Goal: Task Accomplishment & Management: Manage account settings

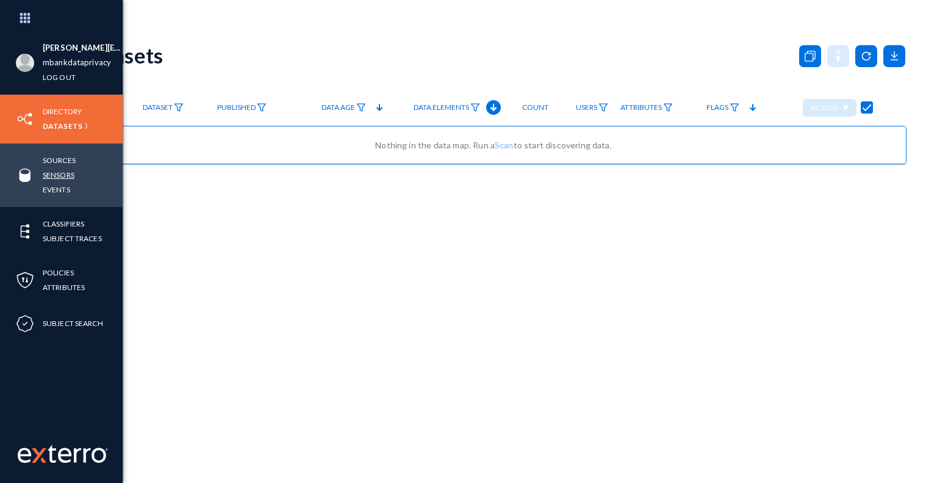
click at [71, 178] on link "Sensors" at bounding box center [59, 175] width 32 height 14
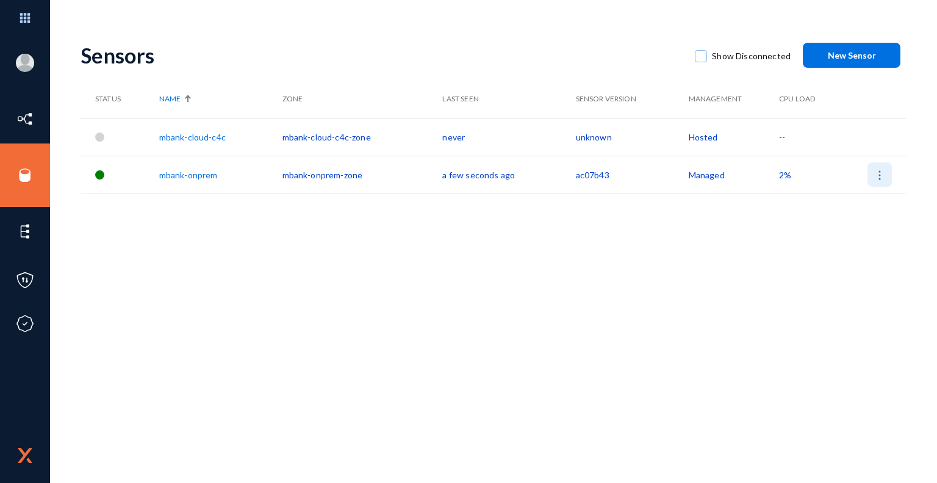
click at [879, 182] on button at bounding box center [880, 174] width 24 height 24
click at [691, 243] on div at bounding box center [468, 241] width 937 height 483
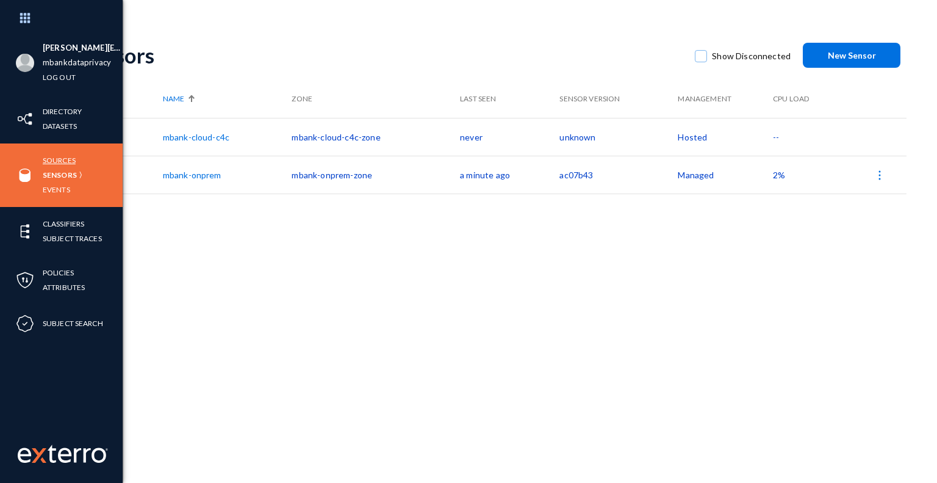
click at [67, 158] on link "Sources" at bounding box center [59, 160] width 33 height 14
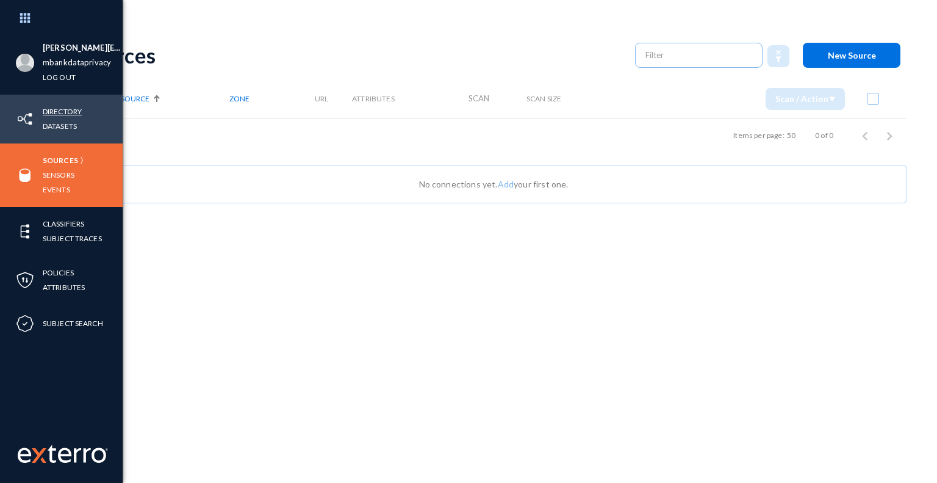
click at [78, 114] on link "Directory" at bounding box center [62, 111] width 39 height 14
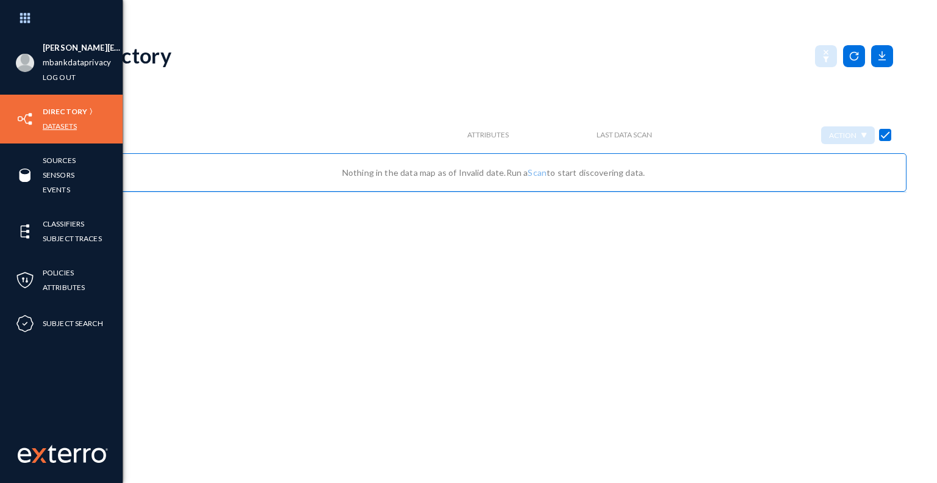
click at [73, 125] on link "Datasets" at bounding box center [60, 126] width 34 height 14
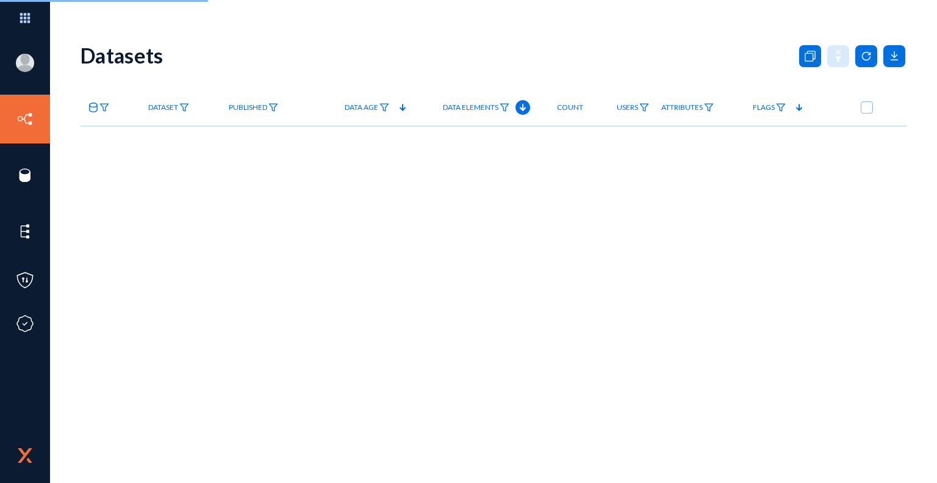
checkbox input "true"
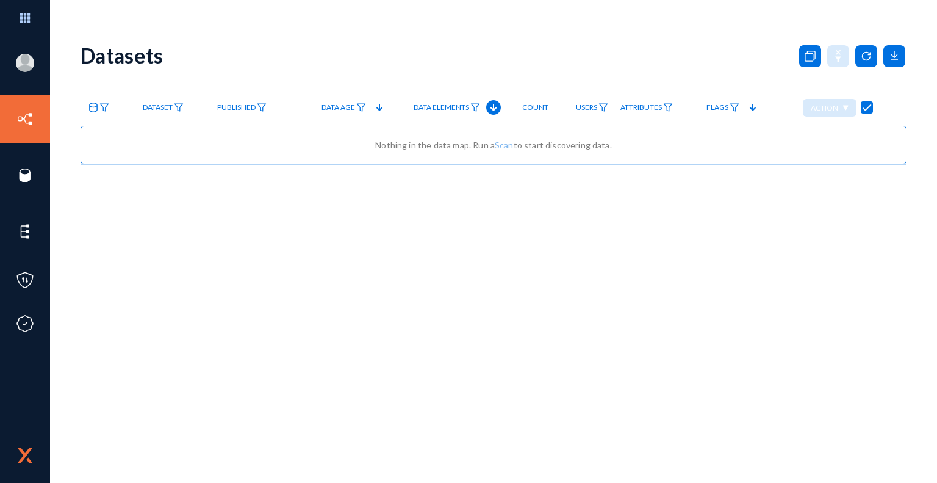
click at [619, 269] on div "Datasets Dataset Published Data Age Data Elements Count Users Attributes Flags …" at bounding box center [494, 214] width 826 height 366
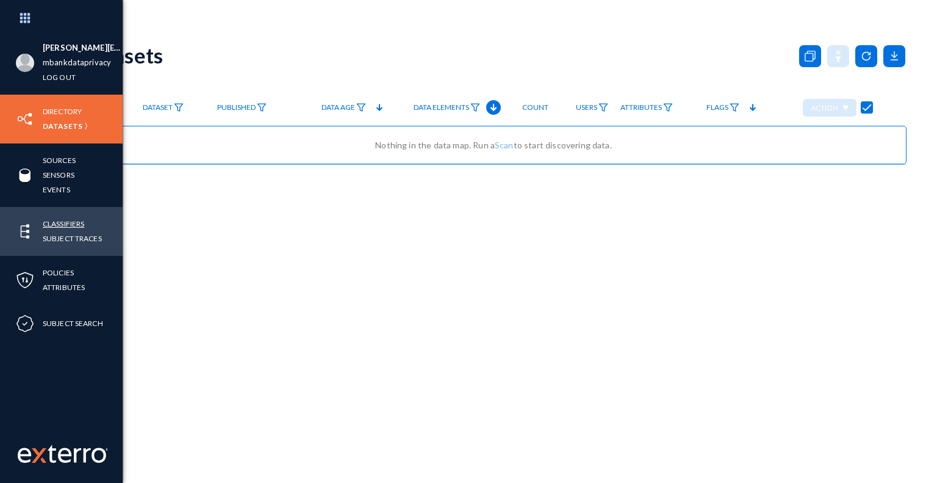
click at [81, 226] on link "Classifiers" at bounding box center [63, 224] width 41 height 14
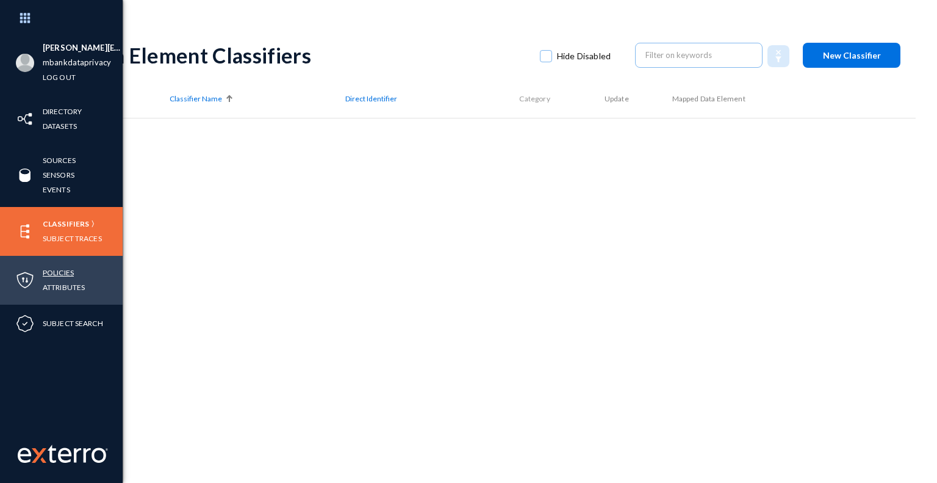
click at [67, 270] on link "Policies" at bounding box center [58, 272] width 31 height 14
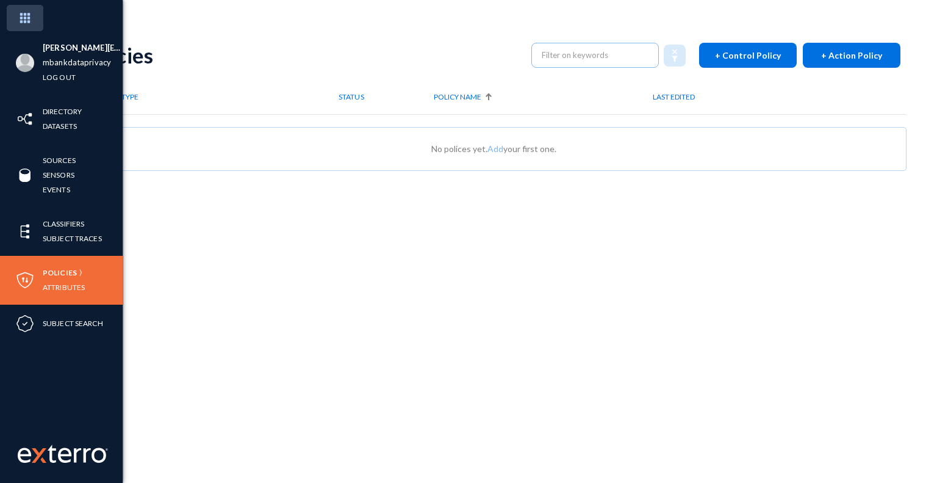
click at [30, 24] on img at bounding box center [25, 18] width 37 height 26
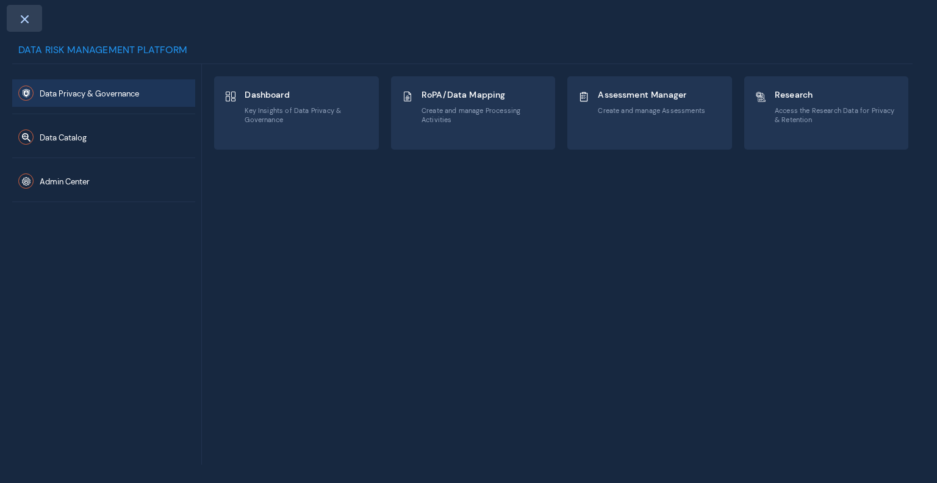
click at [23, 20] on span at bounding box center [24, 19] width 11 height 10
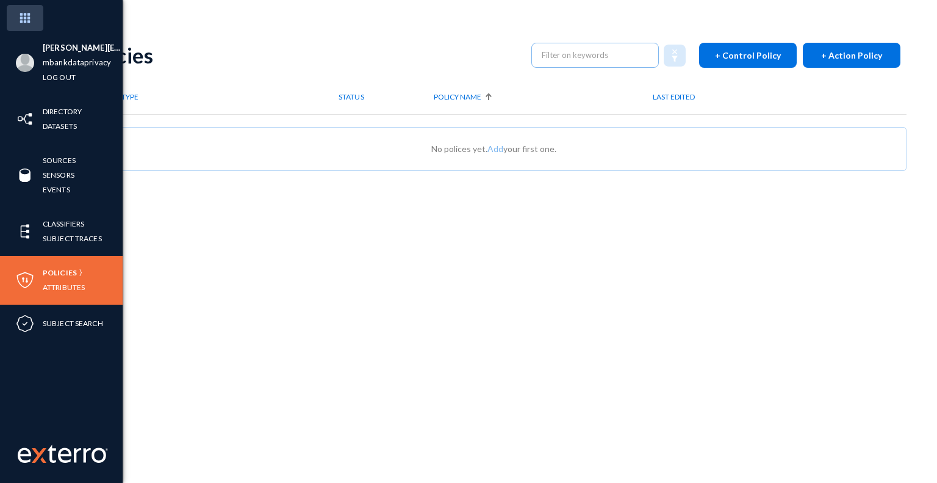
click at [27, 14] on img at bounding box center [25, 18] width 37 height 26
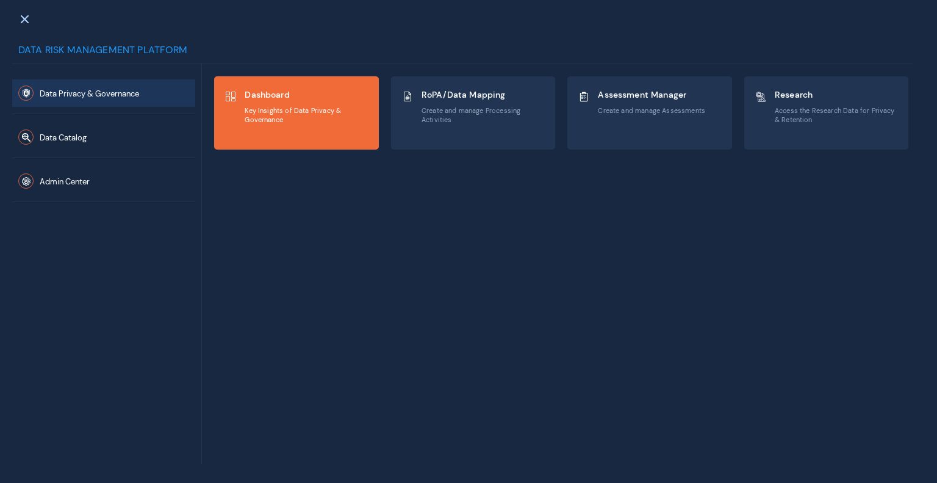
click at [280, 123] on span "Key Insights of Data Privacy & Governance" at bounding box center [307, 115] width 124 height 18
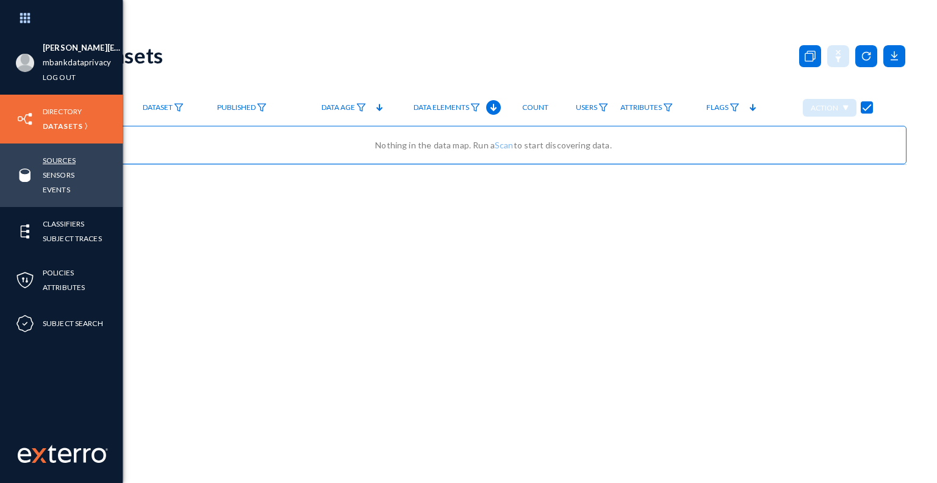
click at [66, 158] on link "Sources" at bounding box center [59, 160] width 33 height 14
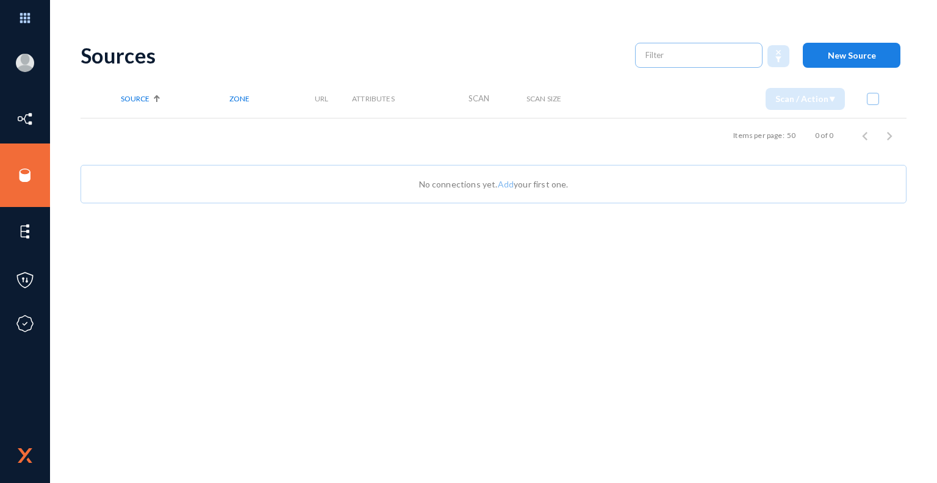
click at [856, 52] on span "New Source" at bounding box center [852, 55] width 48 height 10
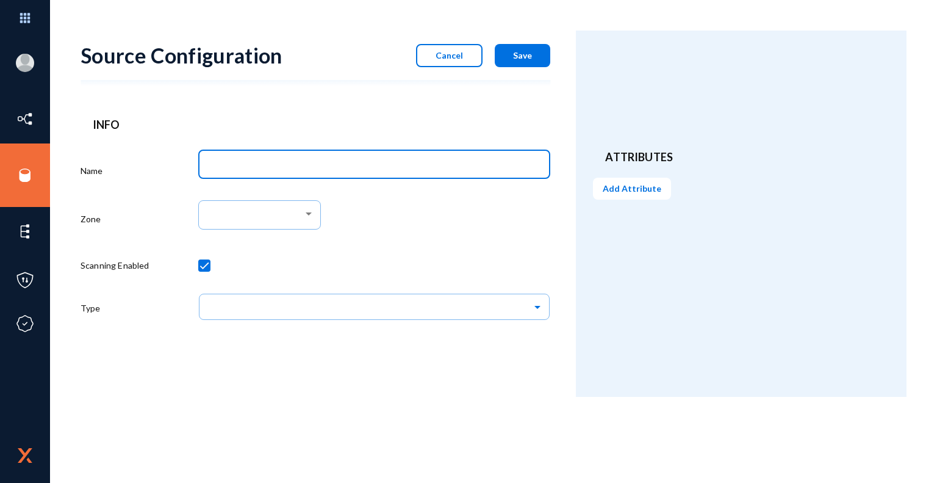
click at [416, 164] on input "Name" at bounding box center [376, 166] width 335 height 11
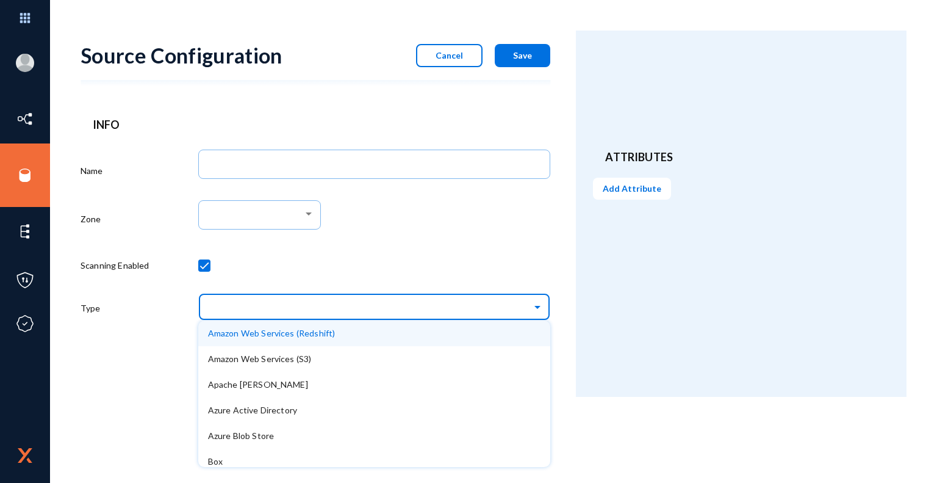
click at [541, 309] on span at bounding box center [539, 305] width 14 height 9
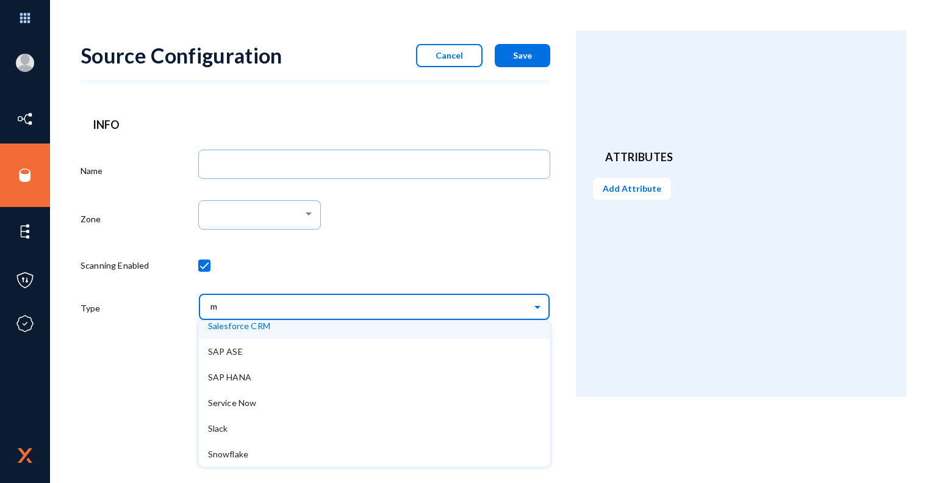
scroll to position [289, 0]
type input "mi"
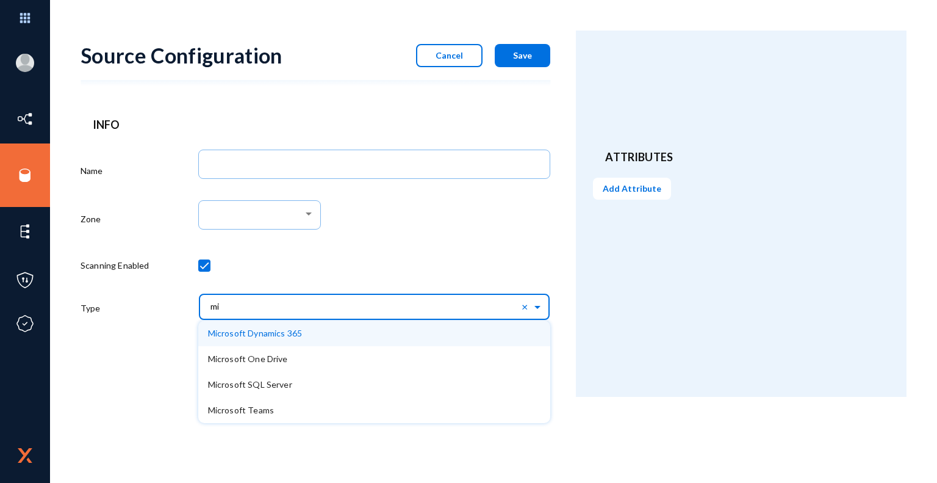
scroll to position [0, 0]
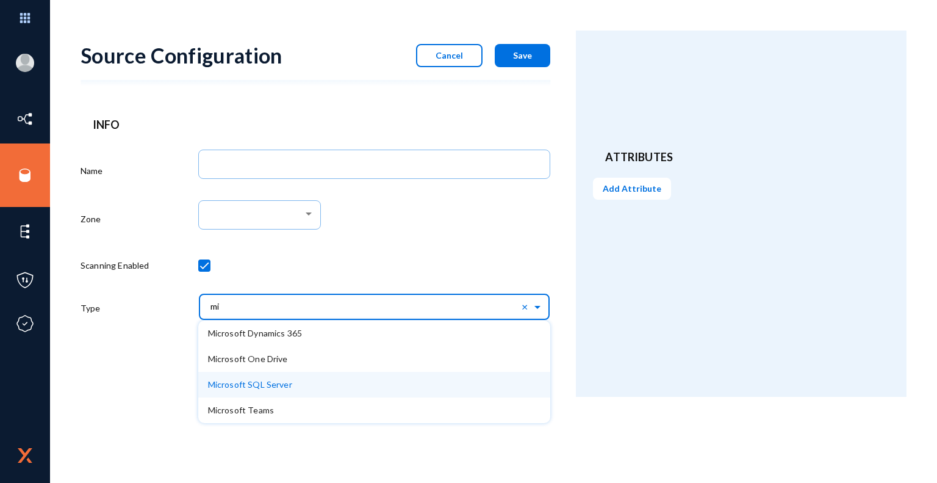
click at [283, 386] on span "Microsoft SQL Server" at bounding box center [250, 384] width 84 height 10
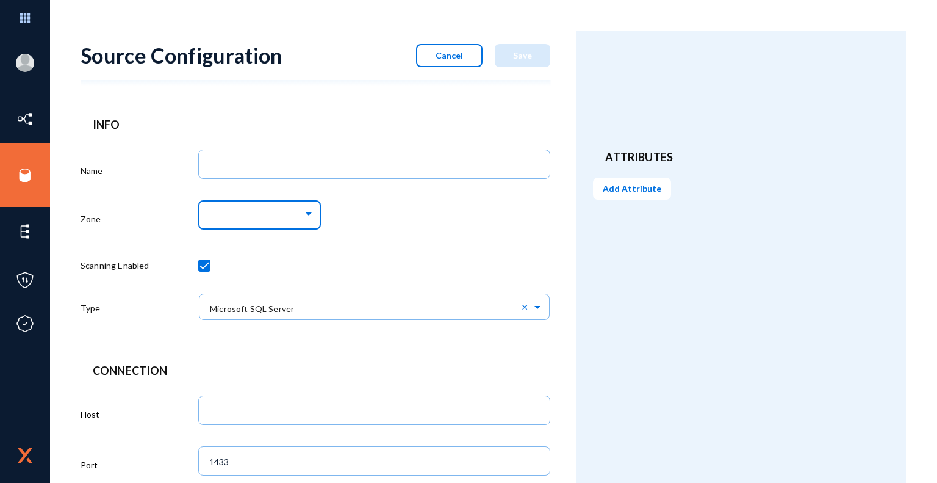
click at [309, 217] on div at bounding box center [308, 214] width 11 height 10
click at [265, 235] on span "mbank-onprem-zone" at bounding box center [261, 237] width 105 height 22
click at [400, 226] on div "mbank-onprem-zone" at bounding box center [374, 221] width 353 height 51
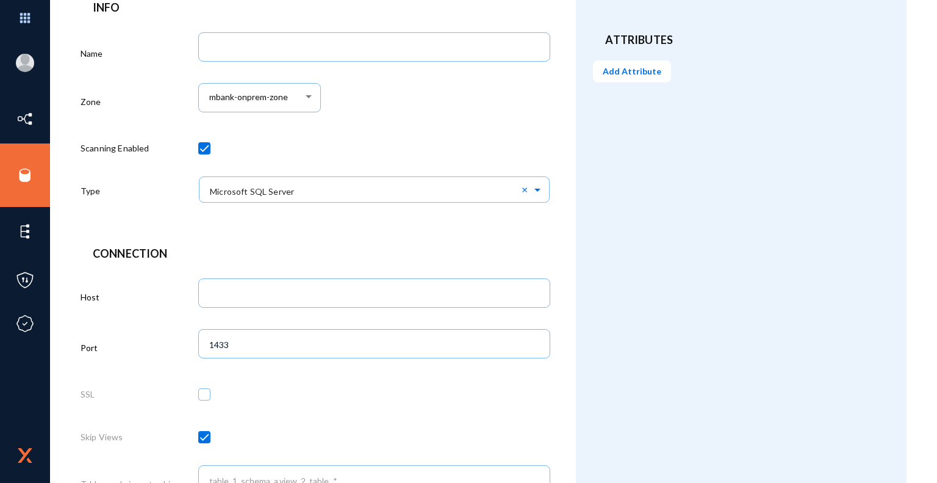
scroll to position [122, 0]
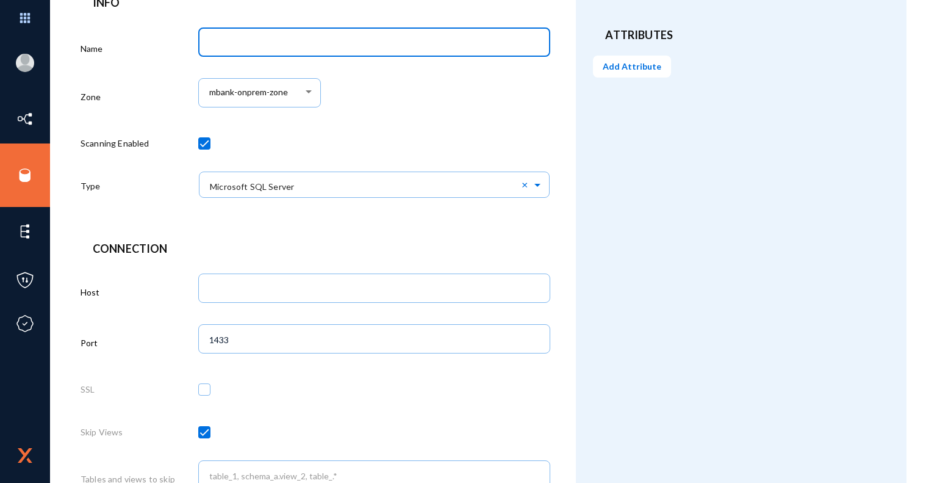
click at [387, 43] on input "Name" at bounding box center [376, 43] width 335 height 11
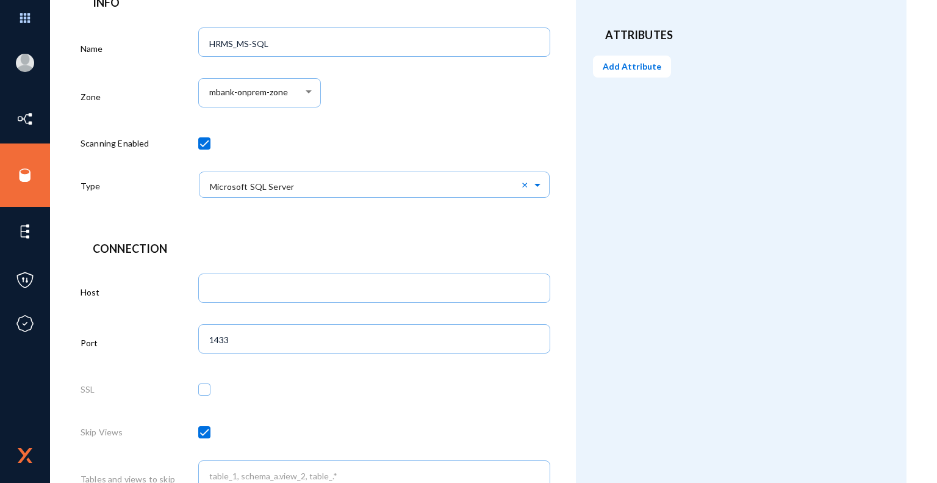
click at [447, 94] on div "mbank-onprem-zone" at bounding box center [374, 99] width 353 height 51
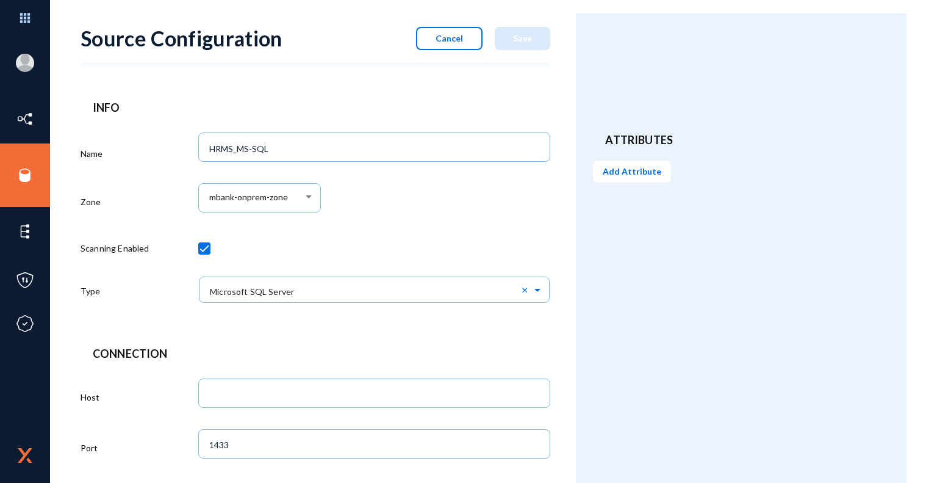
scroll to position [13, 0]
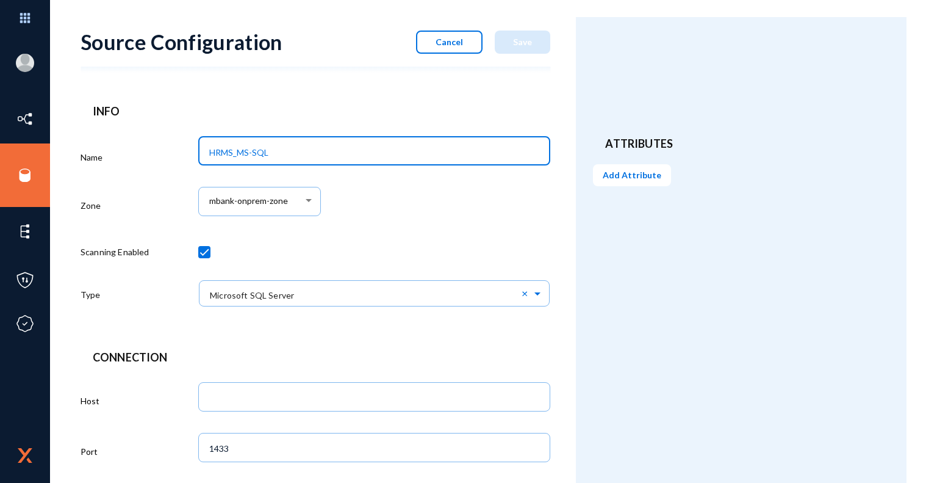
click at [303, 156] on input "HRMS_MS-SQL" at bounding box center [376, 152] width 335 height 11
drag, startPoint x: 334, startPoint y: 151, endPoint x: 271, endPoint y: 156, distance: 63.0
click at [271, 156] on input "HRMS_MS-SQL_Mbank_On-Prem" at bounding box center [376, 152] width 335 height 11
paste input "Mbank_On-Prem"
click at [390, 150] on input "Mbank_On-Prem_HRMS_MS-SQL" at bounding box center [376, 152] width 335 height 11
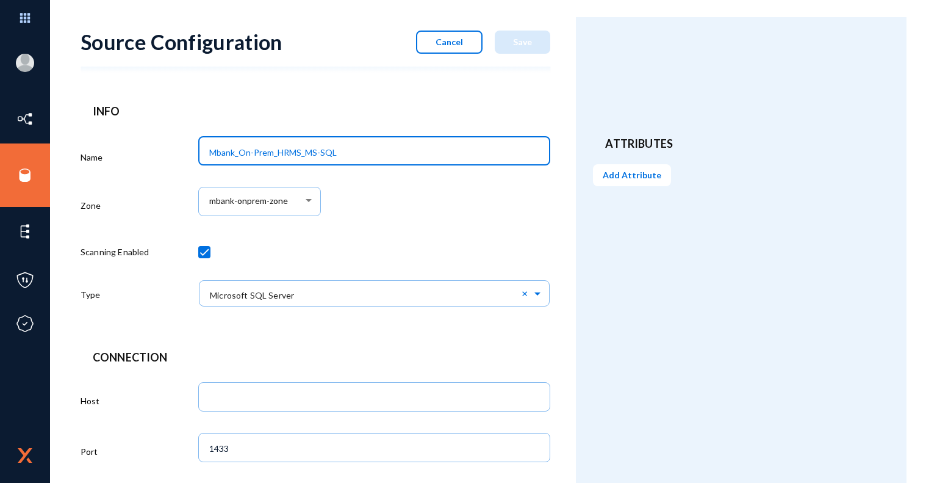
type input "Mbank_On-Prem_HRMS_MS-SQL"
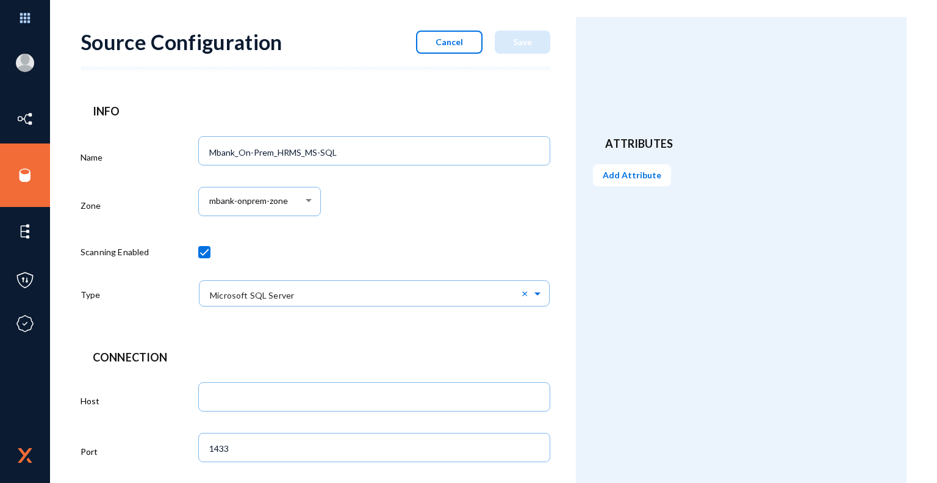
click at [517, 224] on div "mbank-onprem-zone" at bounding box center [374, 207] width 353 height 51
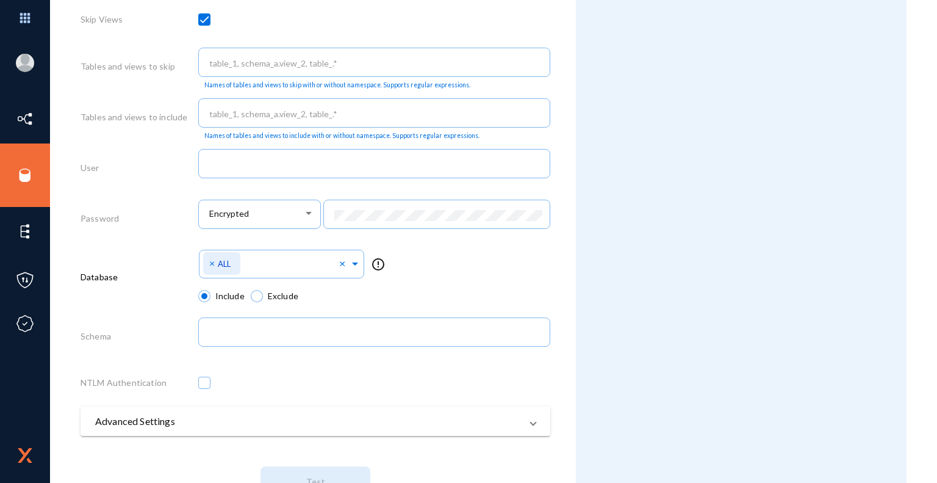
scroll to position [533, 0]
click at [354, 267] on span at bounding box center [355, 263] width 11 height 13
click at [436, 264] on div "Select Namespace × ALL × error_outline" at bounding box center [374, 268] width 353 height 43
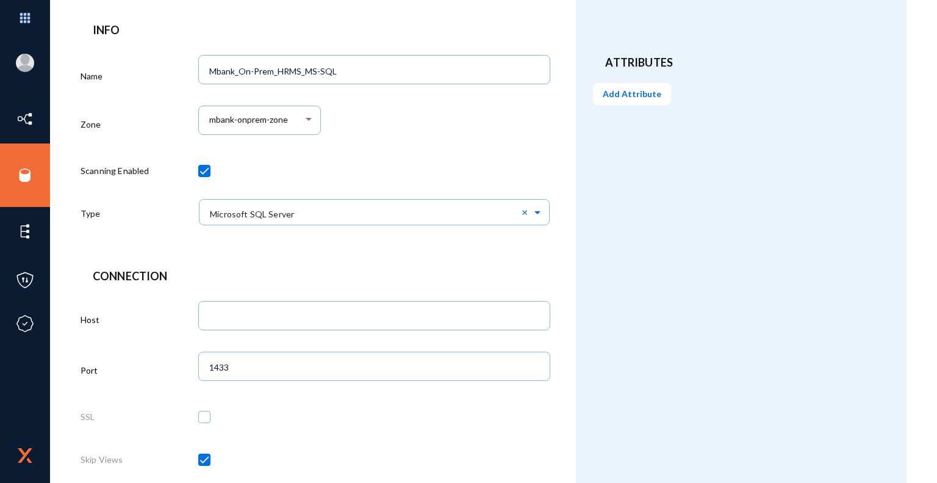
scroll to position [78, 0]
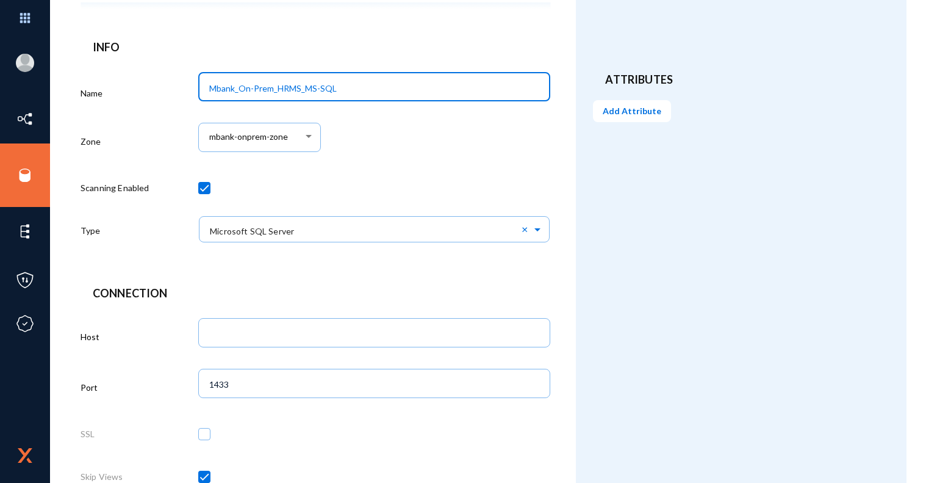
drag, startPoint x: 347, startPoint y: 84, endPoint x: 195, endPoint y: 79, distance: 152.0
click at [195, 79] on div "Name Mbank_On-Prem_HRMS_MS-SQL Zone mbank-onprem-zone Scanning Enabled Type × M…" at bounding box center [316, 161] width 470 height 187
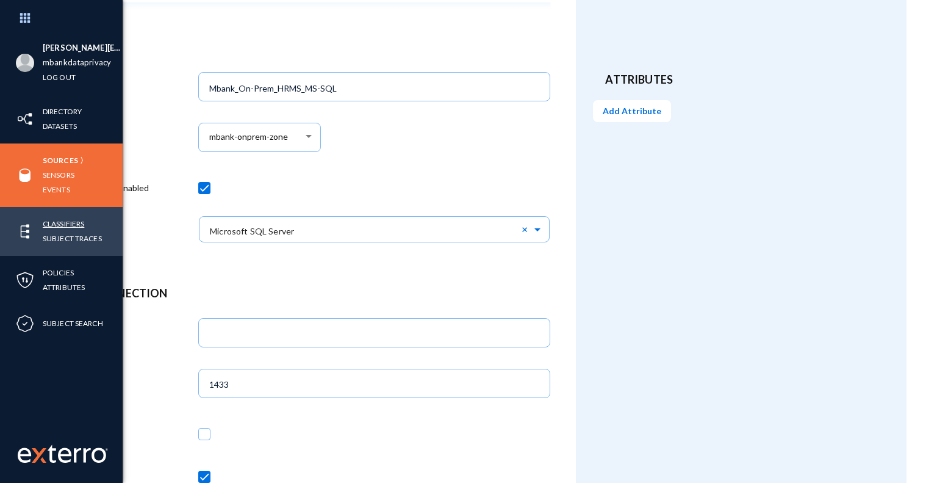
click at [76, 225] on link "Classifiers" at bounding box center [63, 224] width 41 height 14
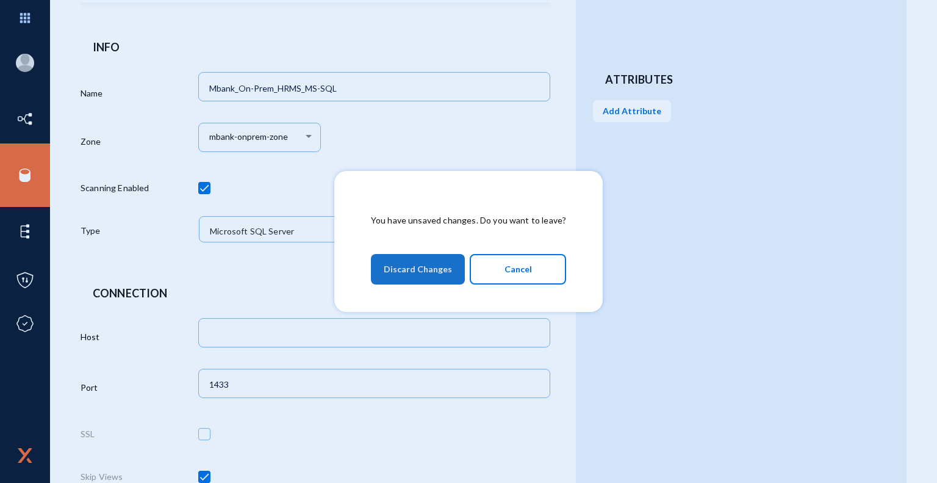
click at [435, 274] on span "Discard Changes" at bounding box center [418, 269] width 68 height 22
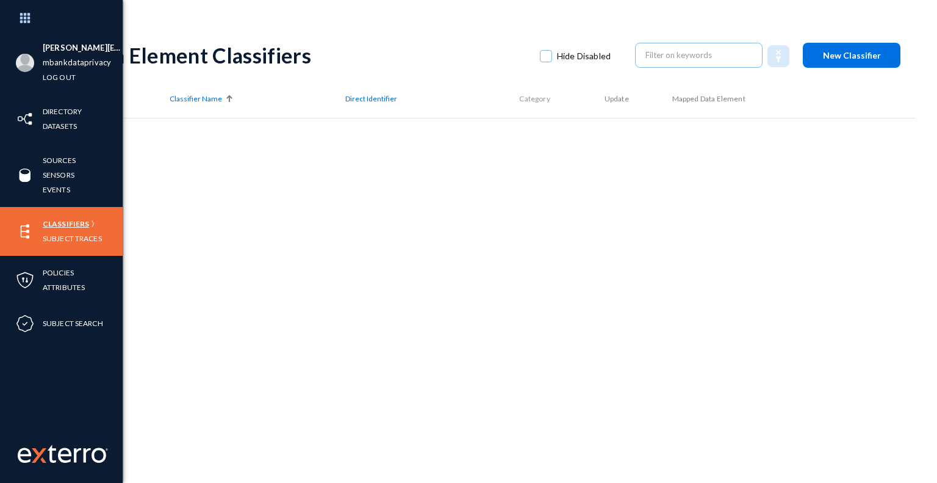
click at [76, 225] on link "Classifiers" at bounding box center [66, 224] width 46 height 14
click at [81, 223] on link "Classifiers" at bounding box center [66, 224] width 46 height 14
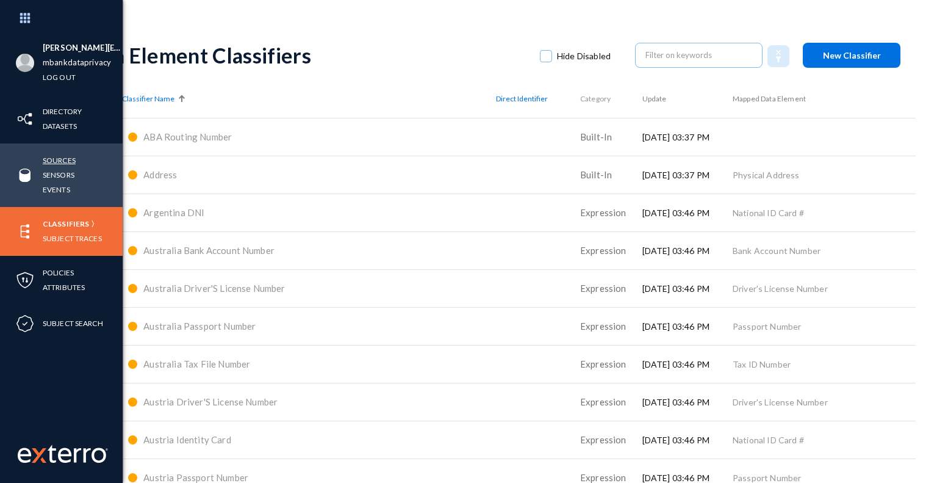
click at [65, 159] on link "Sources" at bounding box center [59, 160] width 33 height 14
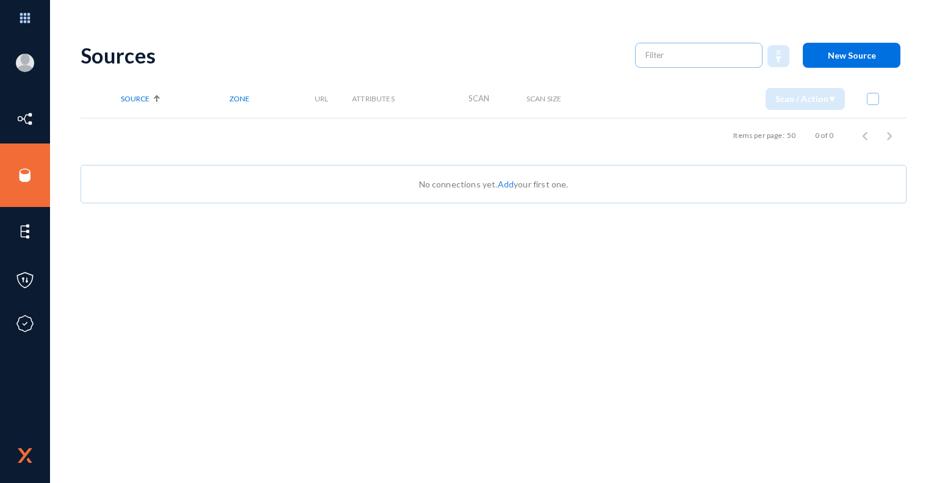
click at [507, 187] on link "Add" at bounding box center [506, 184] width 16 height 10
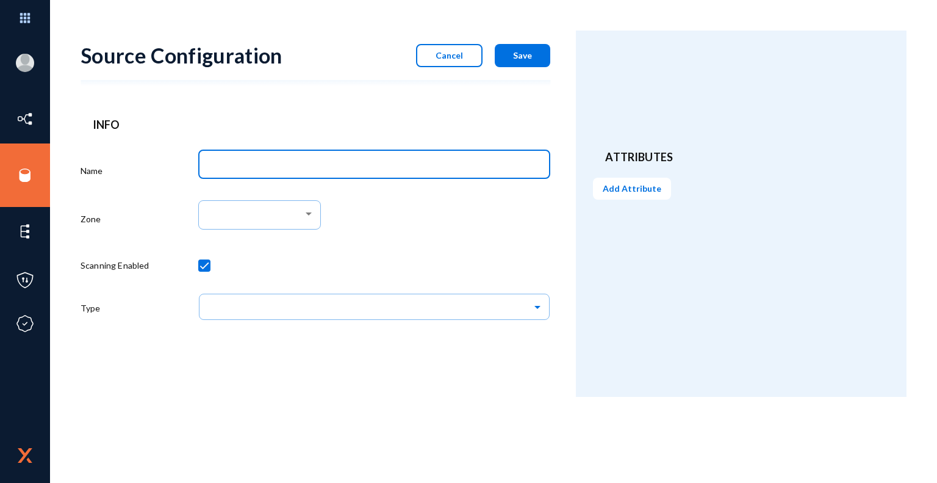
click at [398, 166] on input "Name" at bounding box center [376, 166] width 335 height 11
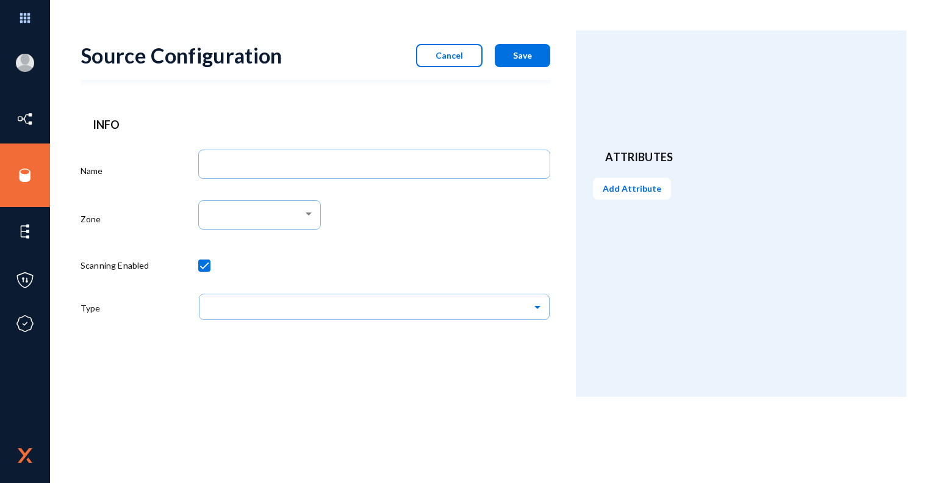
click at [438, 117] on header "Info" at bounding box center [315, 125] width 445 height 16
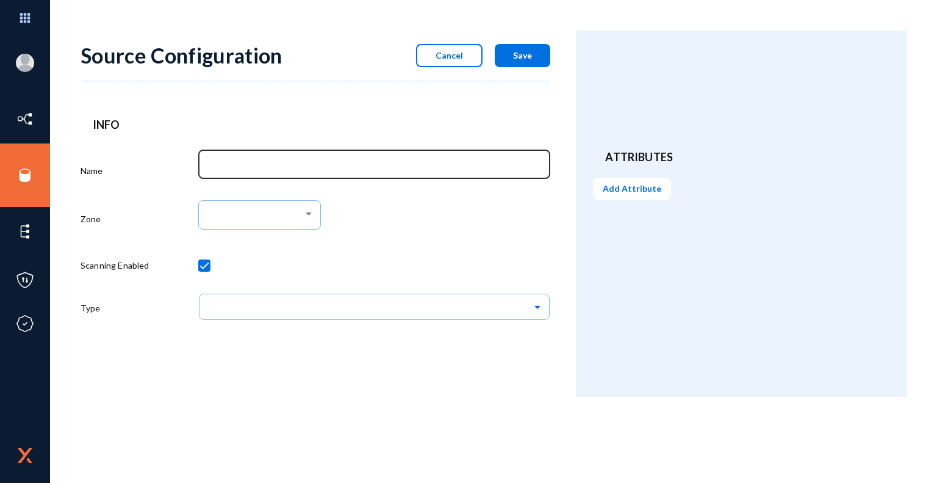
click at [394, 175] on div at bounding box center [374, 164] width 340 height 32
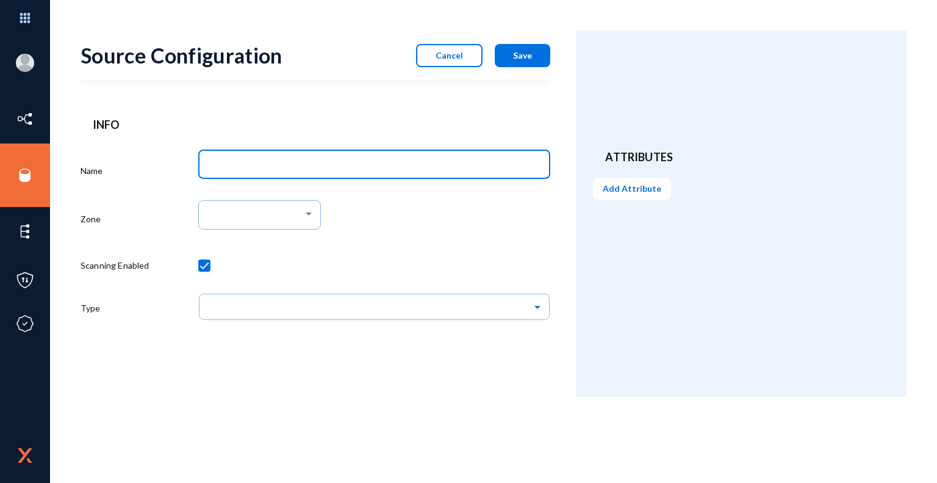
paste input "AMCBHOVHRM001P"
type input "A"
type input "Mbank_On-Prem_HRMS_MS-SQL"
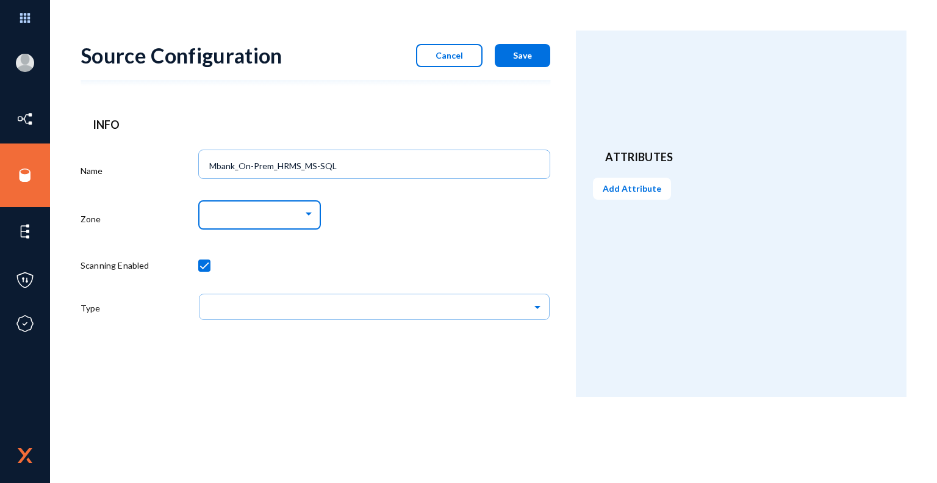
click at [303, 209] on div at bounding box center [256, 214] width 94 height 11
click at [269, 239] on span "mbank-onprem-zone" at bounding box center [261, 237] width 105 height 22
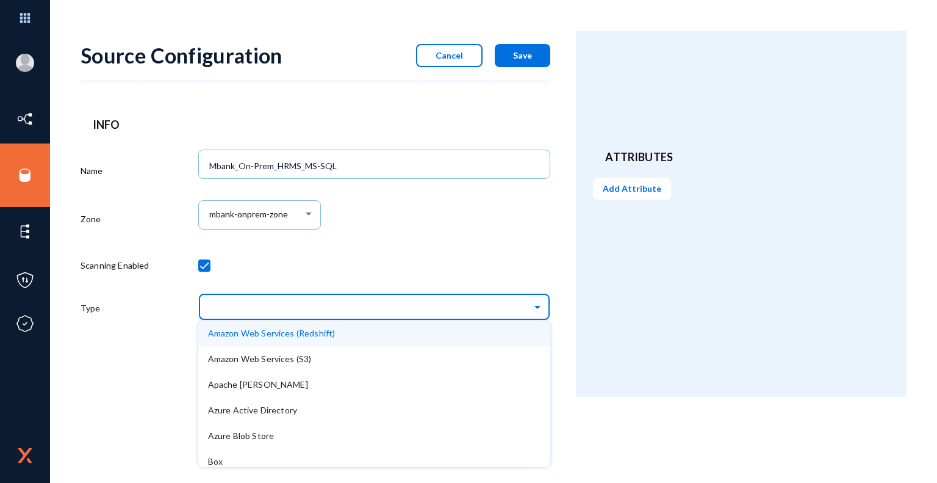
click at [264, 305] on input "text" at bounding box center [381, 306] width 341 height 21
type input "micro"
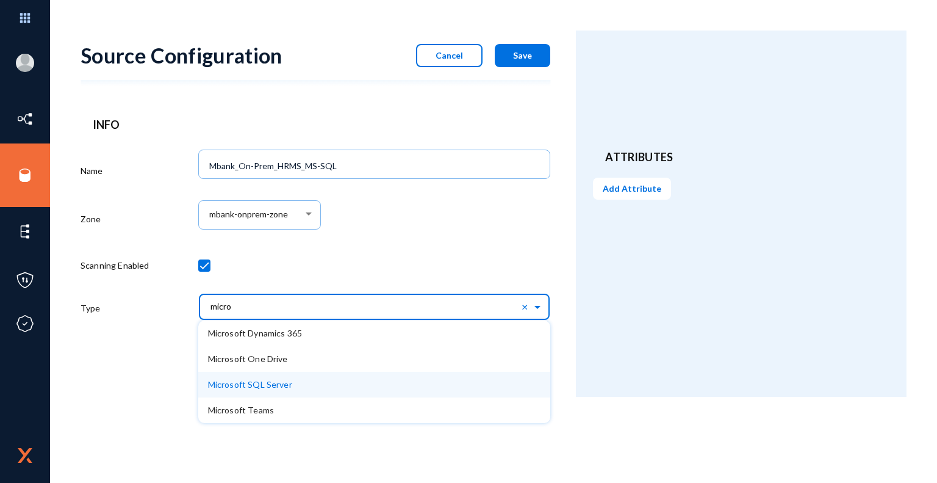
click at [277, 384] on span "Microsoft SQL Server" at bounding box center [250, 384] width 84 height 10
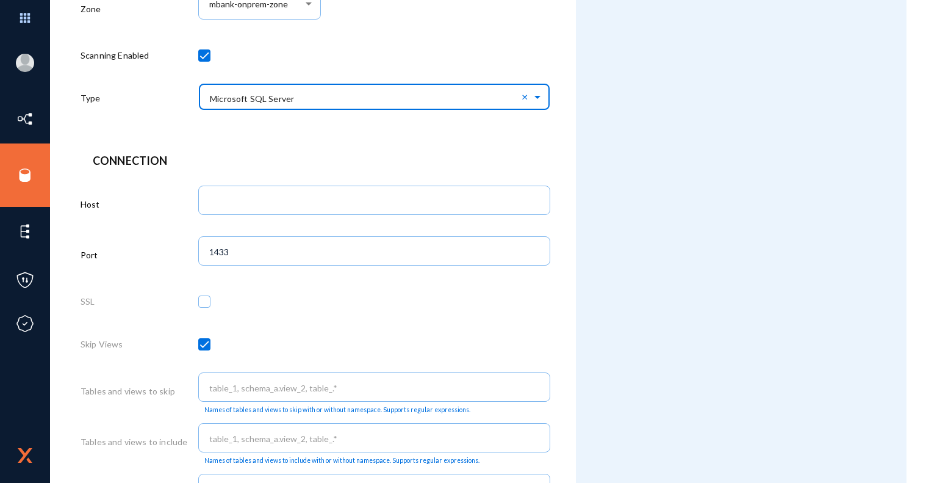
scroll to position [211, 0]
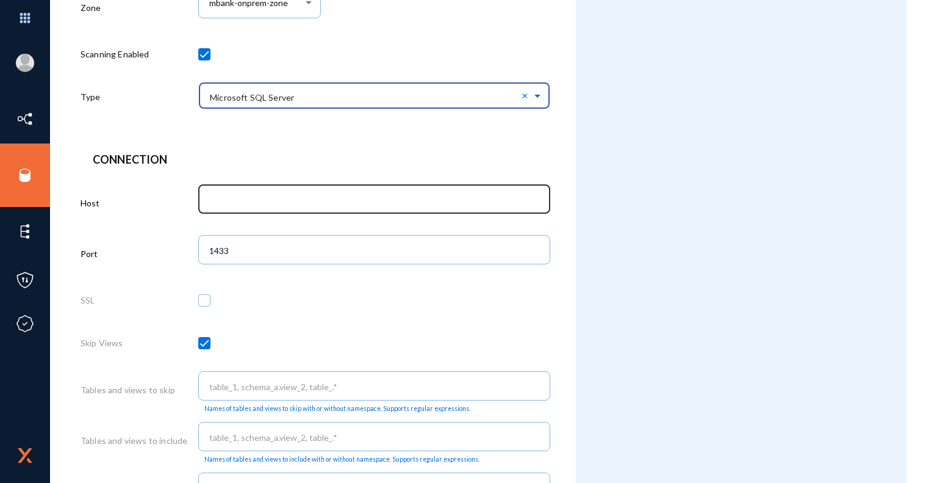
click at [347, 202] on input "text" at bounding box center [376, 200] width 335 height 11
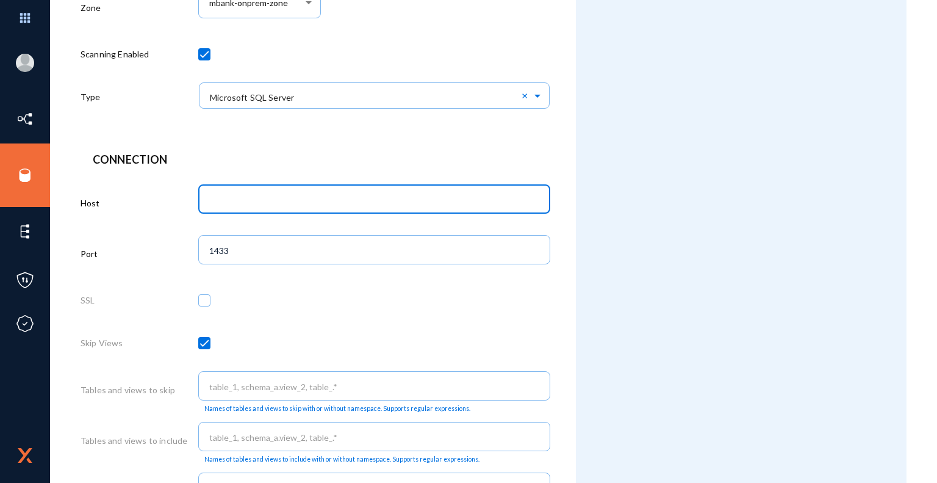
paste input "AMCBHOVHRM001P"
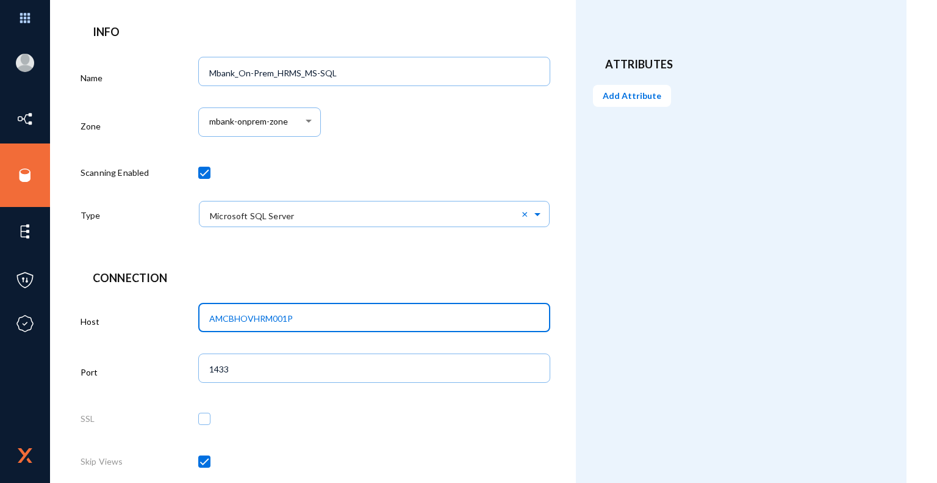
scroll to position [92, 0]
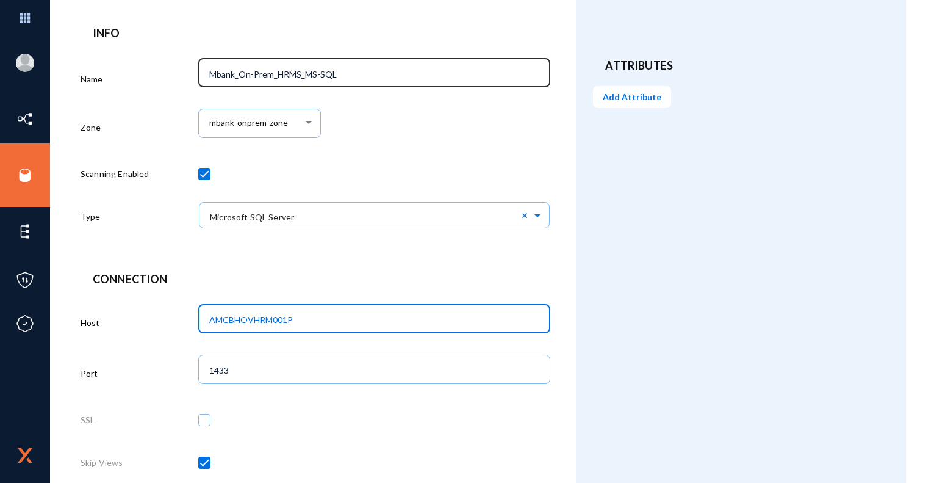
type input "AMCBHOVHRM001P"
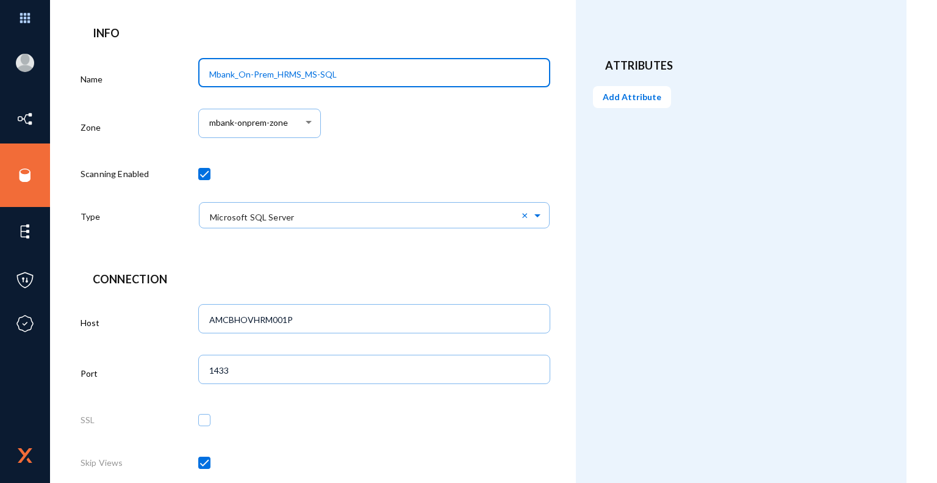
click at [300, 73] on input "Mbank_On-Prem_HRMS_MS-SQL" at bounding box center [376, 74] width 335 height 11
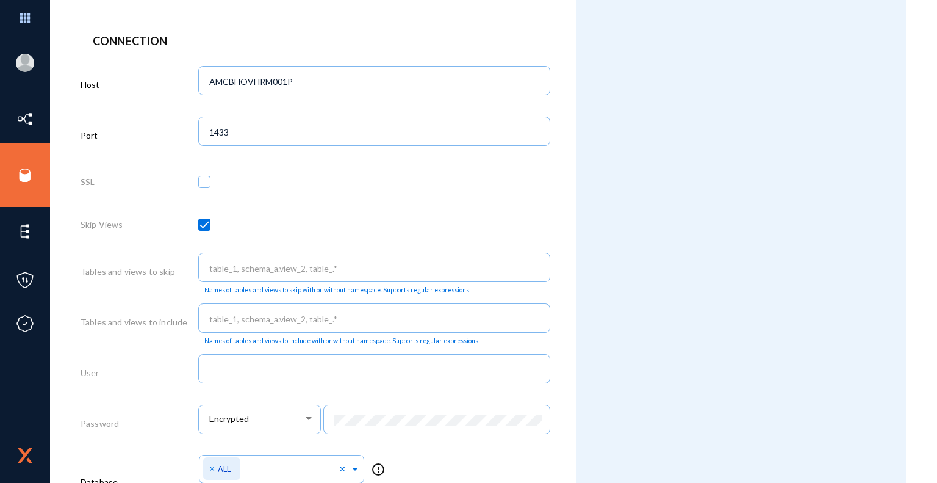
scroll to position [330, 0]
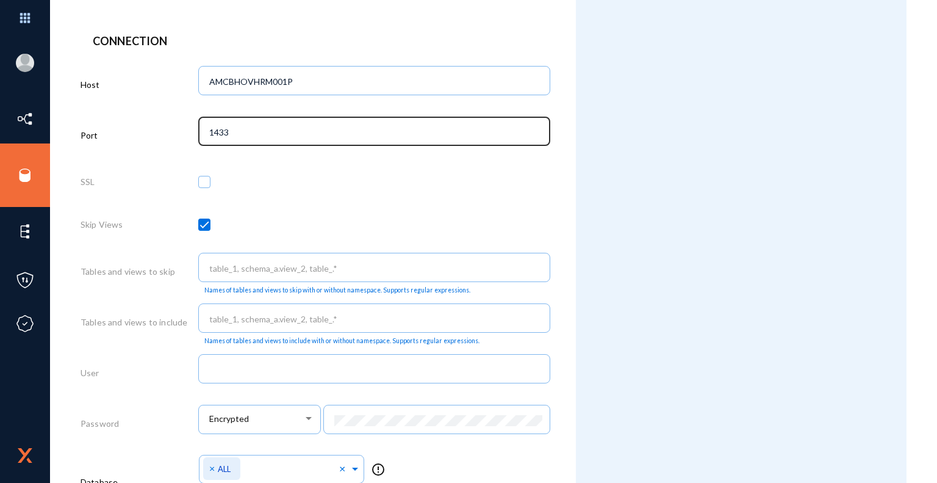
click at [244, 123] on div "1433" at bounding box center [374, 130] width 340 height 32
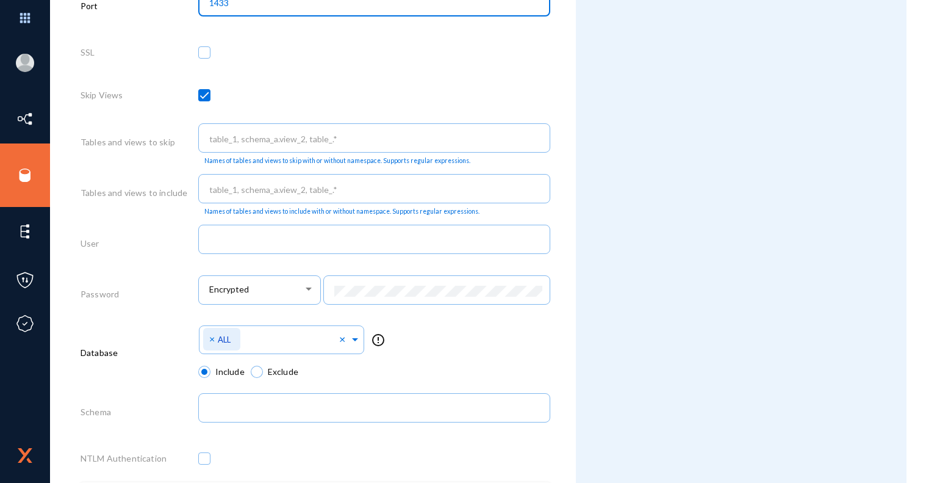
scroll to position [460, 0]
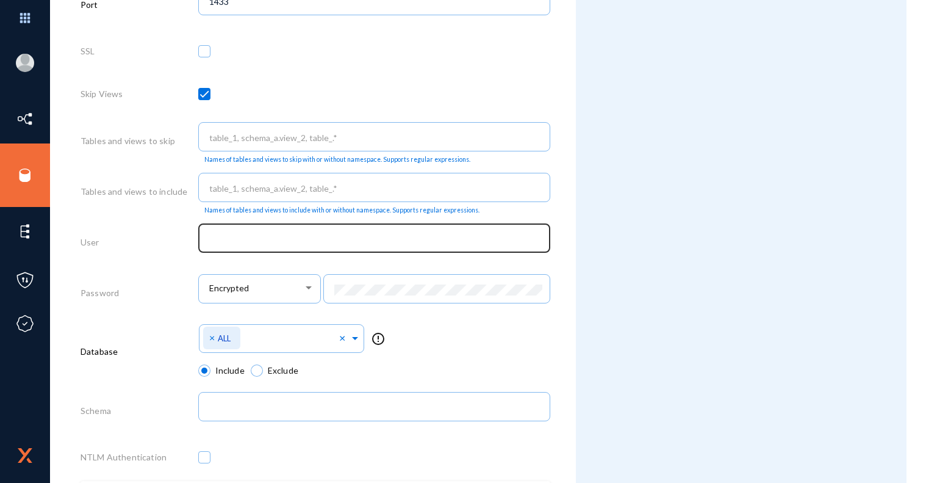
click at [312, 248] on div at bounding box center [374, 237] width 340 height 32
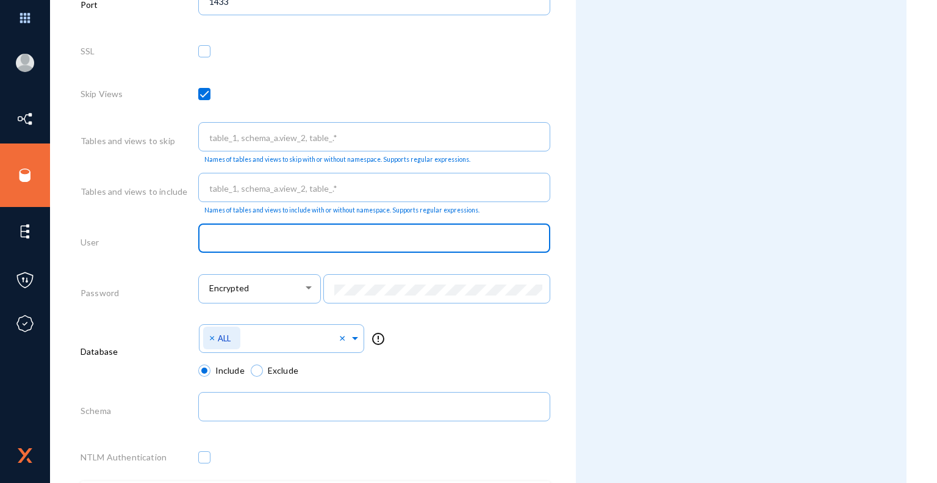
paste input "Exterro_SVC_User"
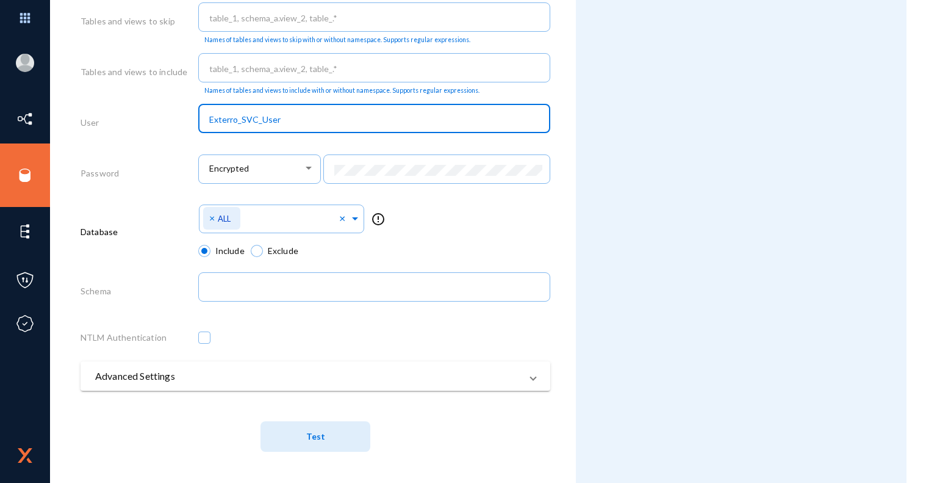
scroll to position [581, 0]
type input "Exterro_SVC_User"
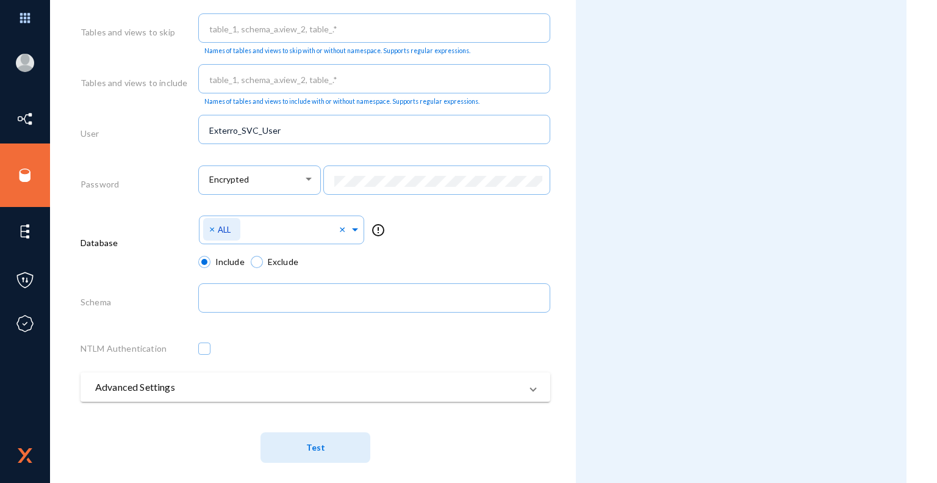
scroll to position [582, 0]
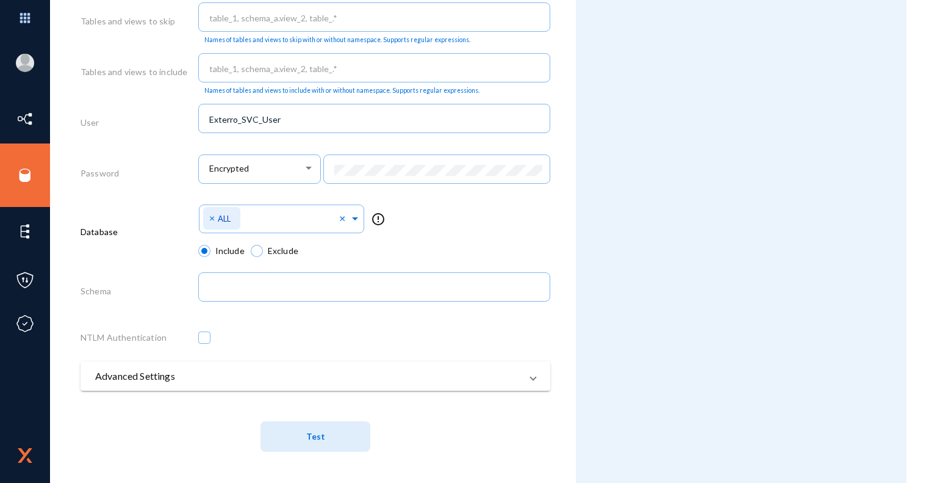
click at [320, 438] on span "Test" at bounding box center [315, 436] width 19 height 10
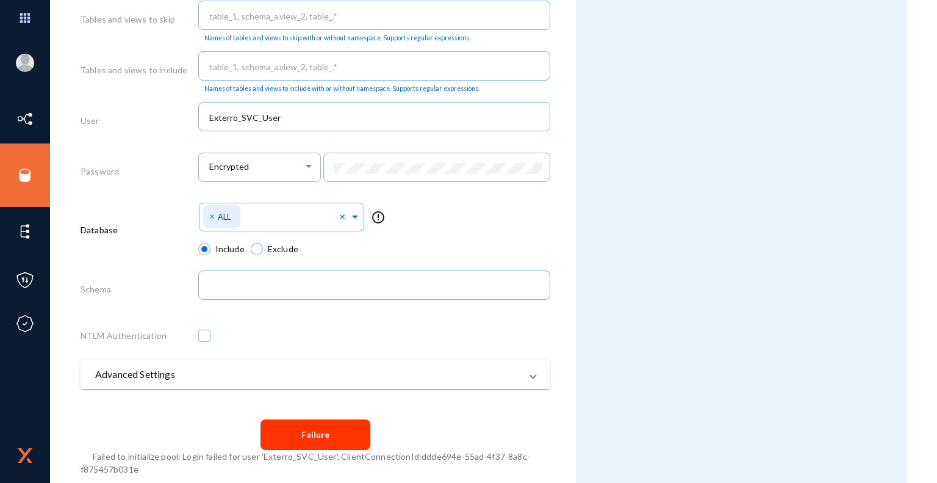
scroll to position [594, 0]
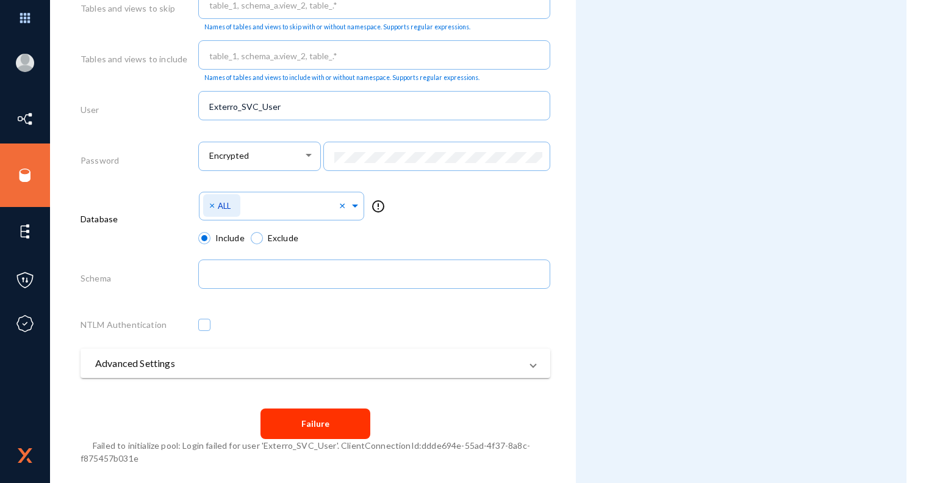
click at [546, 211] on div "Select Namespace × ALL × error_outline" at bounding box center [374, 209] width 353 height 43
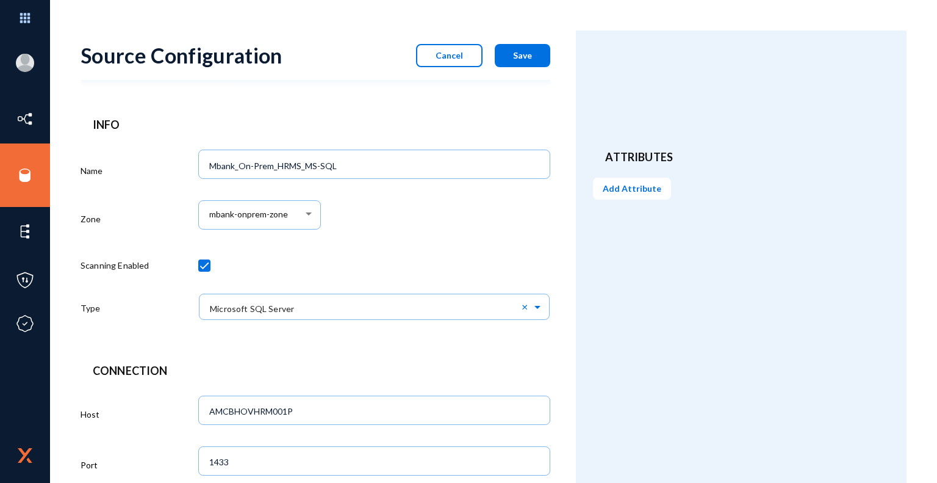
scroll to position [0, 0]
click at [527, 56] on span "Save" at bounding box center [522, 55] width 19 height 10
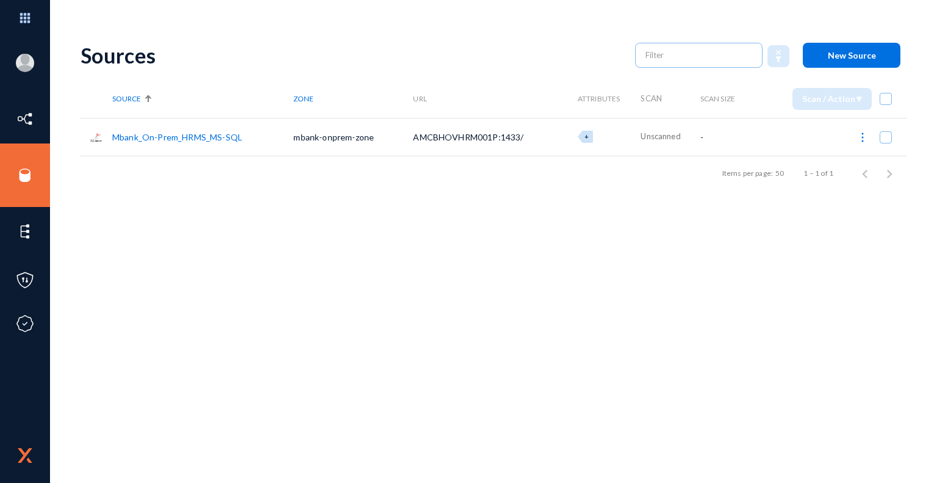
click at [227, 135] on link "Mbank_On-Prem_HRMS_MS-SQL" at bounding box center [177, 137] width 130 height 10
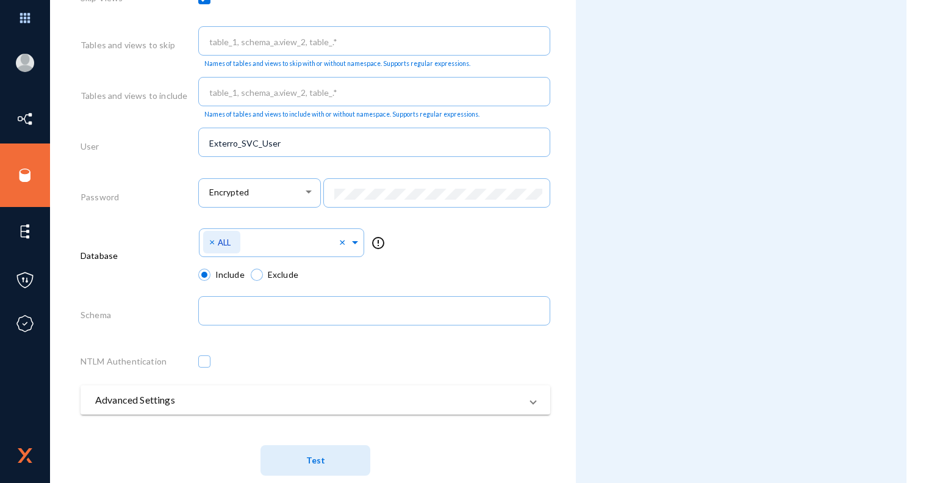
scroll to position [582, 0]
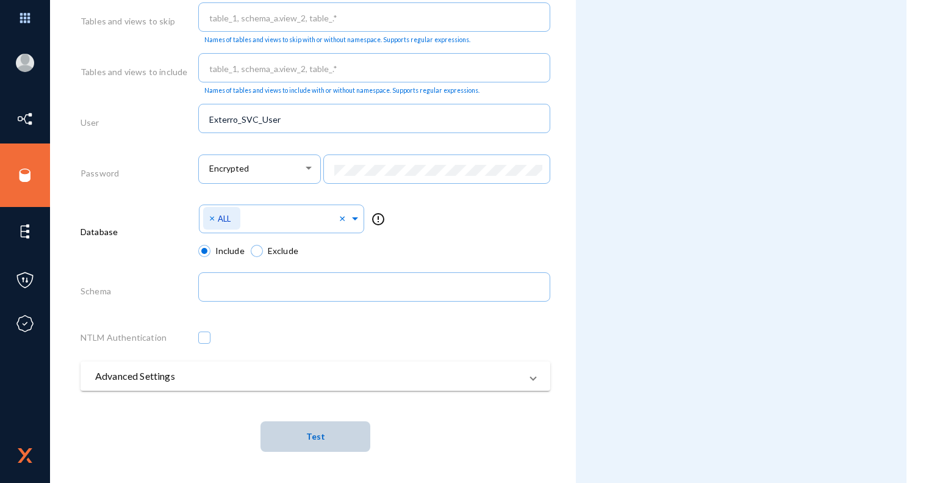
click at [311, 441] on span "Test" at bounding box center [315, 436] width 19 height 10
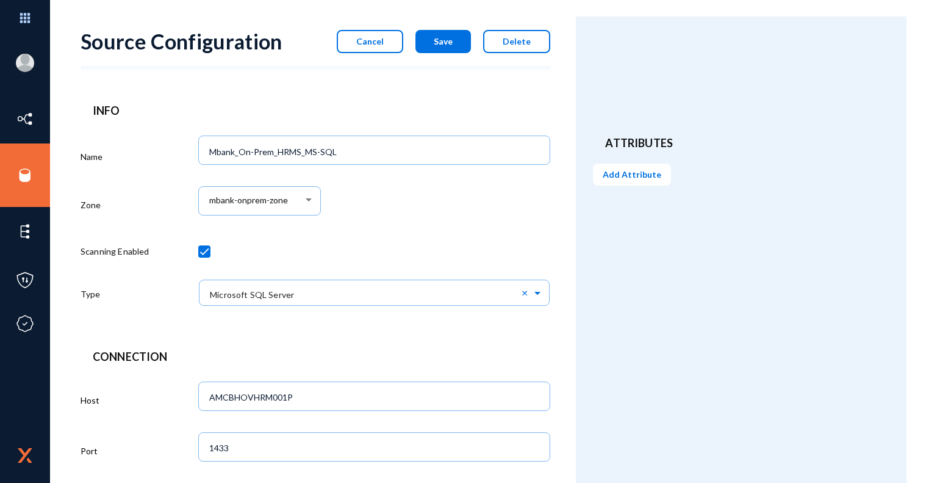
scroll to position [0, 0]
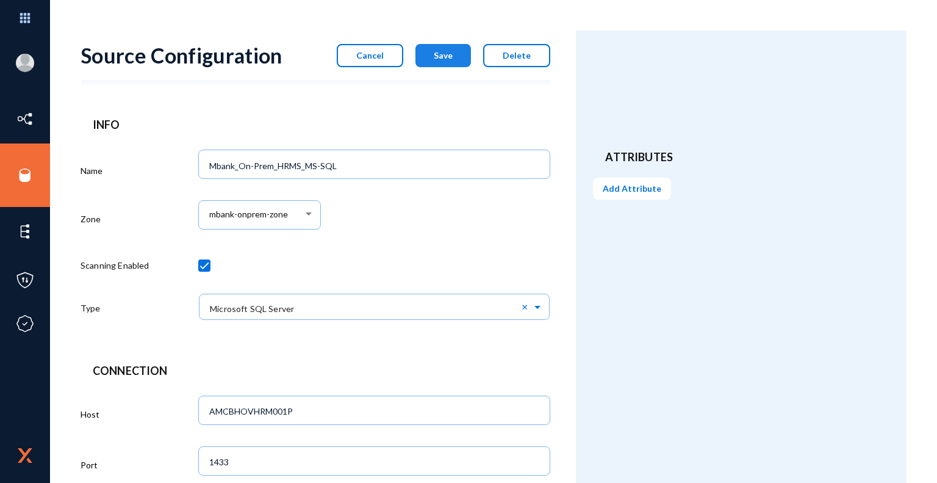
click at [447, 59] on span "Save" at bounding box center [443, 55] width 19 height 10
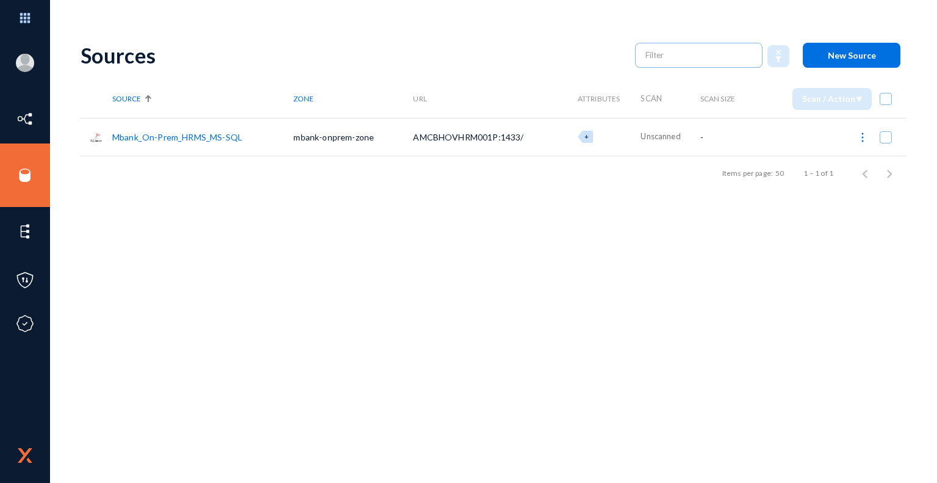
click at [194, 135] on link "Mbank_On-Prem_HRMS_MS-SQL" at bounding box center [177, 137] width 130 height 10
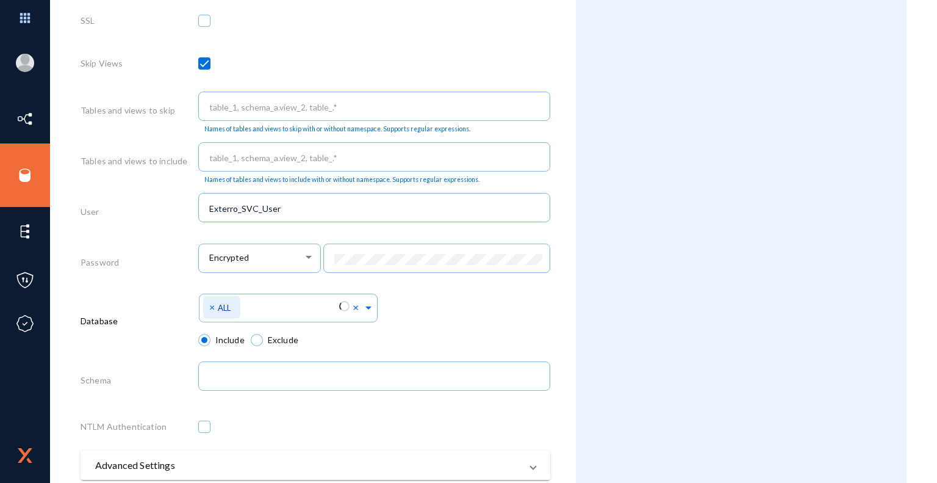
scroll to position [578, 0]
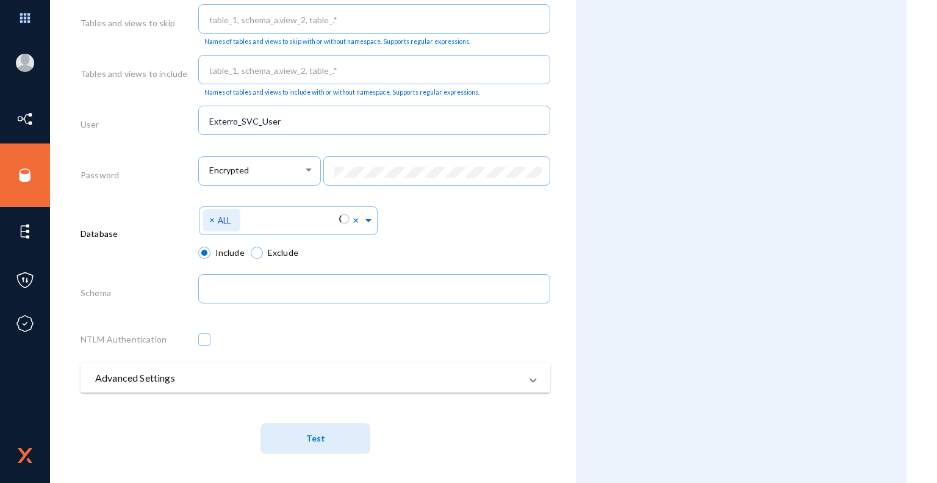
click at [327, 441] on button "Test" at bounding box center [316, 438] width 110 height 31
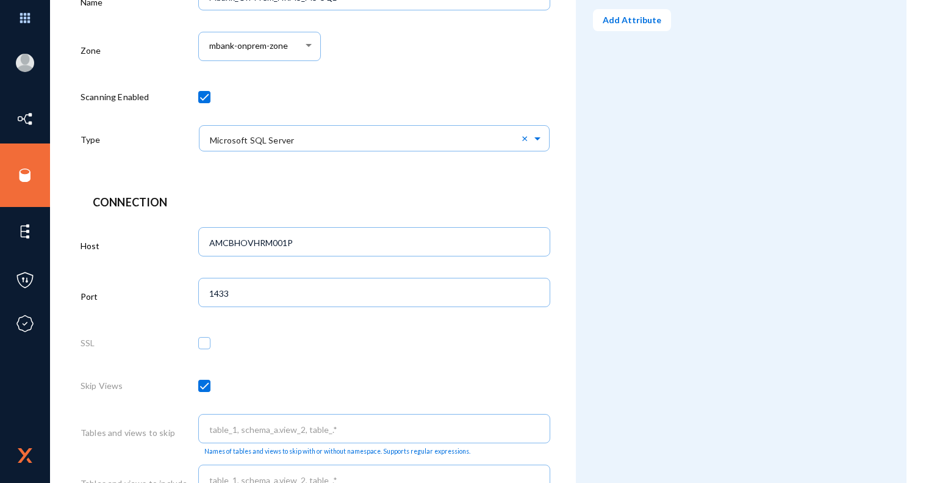
scroll to position [0, 0]
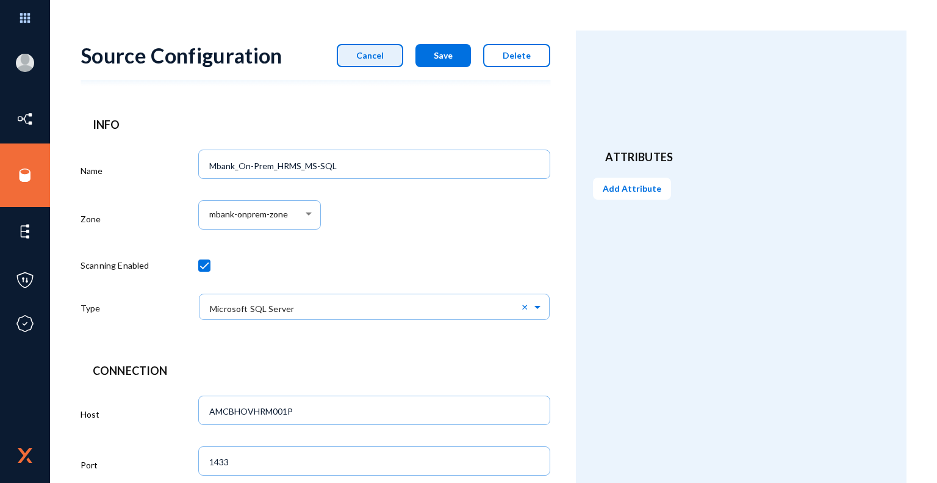
click at [384, 62] on button "Cancel" at bounding box center [370, 55] width 67 height 23
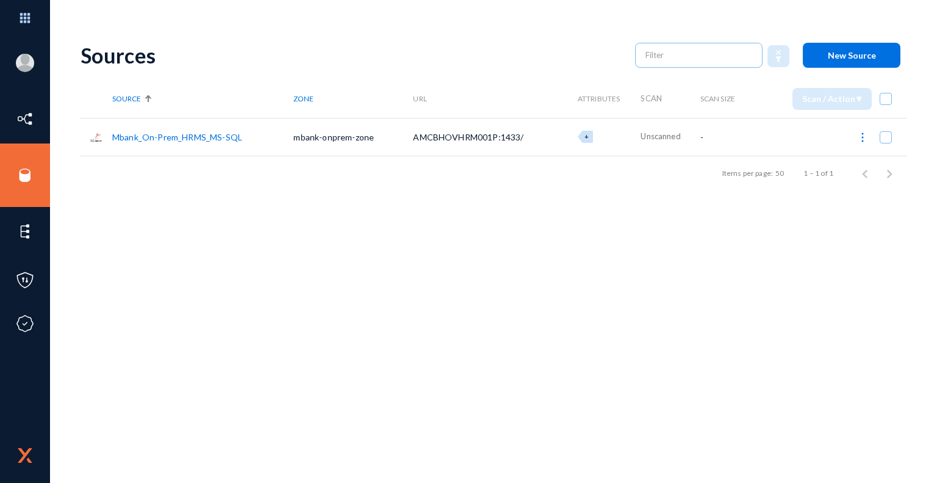
click at [205, 139] on link "Mbank_On-Prem_HRMS_MS-SQL" at bounding box center [177, 137] width 130 height 10
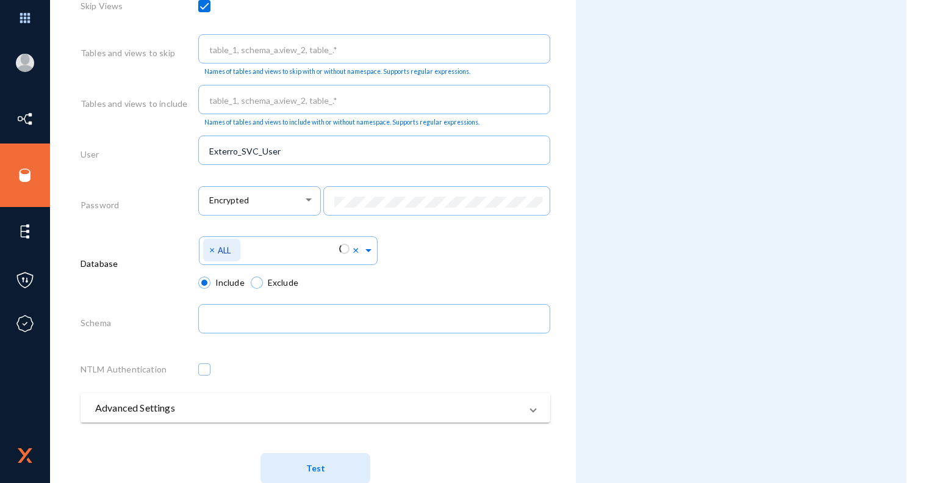
scroll to position [582, 0]
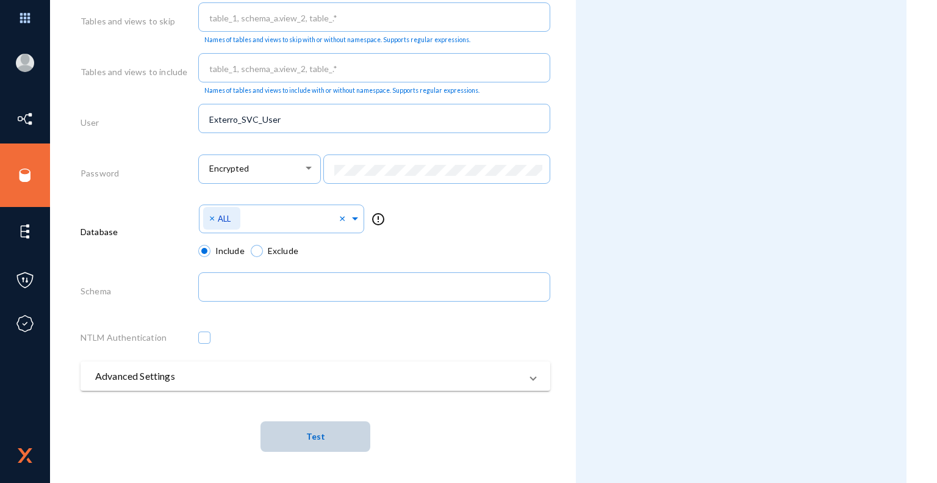
click at [315, 439] on span "Test" at bounding box center [315, 436] width 19 height 10
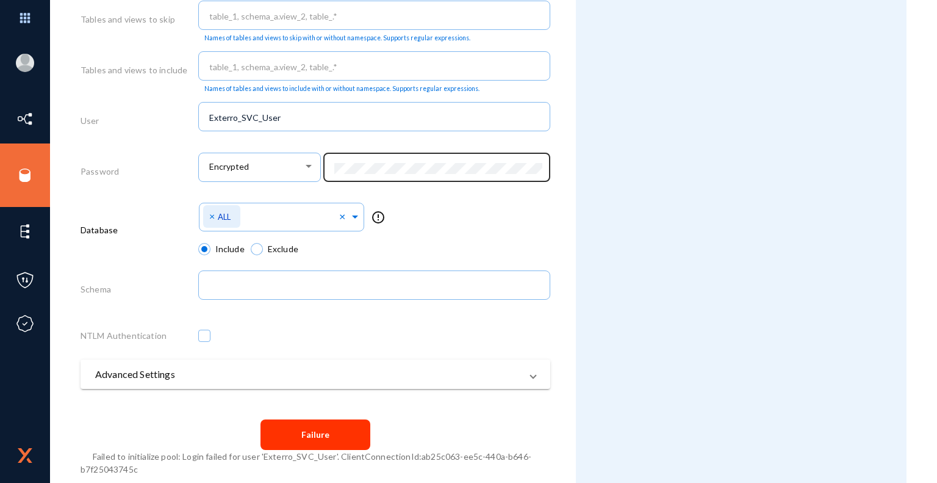
click at [513, 176] on div at bounding box center [437, 166] width 215 height 32
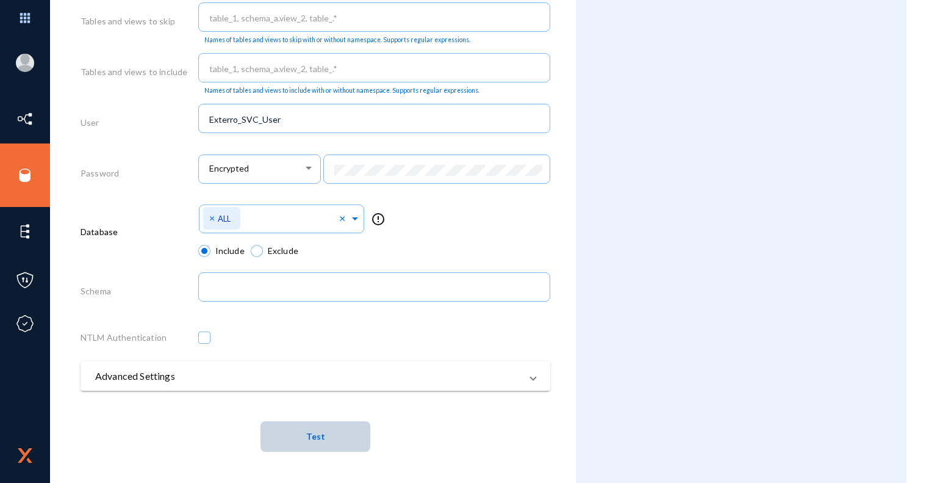
click at [323, 441] on button "Test" at bounding box center [316, 436] width 110 height 31
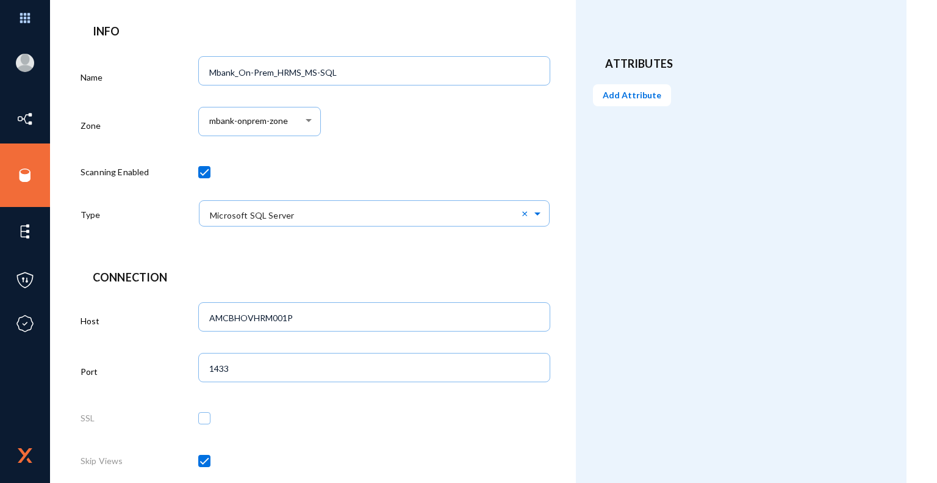
scroll to position [0, 0]
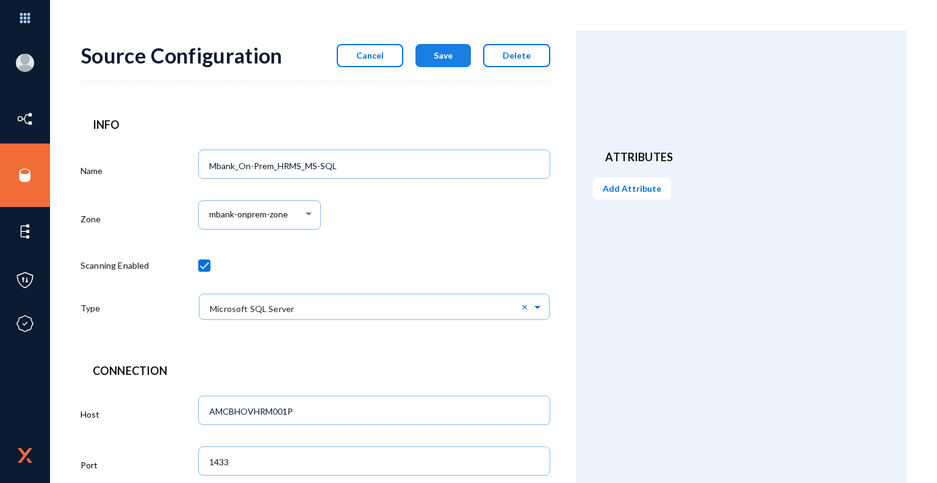
click at [452, 60] on span "Save" at bounding box center [443, 55] width 19 height 10
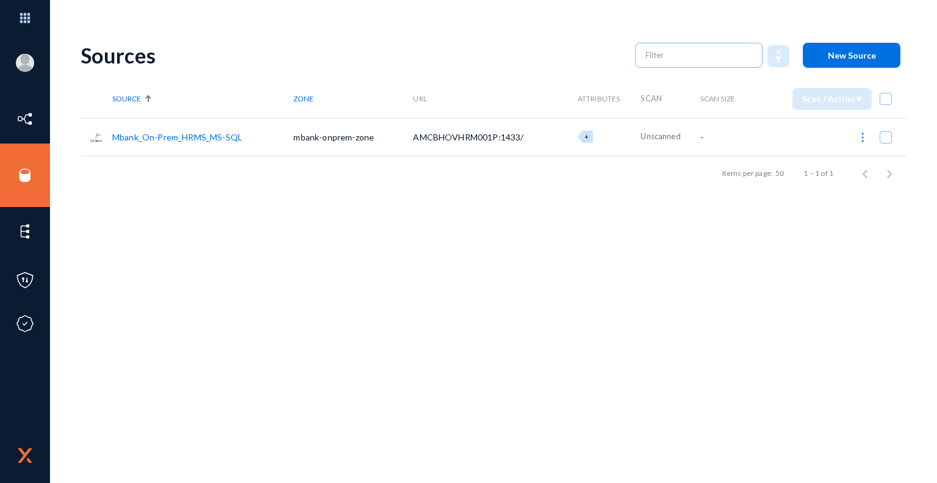
click at [210, 134] on link "Mbank_On-Prem_HRMS_MS-SQL" at bounding box center [177, 137] width 130 height 10
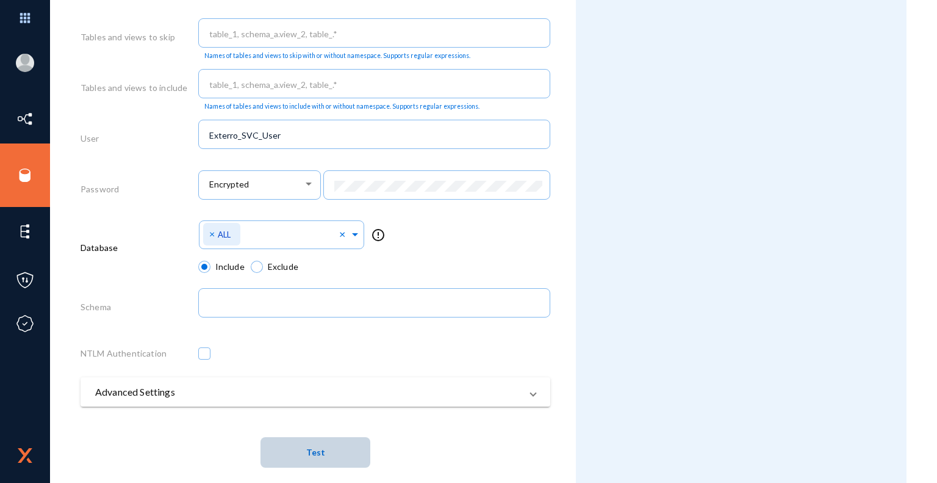
click at [324, 458] on button "Test" at bounding box center [316, 452] width 110 height 31
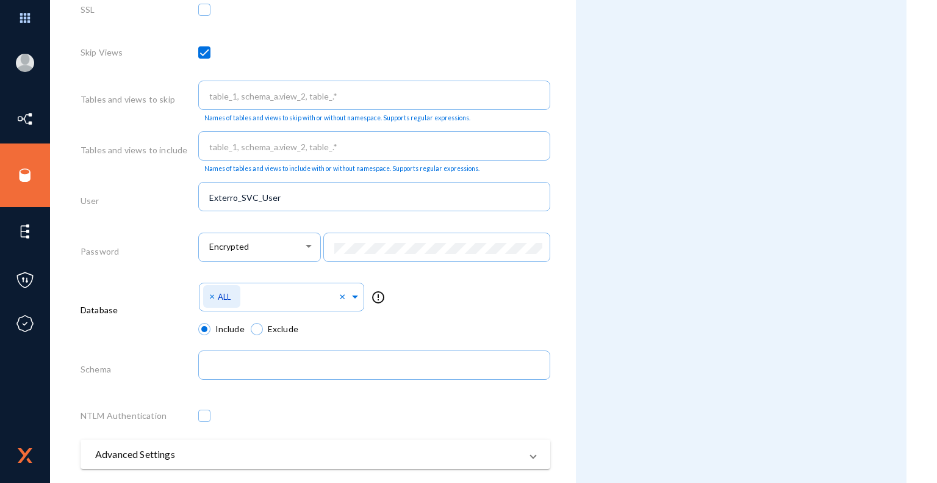
scroll to position [503, 0]
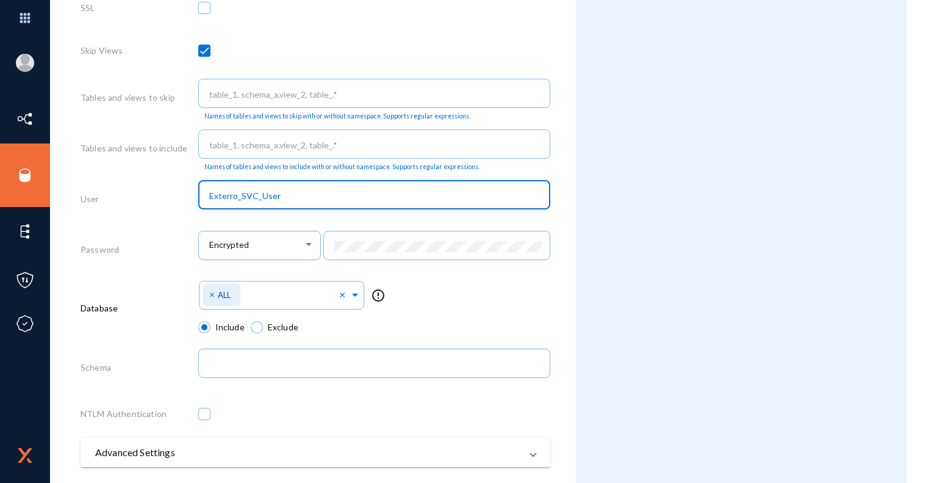
click at [296, 199] on input "Exterro_SVC_User" at bounding box center [376, 195] width 335 height 11
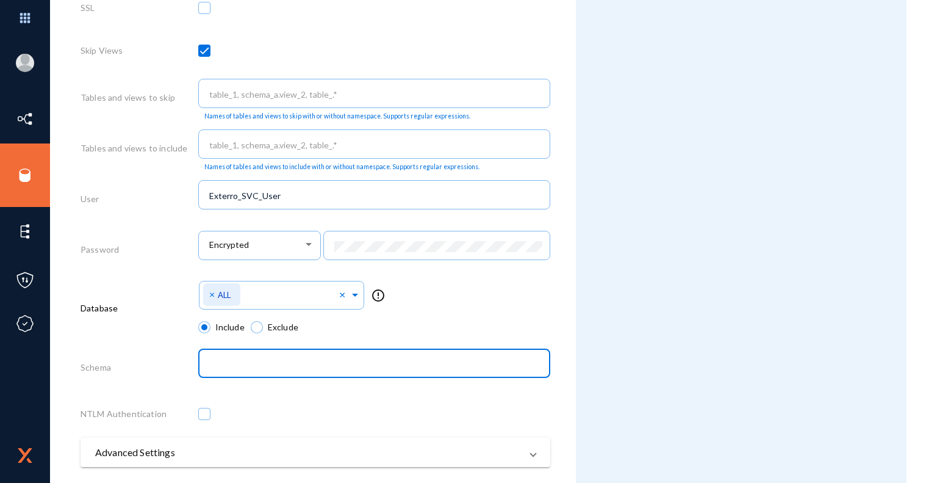
click at [393, 370] on input "text" at bounding box center [376, 364] width 335 height 11
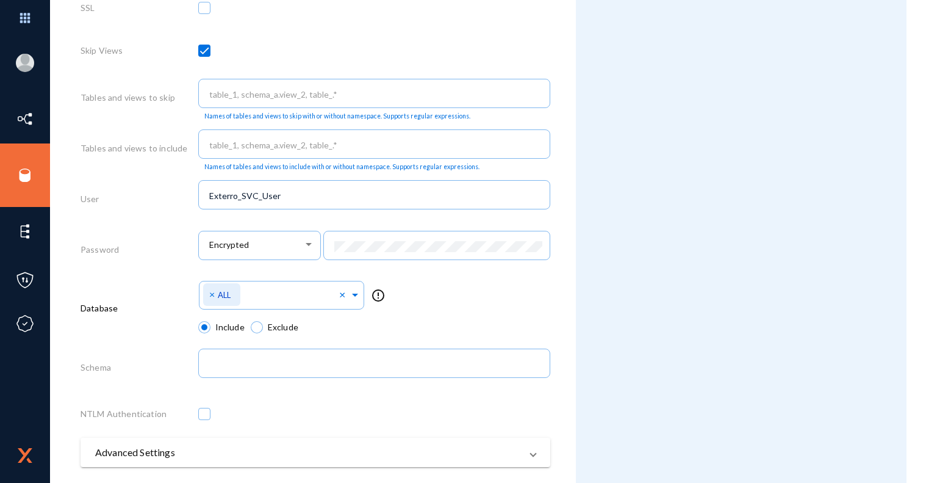
drag, startPoint x: 549, startPoint y: 340, endPoint x: 611, endPoint y: 347, distance: 62.6
click at [611, 347] on div "Source Configuration Cancel Save Delete Info Name Mbank_On-Prem_HRMS_MS-SQL Zon…" at bounding box center [494, 49] width 826 height 1045
click at [152, 386] on div "Schema" at bounding box center [140, 369] width 118 height 51
click at [599, 226] on div "Attributes Add Attribute" at bounding box center [741, 49] width 331 height 1045
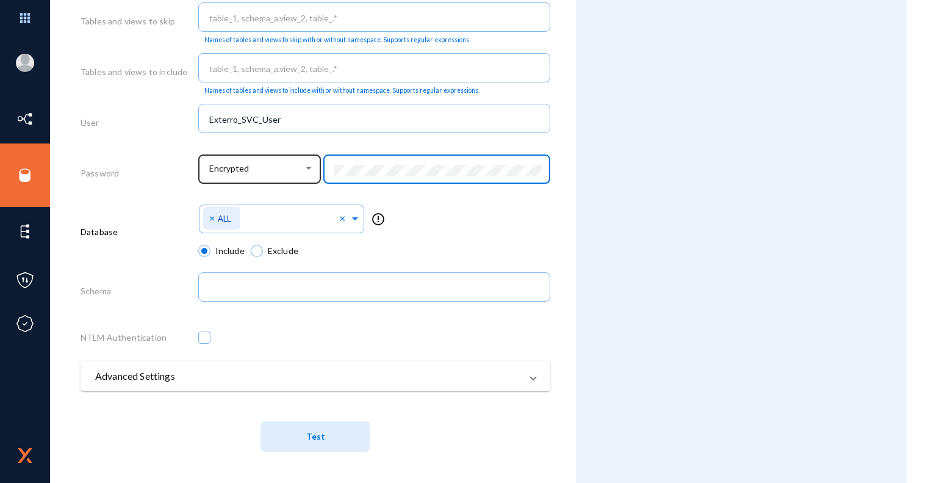
click at [310, 164] on div at bounding box center [308, 168] width 11 height 10
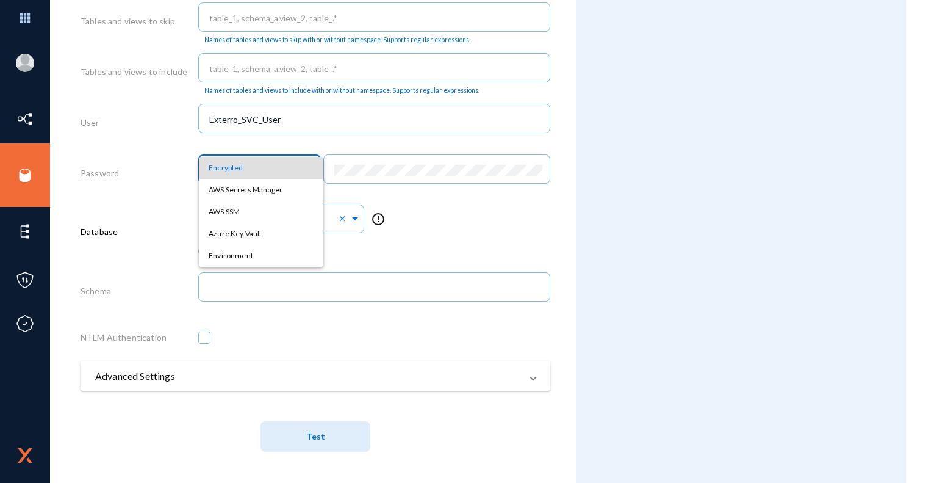
click at [417, 209] on div at bounding box center [468, 241] width 937 height 483
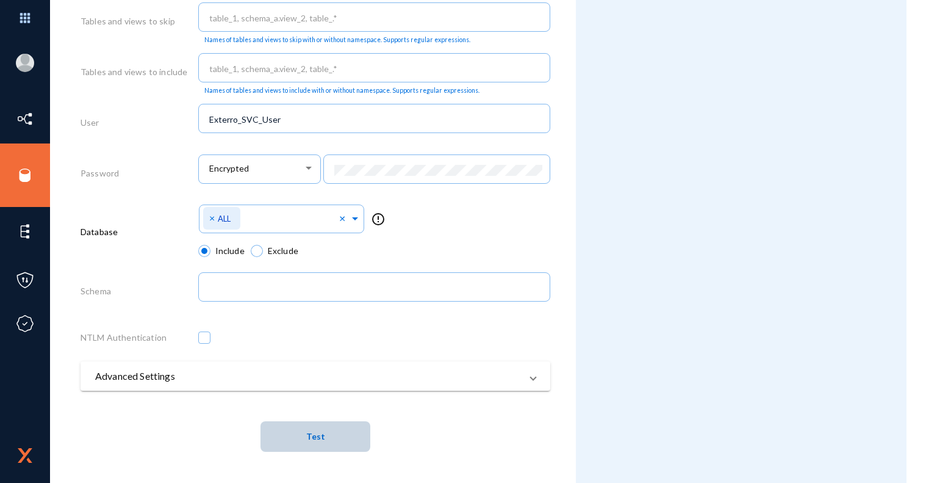
click at [325, 436] on button "Test" at bounding box center [316, 436] width 110 height 31
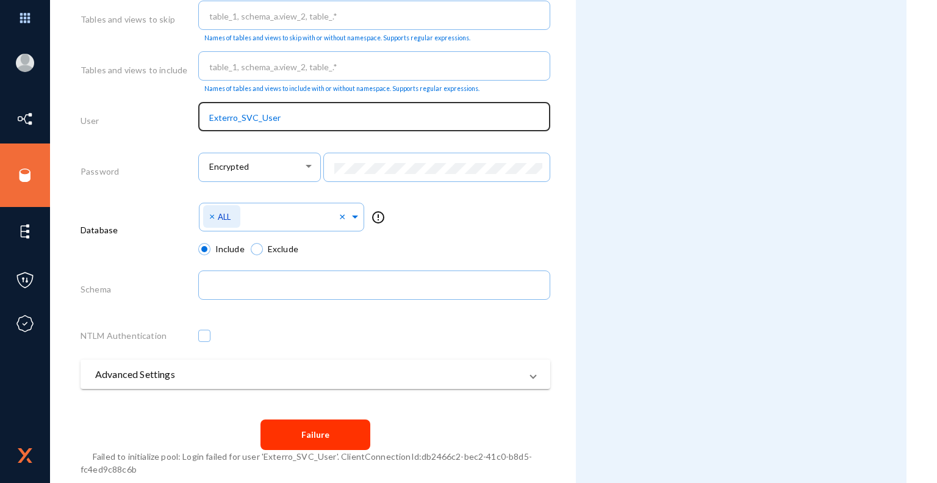
click at [213, 117] on input "Exterro_SVC_User" at bounding box center [376, 117] width 335 height 11
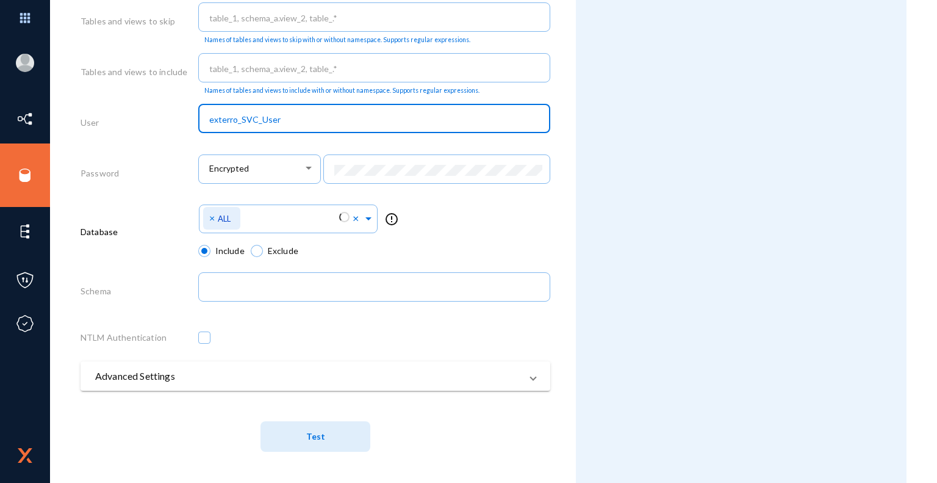
click at [252, 119] on input "exterro_SVC_User" at bounding box center [376, 119] width 335 height 11
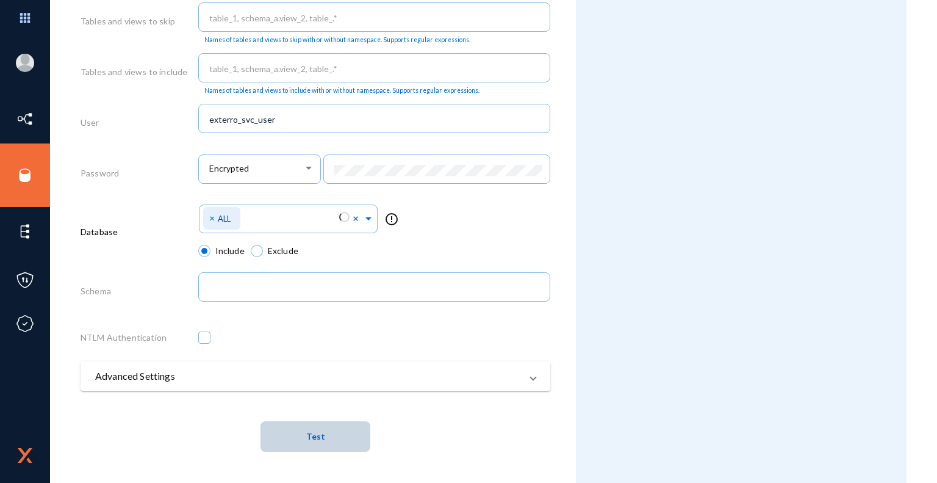
click at [319, 441] on span "Test" at bounding box center [315, 436] width 19 height 10
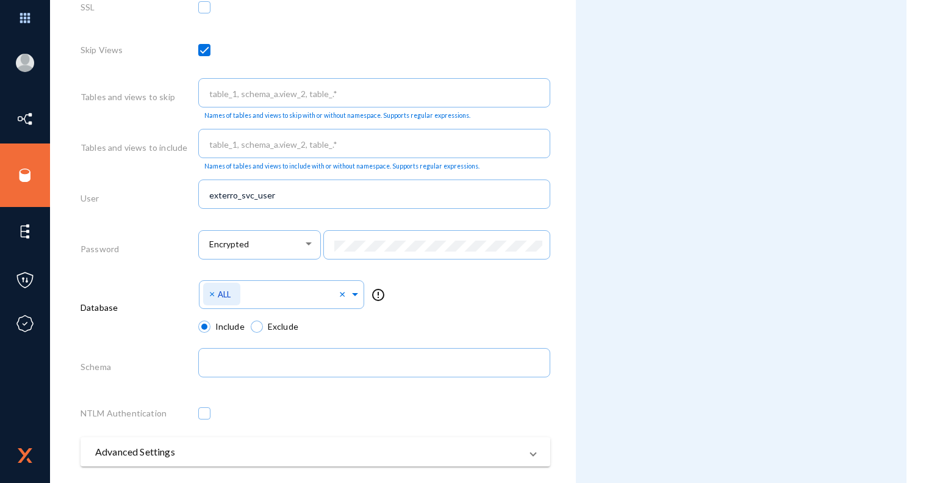
scroll to position [501, 0]
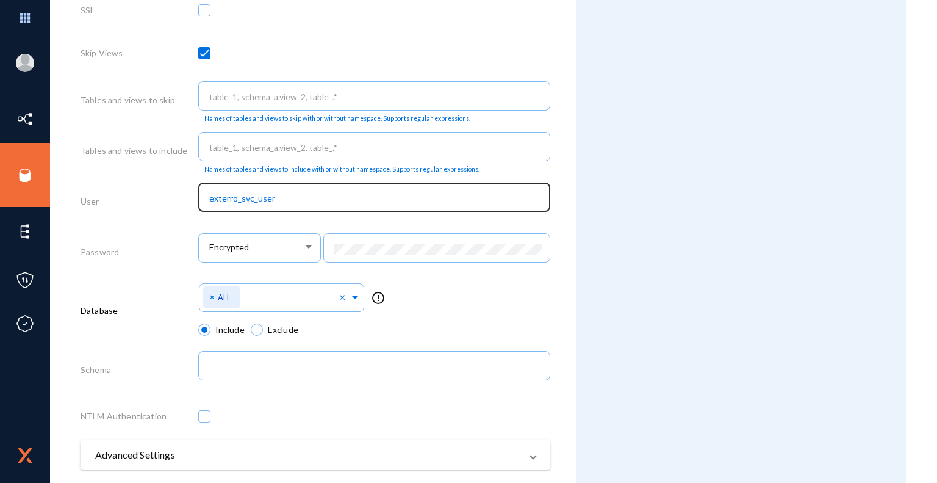
click at [300, 200] on input "exterro_svc_user" at bounding box center [376, 198] width 335 height 11
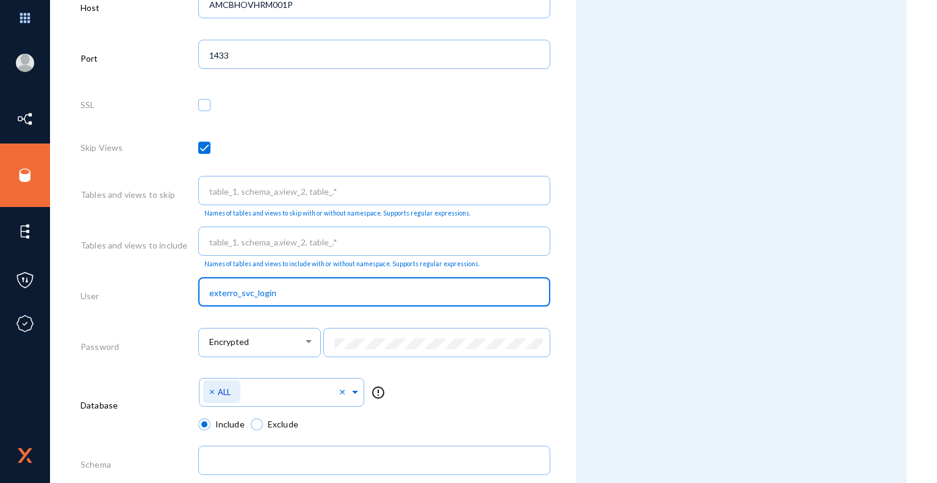
scroll to position [426, 0]
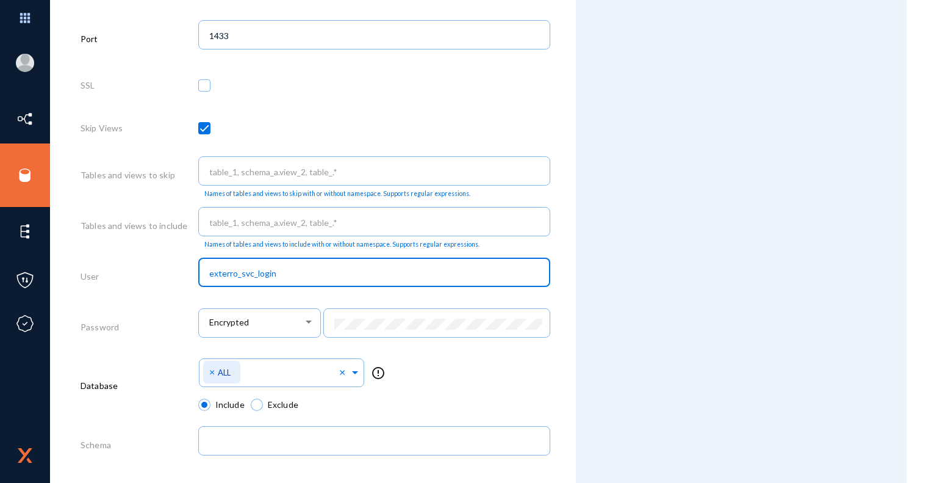
type input "exterro_svc_login"
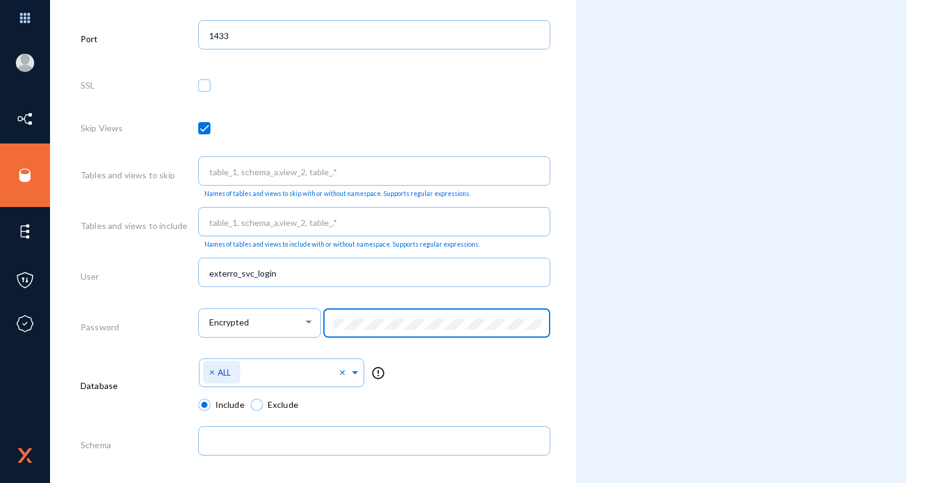
scroll to position [582, 0]
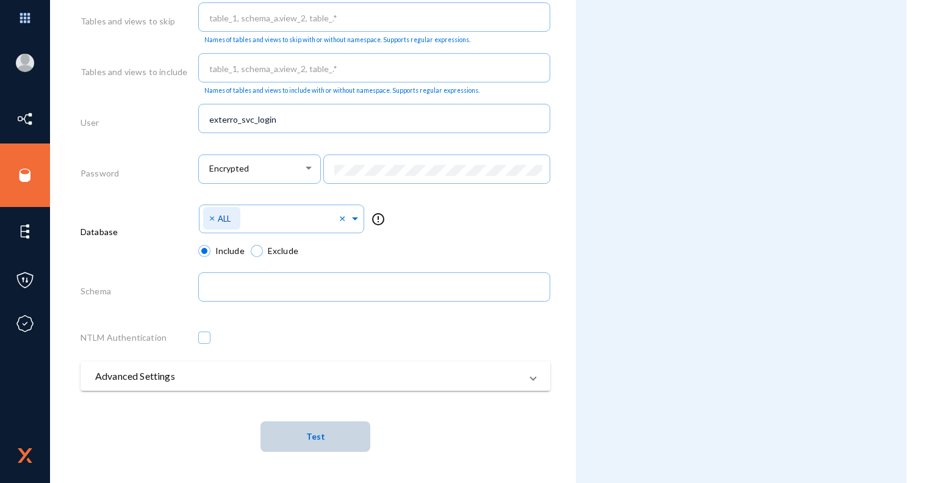
click at [319, 439] on span "Test" at bounding box center [315, 436] width 19 height 10
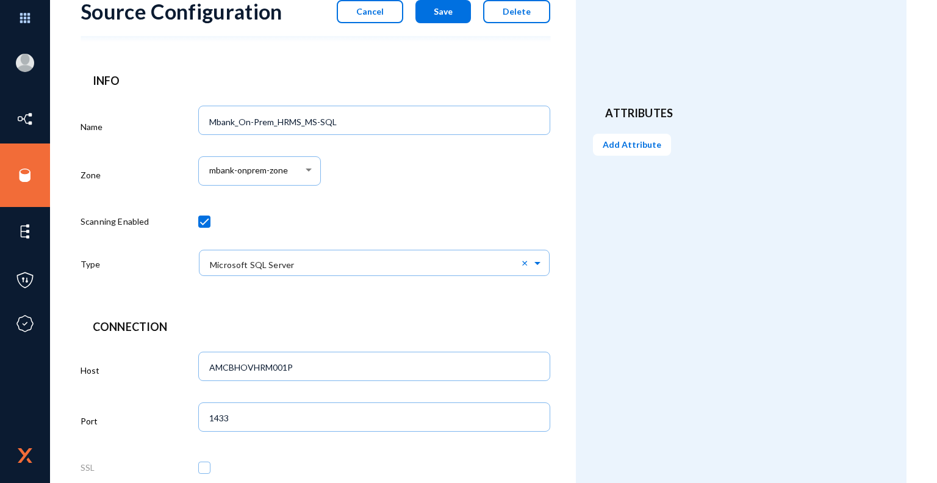
scroll to position [0, 0]
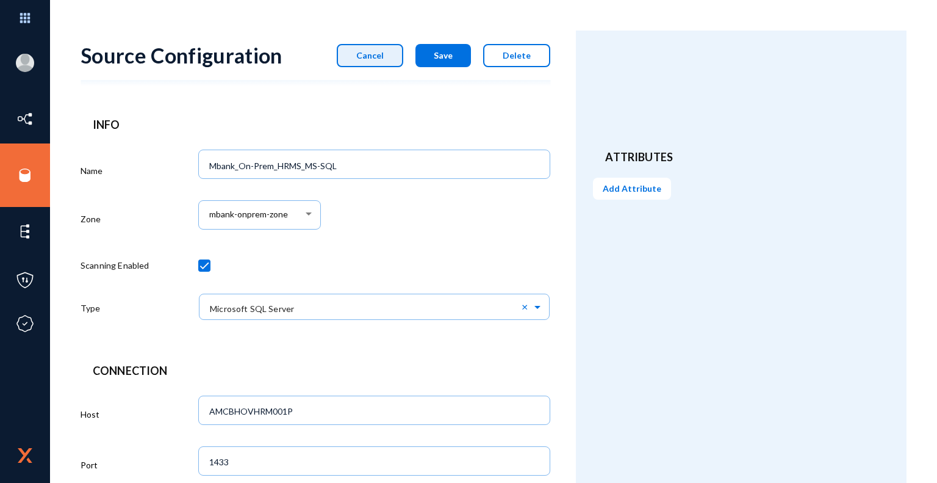
click at [384, 57] on span "Cancel" at bounding box center [369, 55] width 27 height 10
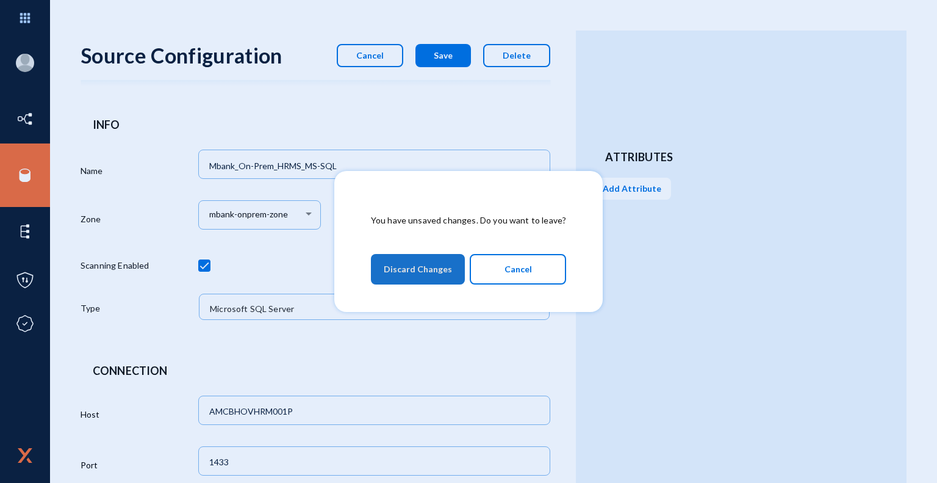
click at [422, 261] on span "Discard Changes" at bounding box center [418, 269] width 68 height 22
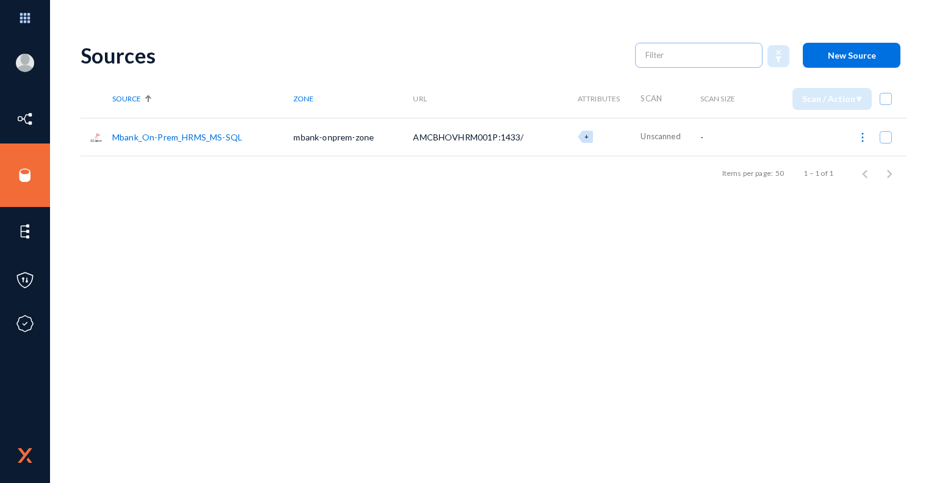
click at [176, 135] on link "Mbank_On-Prem_HRMS_MS-SQL" at bounding box center [177, 137] width 130 height 10
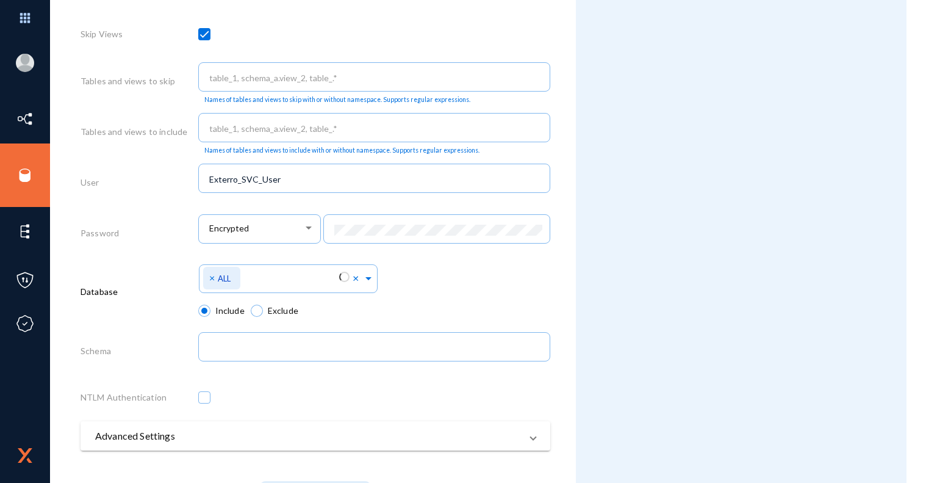
scroll to position [522, 0]
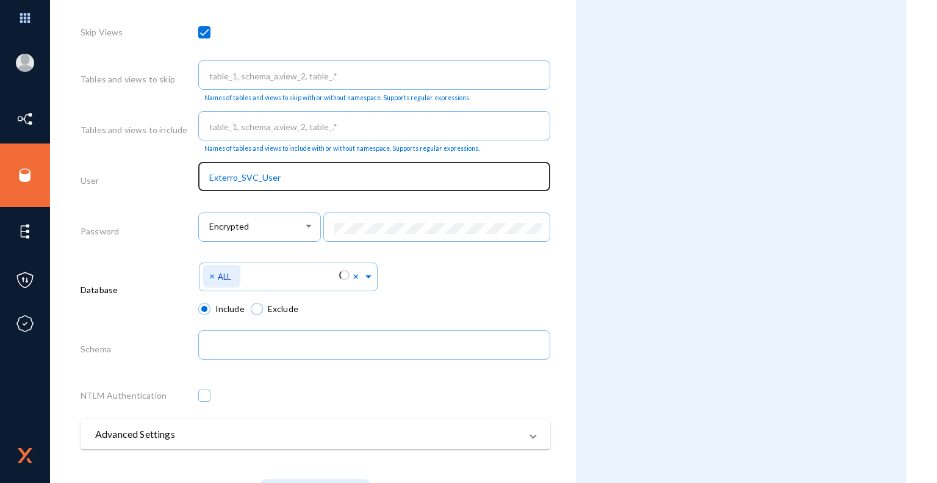
click at [303, 178] on input "Exterro_SVC_User" at bounding box center [376, 177] width 335 height 11
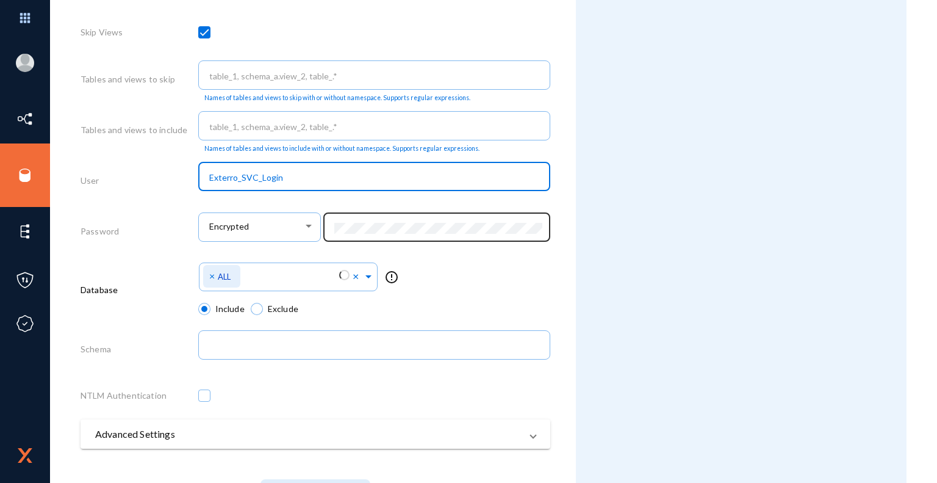
type input "Exterro_SVC_Login"
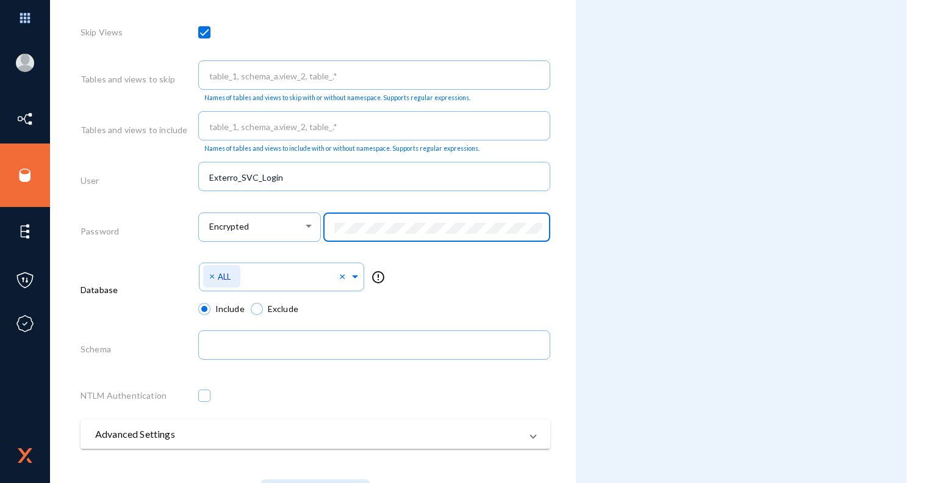
scroll to position [0, 0]
click at [591, 350] on div "Attributes Add Attribute" at bounding box center [741, 25] width 331 height 1032
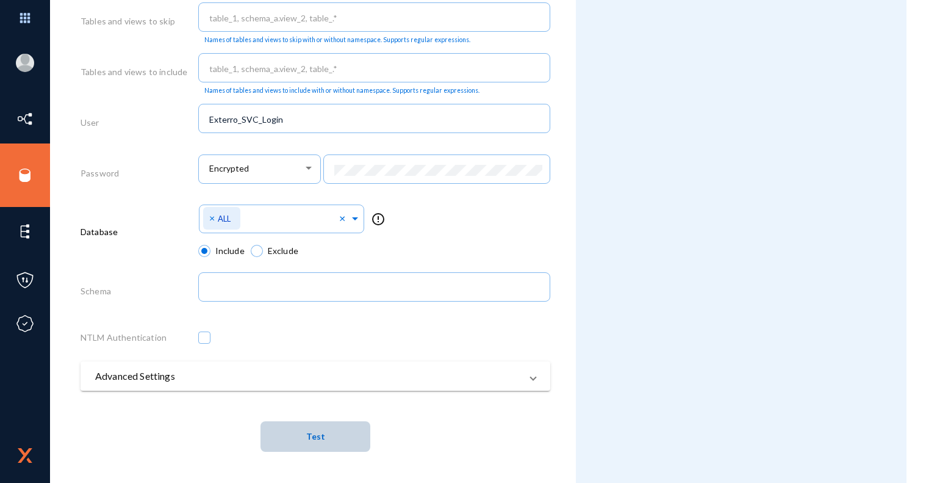
click at [313, 439] on span "Test" at bounding box center [315, 436] width 19 height 10
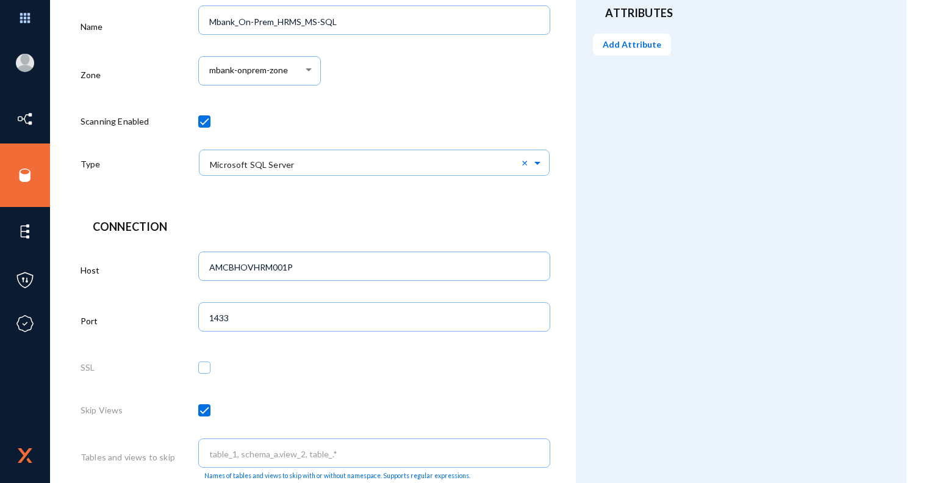
scroll to position [0, 0]
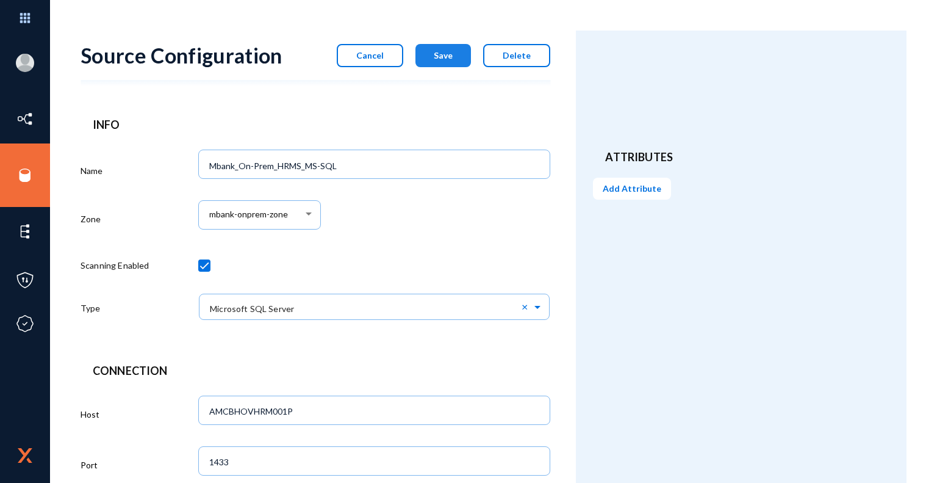
click at [449, 56] on span "Save" at bounding box center [443, 55] width 19 height 10
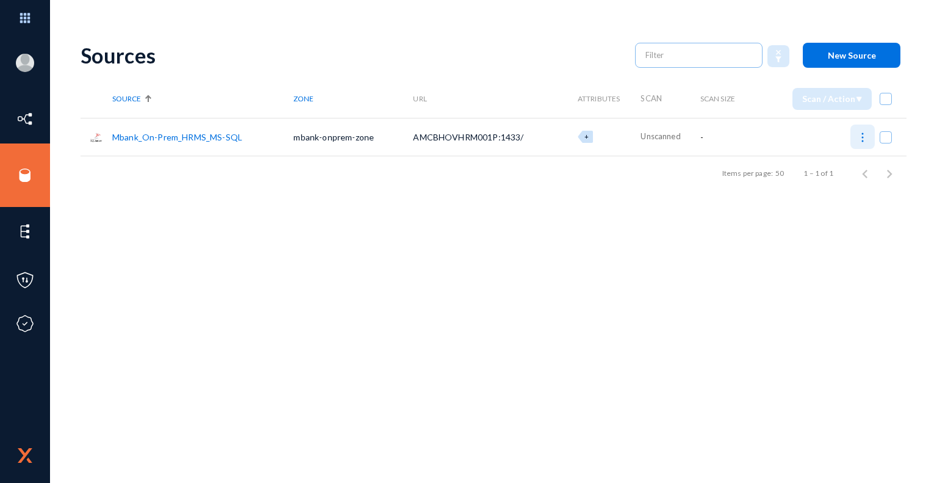
click at [864, 139] on img at bounding box center [863, 137] width 12 height 12
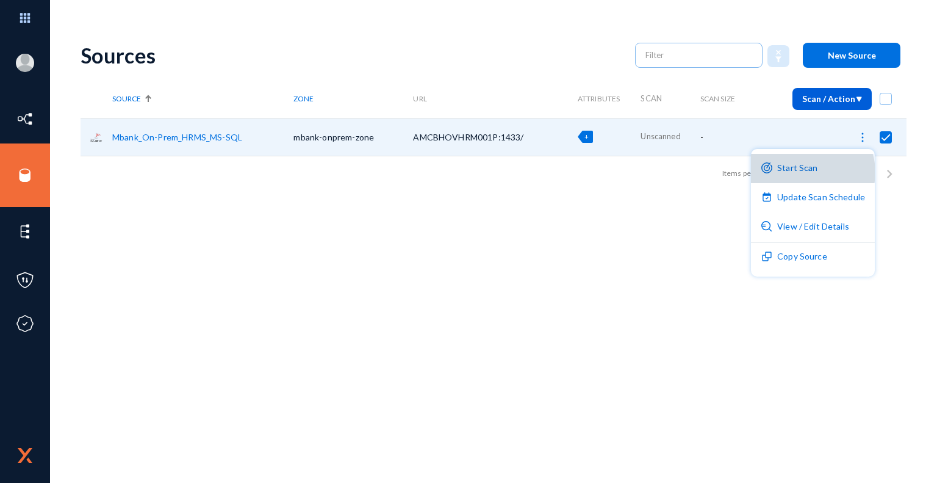
click at [810, 172] on button "Start Scan" at bounding box center [813, 168] width 124 height 29
checkbox input "false"
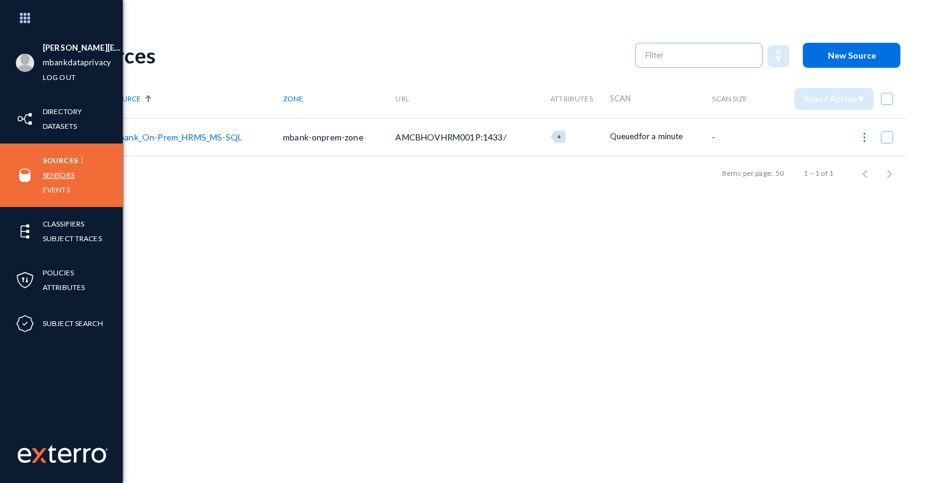
click at [68, 172] on link "Sensors" at bounding box center [59, 175] width 32 height 14
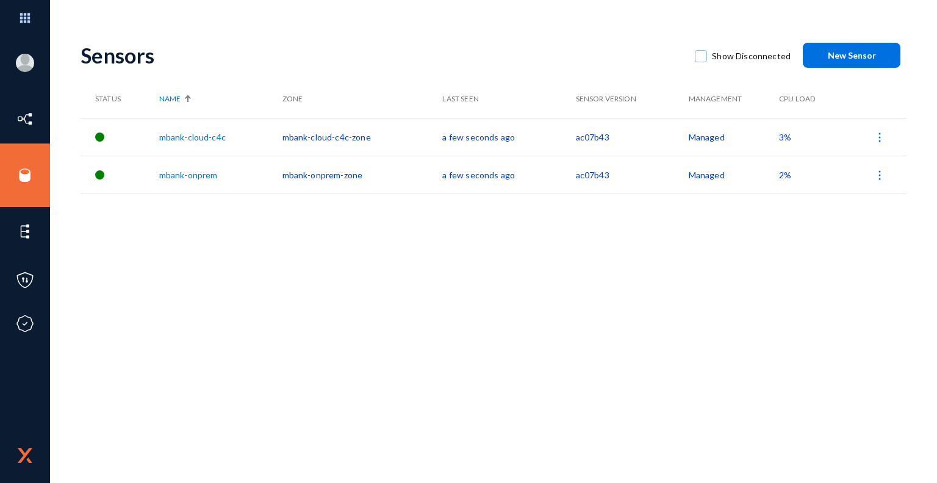
click at [197, 176] on link "mbank-onprem" at bounding box center [188, 175] width 59 height 10
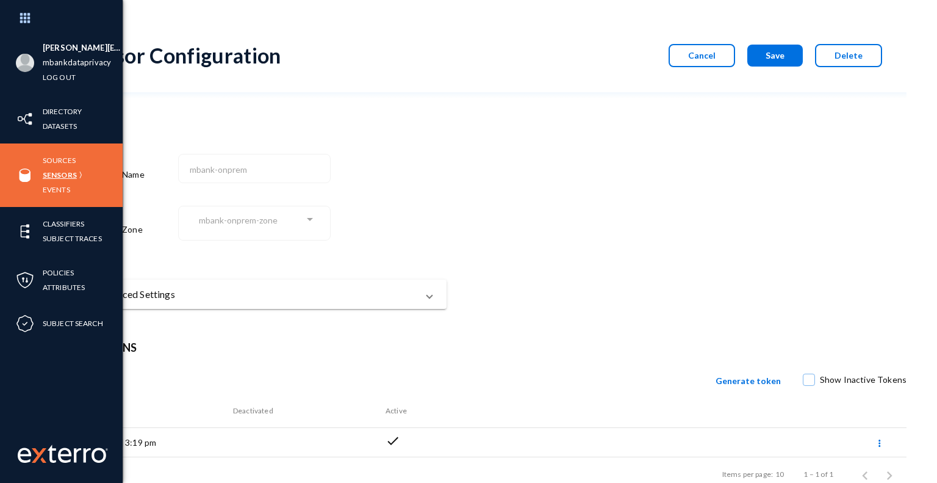
click at [69, 175] on link "Sensors" at bounding box center [60, 175] width 34 height 14
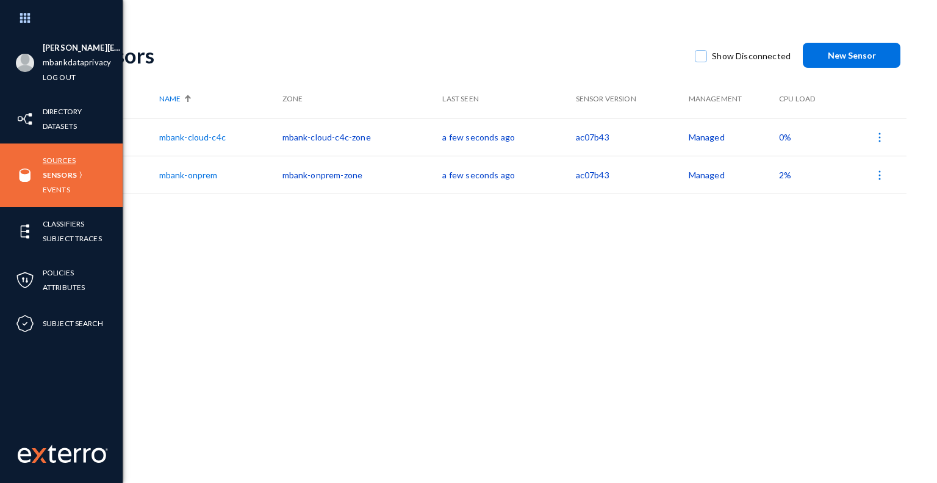
click at [66, 161] on link "Sources" at bounding box center [59, 160] width 33 height 14
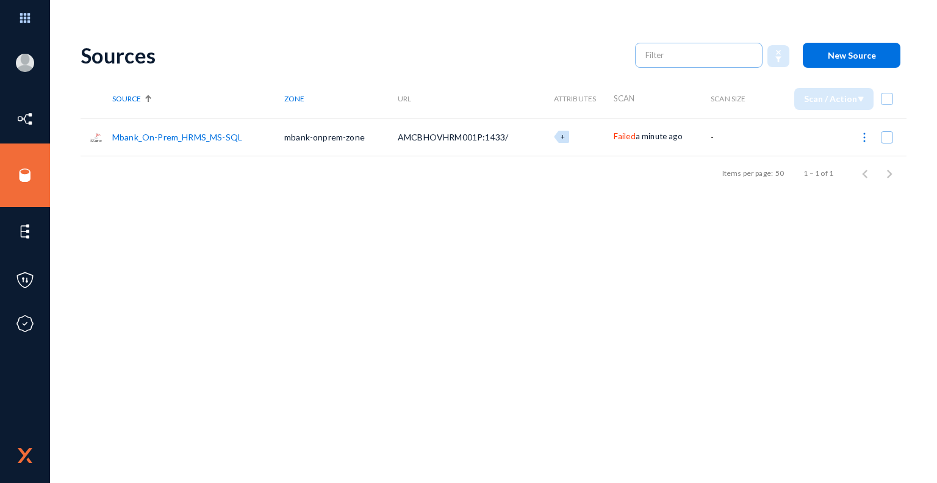
click at [632, 139] on span "Failed" at bounding box center [625, 136] width 22 height 10
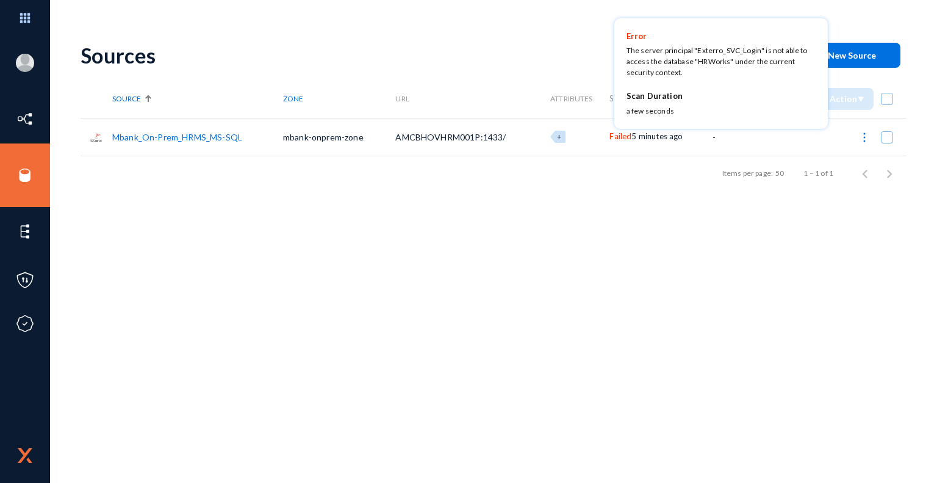
click at [535, 63] on div at bounding box center [468, 241] width 937 height 483
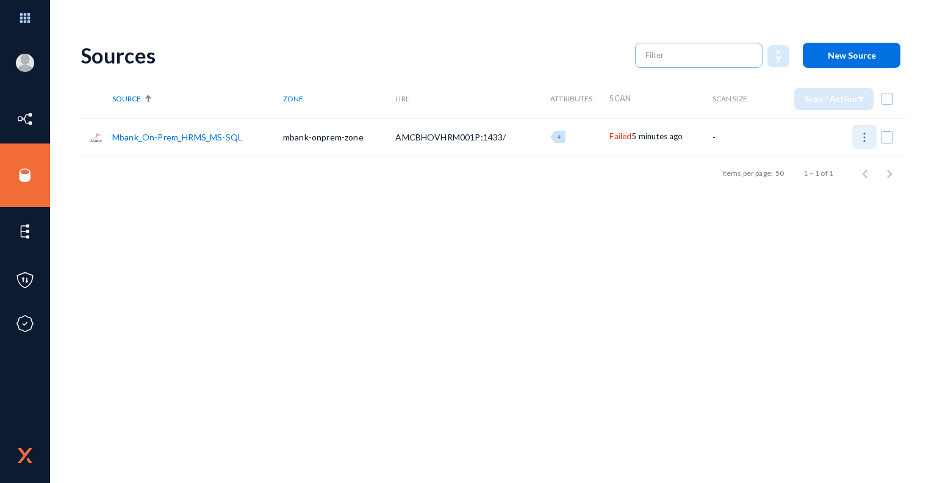
click at [863, 139] on img at bounding box center [865, 137] width 12 height 12
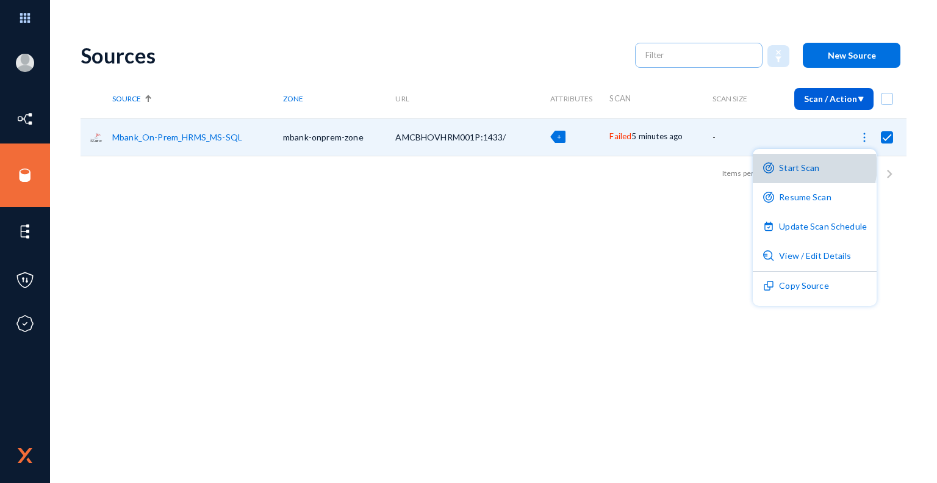
click at [812, 167] on button "Start Scan" at bounding box center [815, 168] width 124 height 29
checkbox input "false"
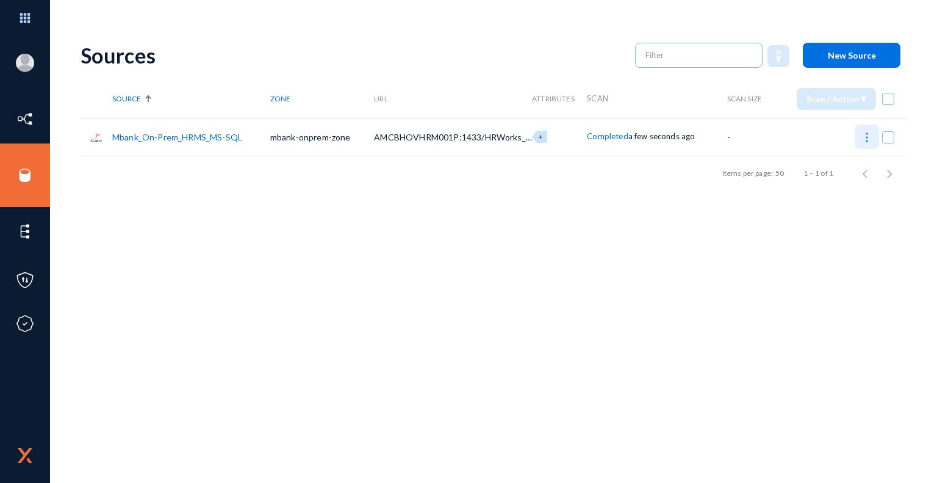
click at [864, 142] on img at bounding box center [867, 137] width 12 height 12
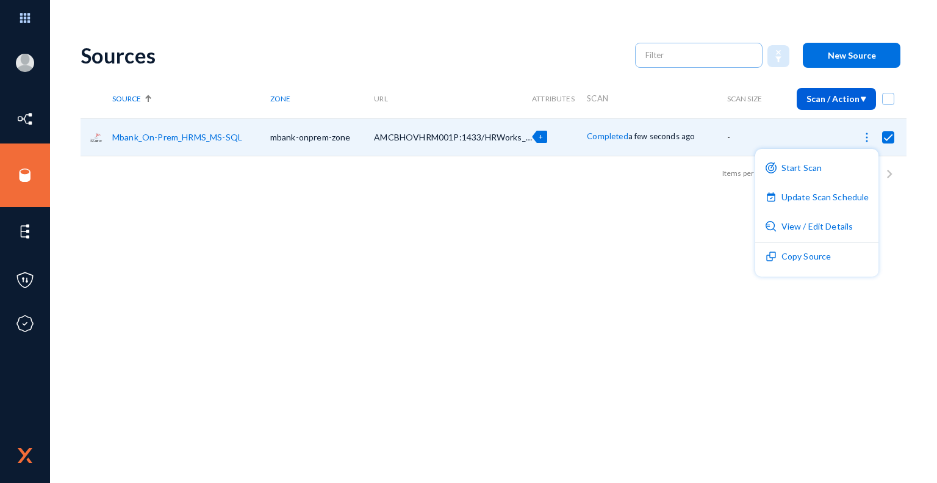
click at [644, 240] on div at bounding box center [468, 241] width 937 height 483
checkbox input "false"
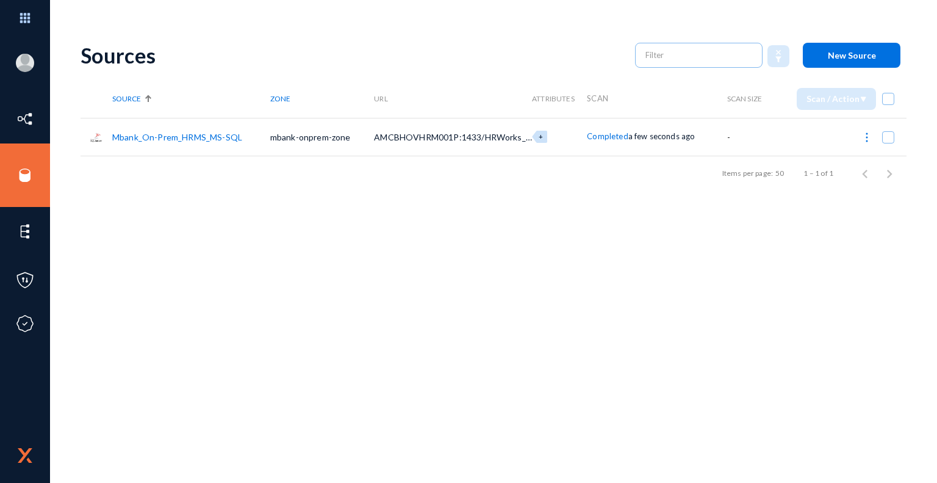
click at [617, 135] on span "Completed" at bounding box center [607, 136] width 41 height 10
click at [380, 231] on div at bounding box center [468, 241] width 937 height 483
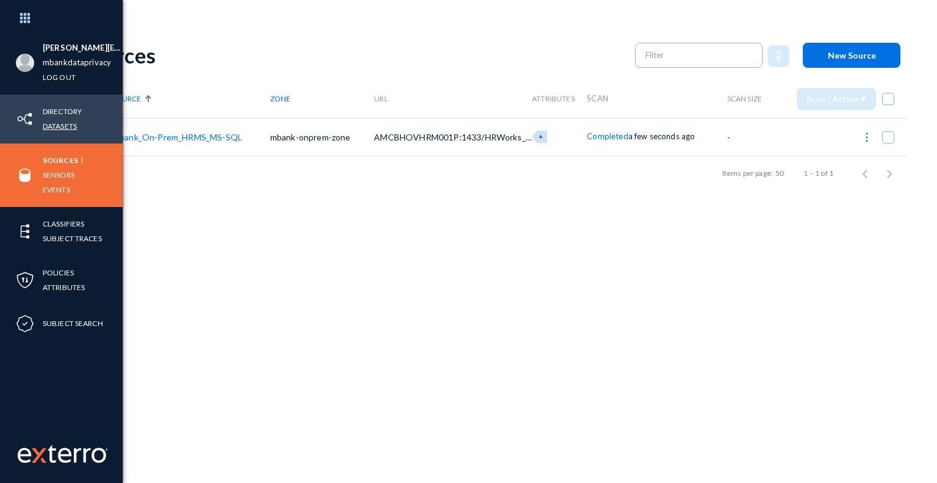
click at [67, 123] on link "Datasets" at bounding box center [60, 126] width 34 height 14
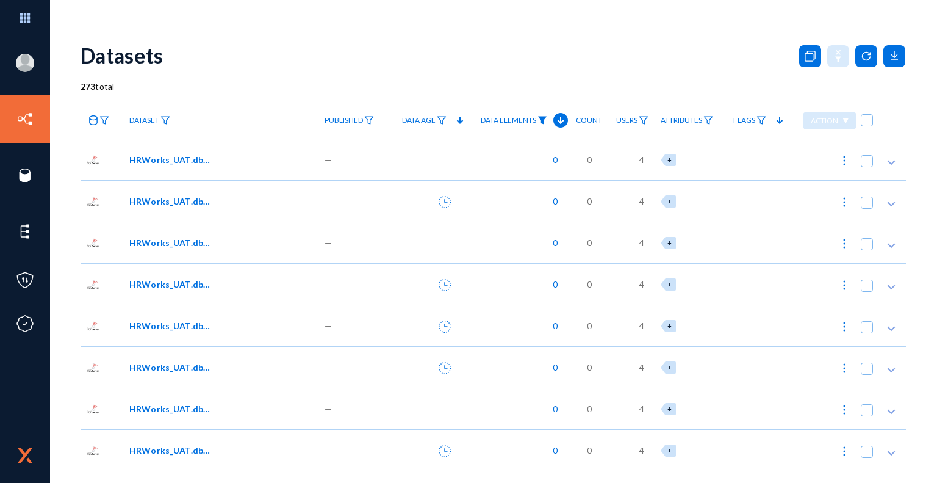
click at [544, 117] on img at bounding box center [543, 120] width 10 height 9
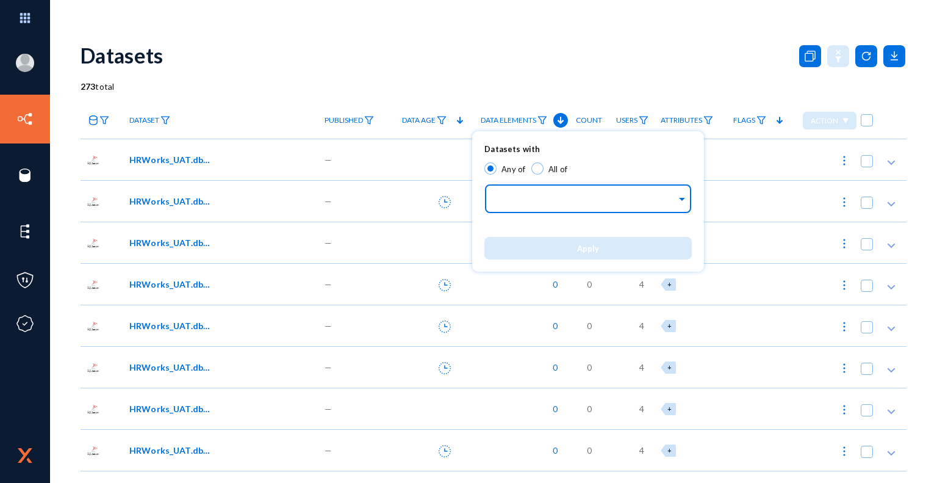
click at [644, 202] on input "text" at bounding box center [585, 201] width 182 height 12
click at [685, 198] on span at bounding box center [682, 197] width 11 height 13
click at [591, 199] on input "text" at bounding box center [585, 201] width 182 height 12
click at [601, 71] on div at bounding box center [468, 241] width 937 height 483
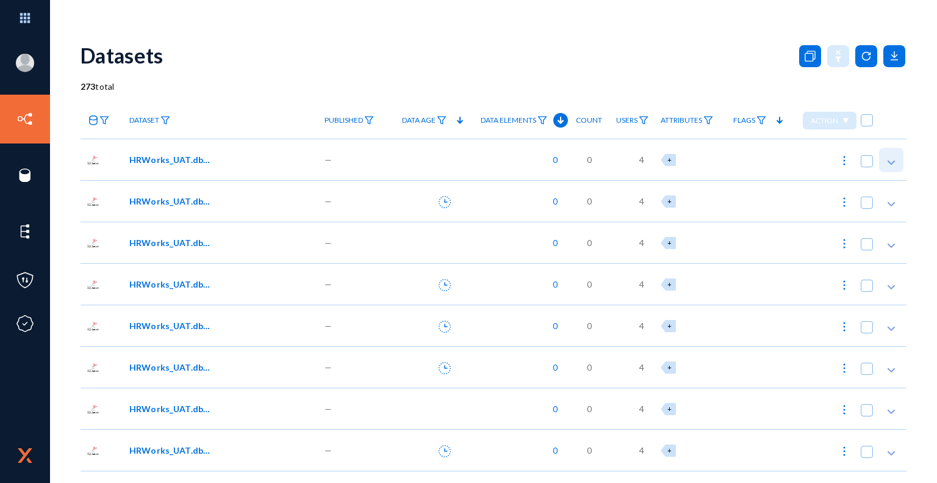
click at [888, 164] on polygon at bounding box center [892, 163] width 8 height 5
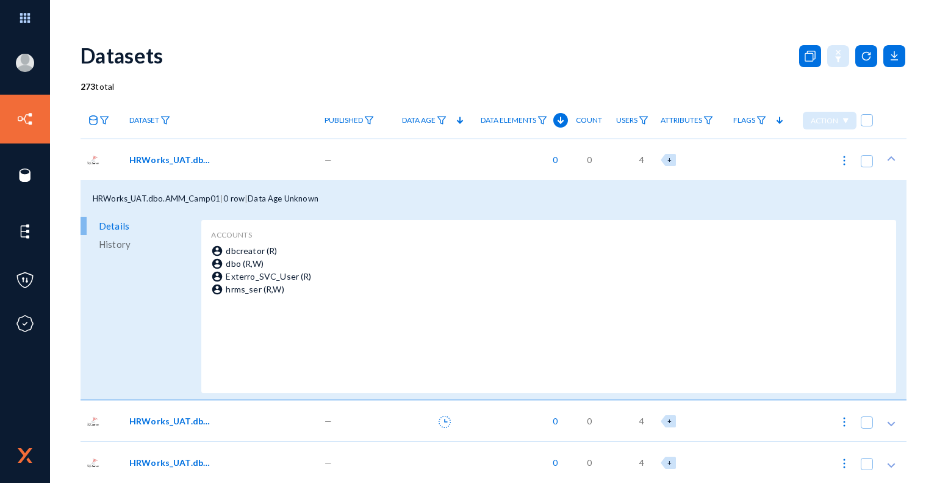
click at [122, 250] on span "History" at bounding box center [115, 244] width 32 height 18
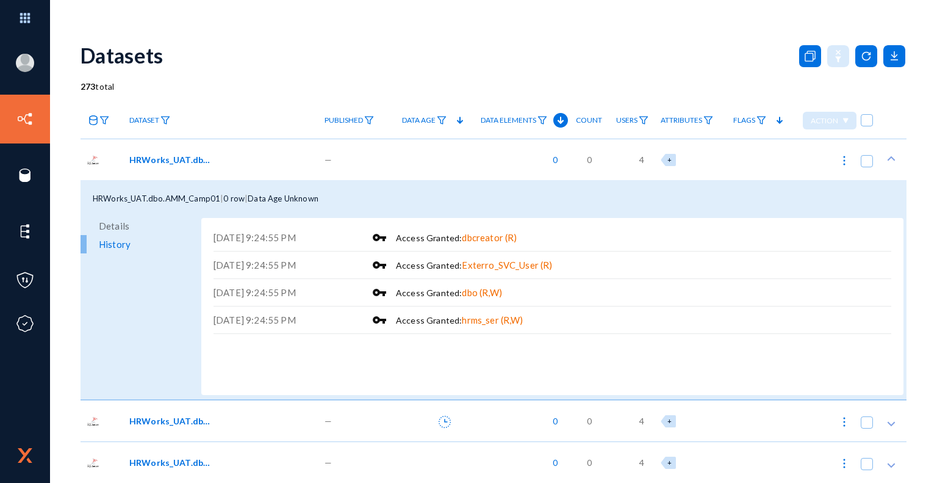
click at [120, 224] on span "Details" at bounding box center [114, 226] width 31 height 18
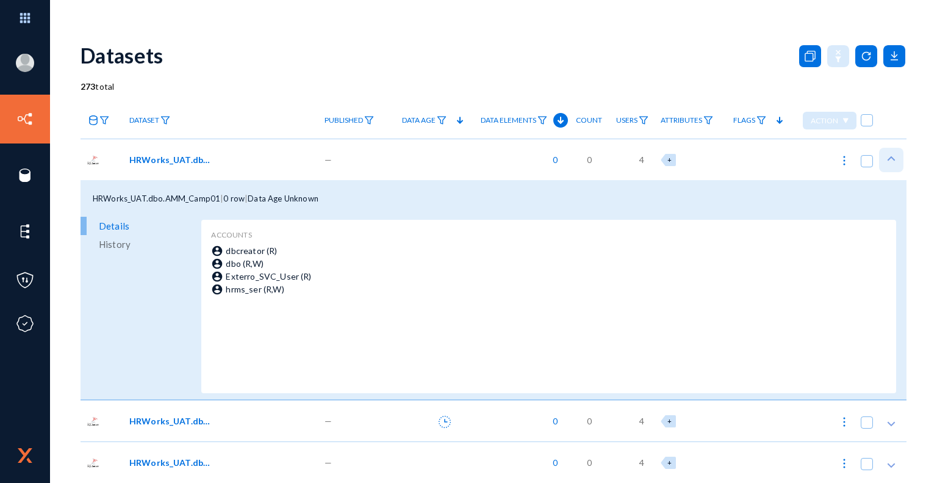
click at [888, 158] on polygon at bounding box center [892, 158] width 8 height 5
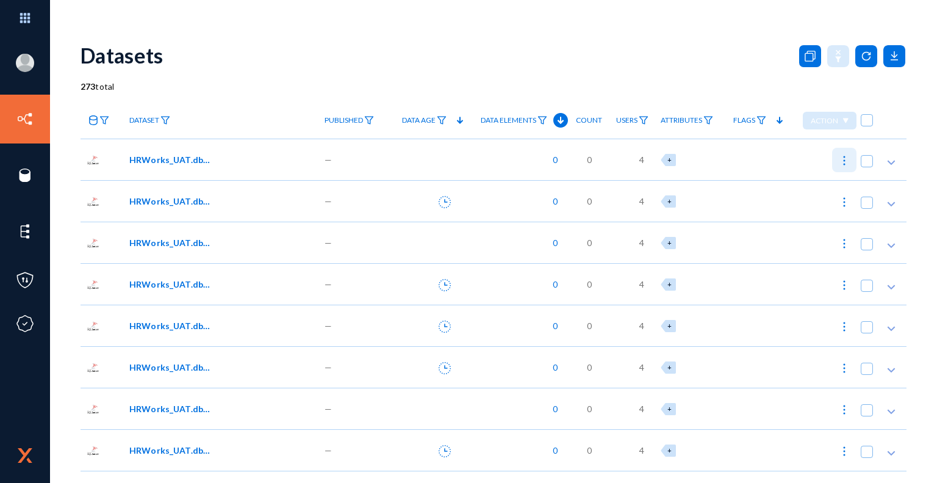
click at [839, 161] on img at bounding box center [845, 160] width 12 height 12
checkbox input "true"
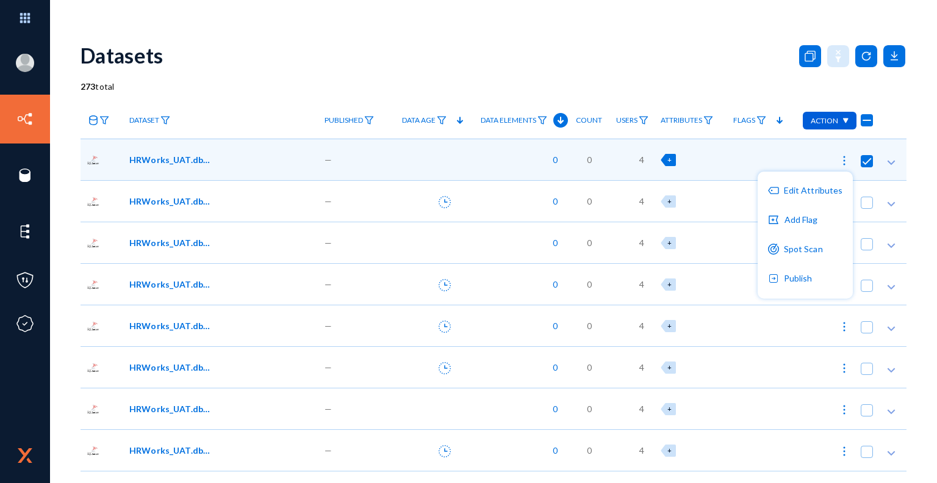
click at [762, 71] on div at bounding box center [468, 241] width 937 height 483
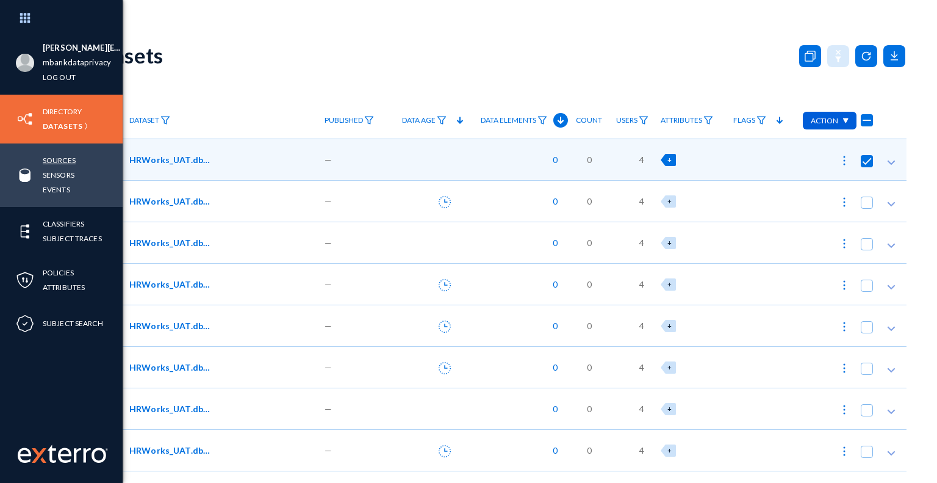
click at [70, 163] on link "Sources" at bounding box center [59, 160] width 33 height 14
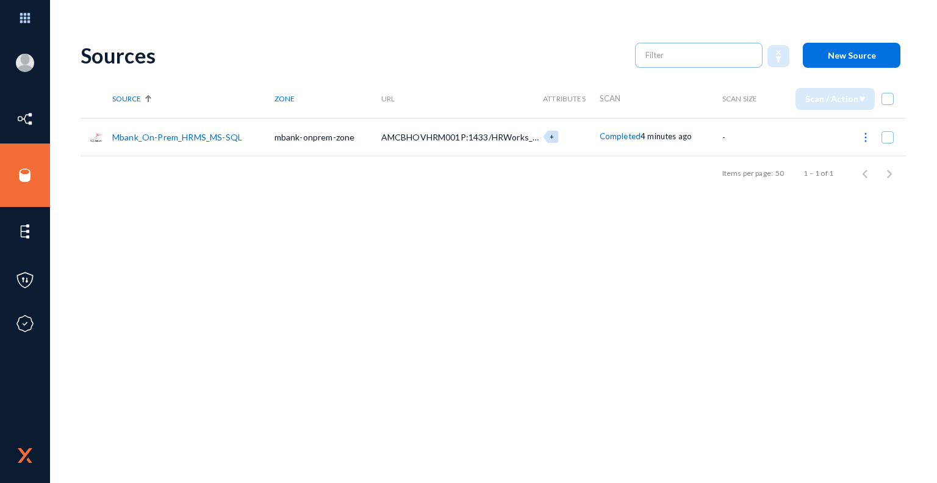
click at [218, 137] on link "Mbank_On-Prem_HRMS_MS-SQL" at bounding box center [177, 137] width 130 height 10
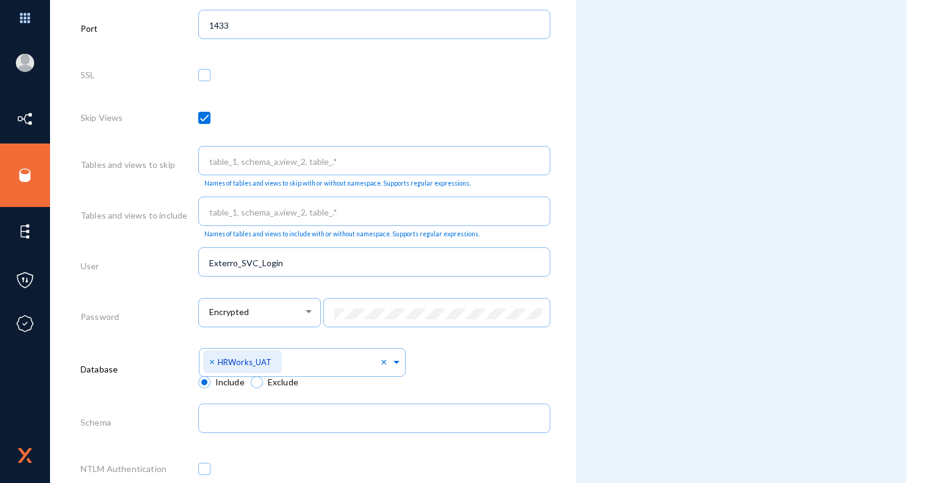
scroll to position [437, 0]
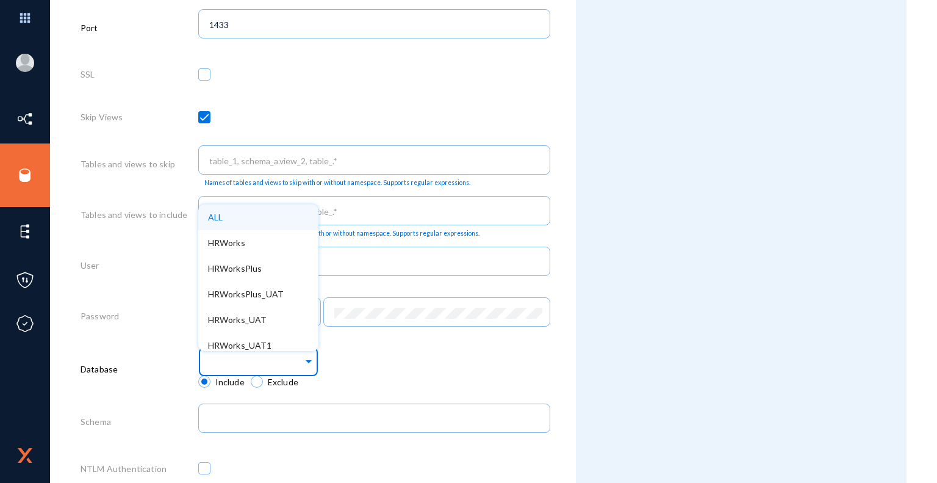
click at [308, 361] on span at bounding box center [308, 359] width 11 height 13
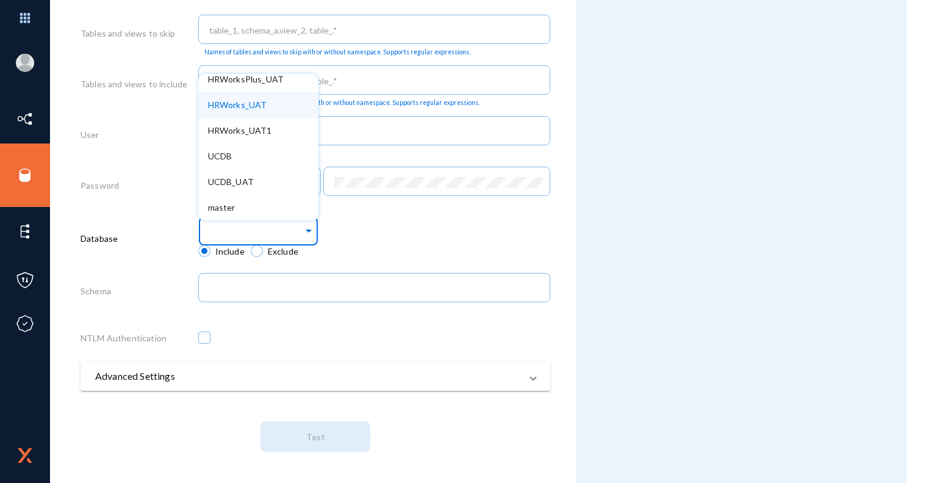
scroll to position [0, 0]
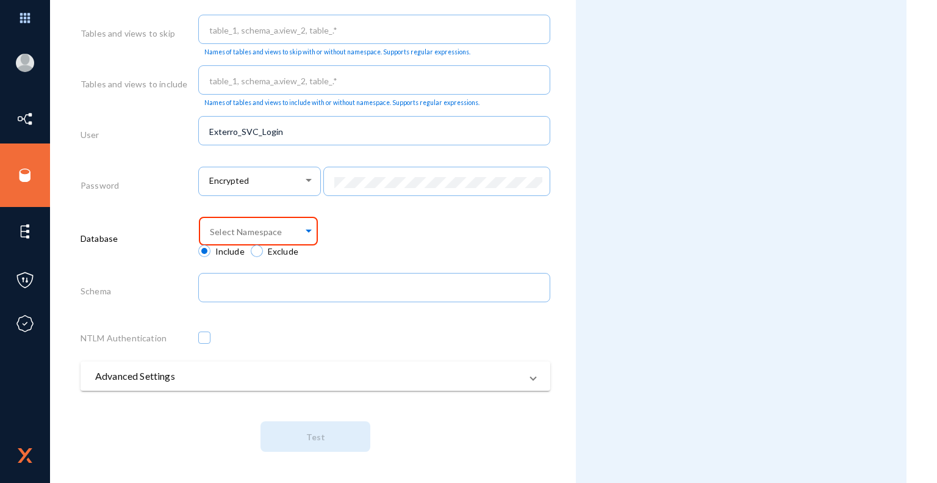
click at [417, 224] on div "Select Namespace" at bounding box center [374, 229] width 353 height 32
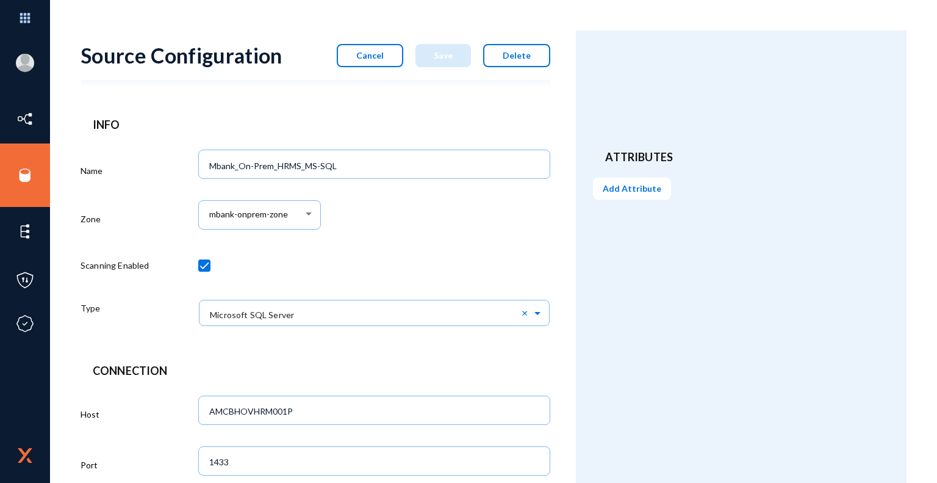
click at [384, 56] on span "Cancel" at bounding box center [369, 55] width 27 height 10
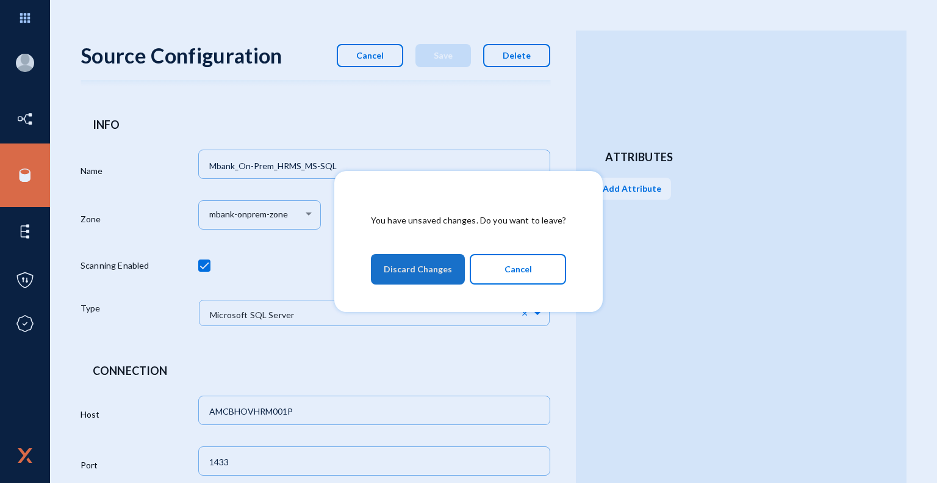
click at [439, 272] on span "Discard Changes" at bounding box center [418, 269] width 68 height 22
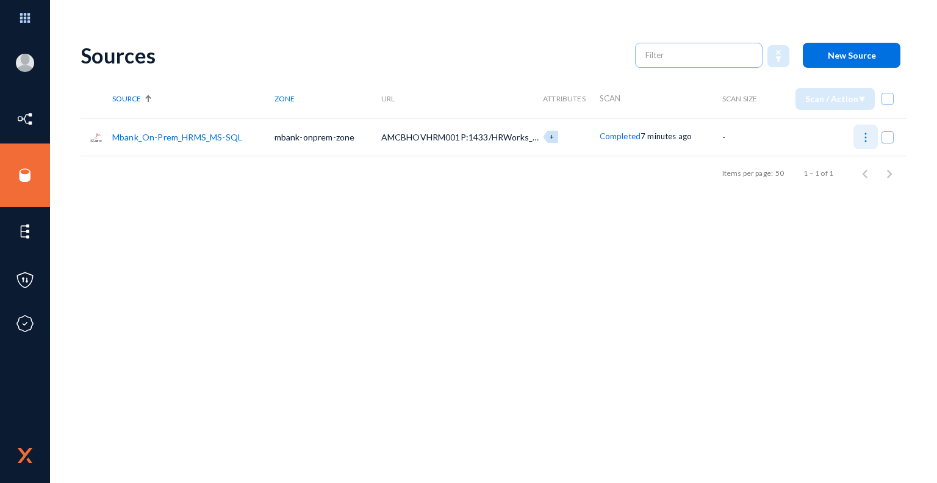
click at [869, 134] on img at bounding box center [866, 137] width 12 height 12
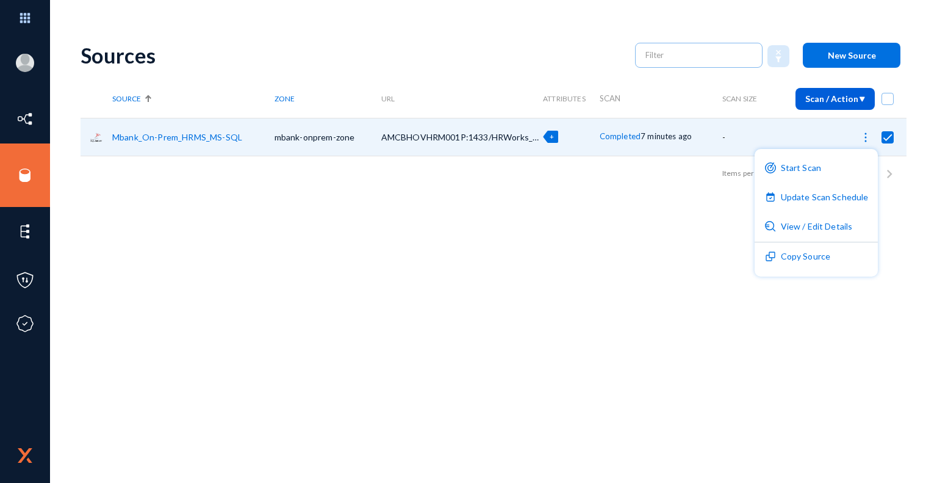
click at [220, 135] on div at bounding box center [468, 241] width 937 height 483
checkbox input "false"
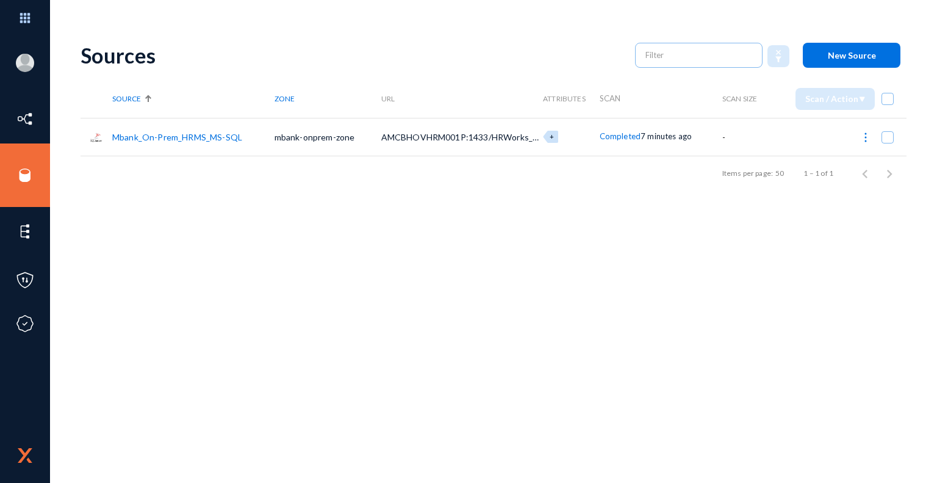
click at [220, 135] on link "Mbank_On-Prem_HRMS_MS-SQL" at bounding box center [177, 137] width 130 height 10
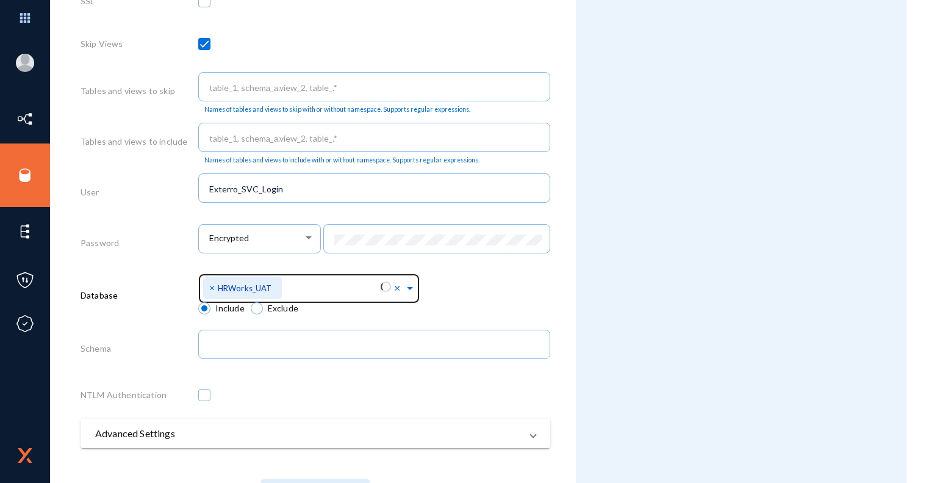
scroll to position [512, 0]
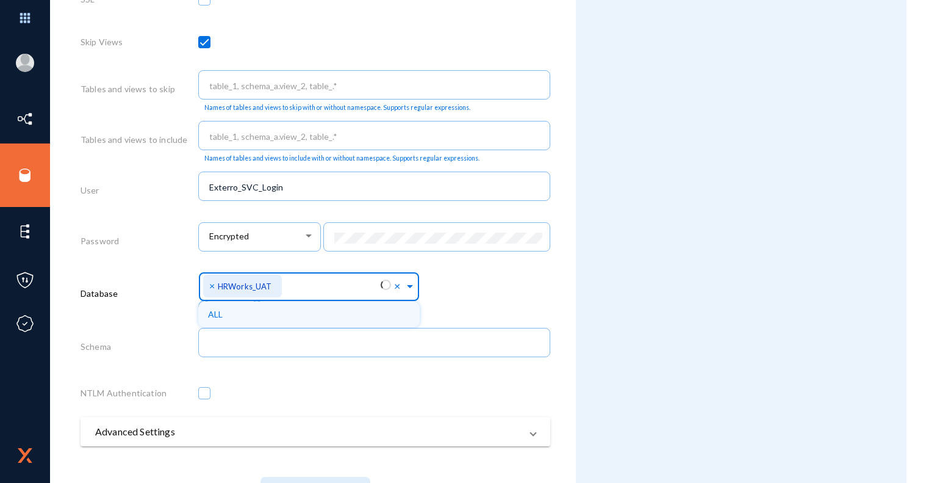
click at [406, 287] on span at bounding box center [410, 284] width 11 height 13
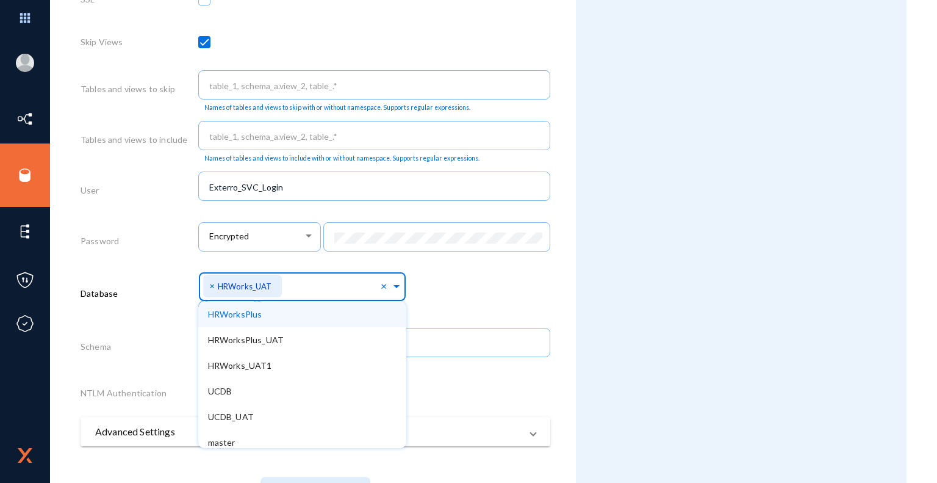
scroll to position [59, 0]
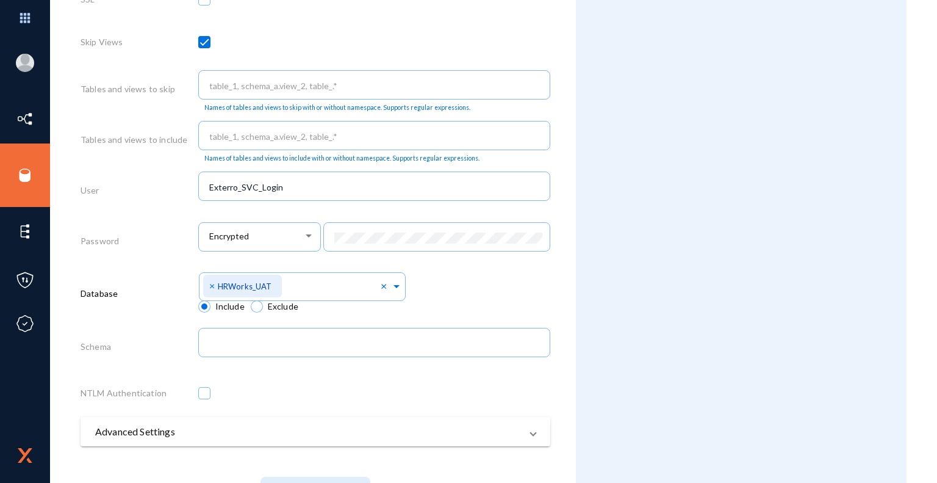
click at [616, 373] on div "Attributes Add Attribute" at bounding box center [741, 28] width 331 height 1020
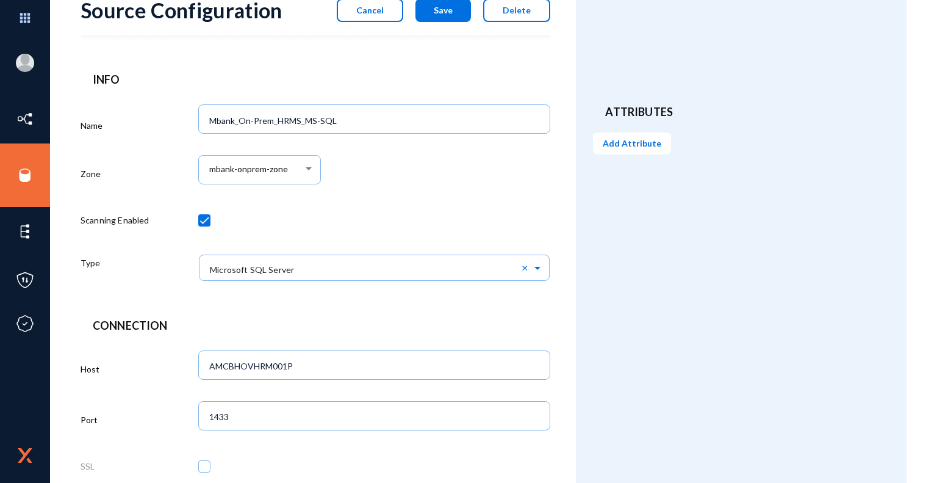
scroll to position [0, 0]
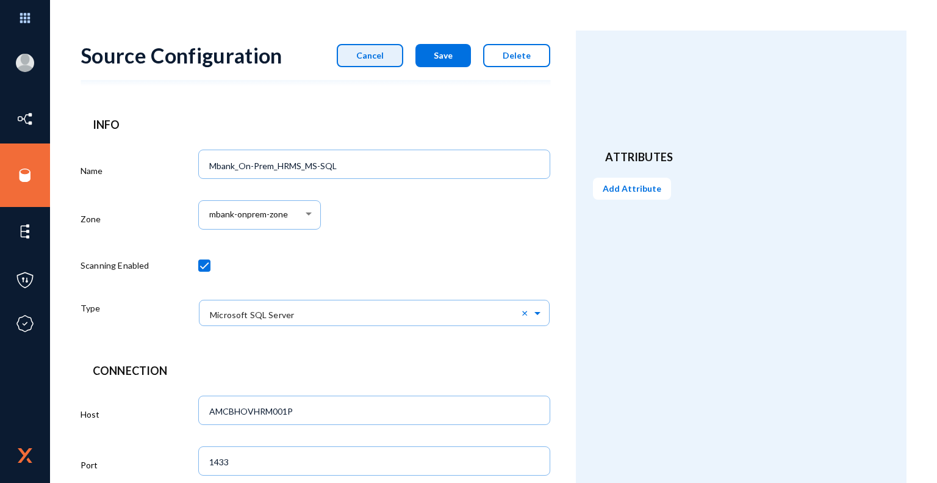
click at [381, 63] on button "Cancel" at bounding box center [370, 55] width 67 height 23
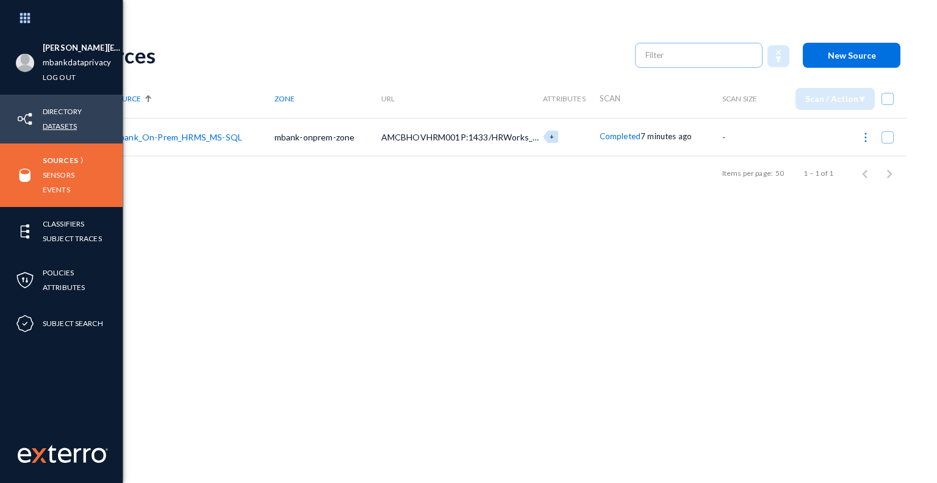
click at [68, 127] on link "Datasets" at bounding box center [60, 126] width 34 height 14
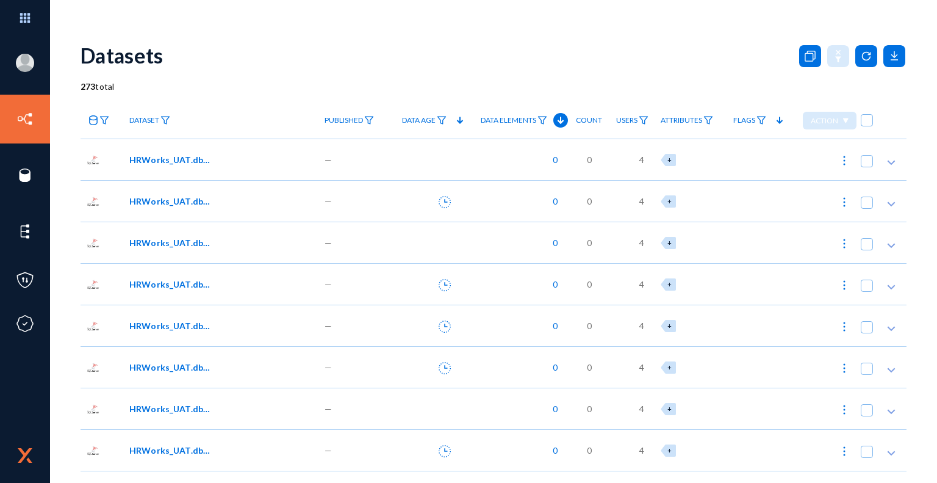
click at [181, 157] on span "HRWorks_UAT.dbo.AMM_Camp01" at bounding box center [170, 159] width 82 height 13
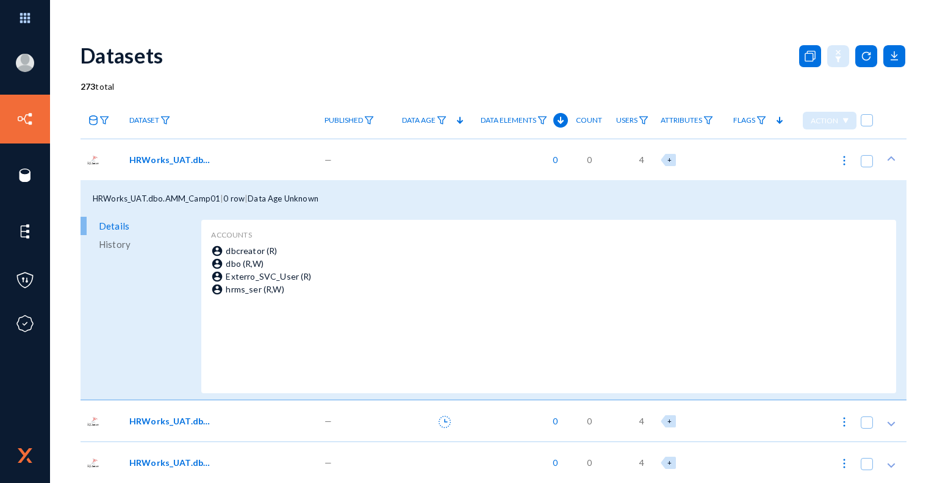
click at [117, 244] on span "History" at bounding box center [115, 244] width 32 height 18
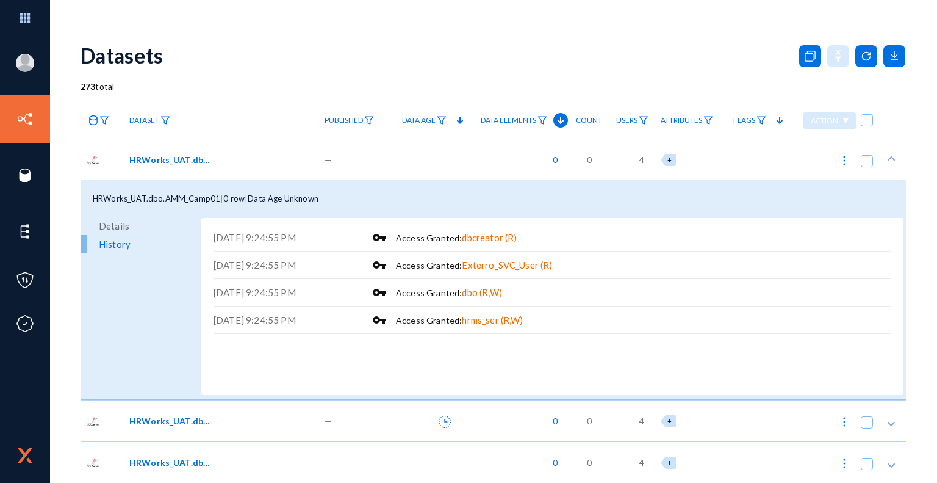
click at [117, 222] on span "Details" at bounding box center [114, 226] width 31 height 18
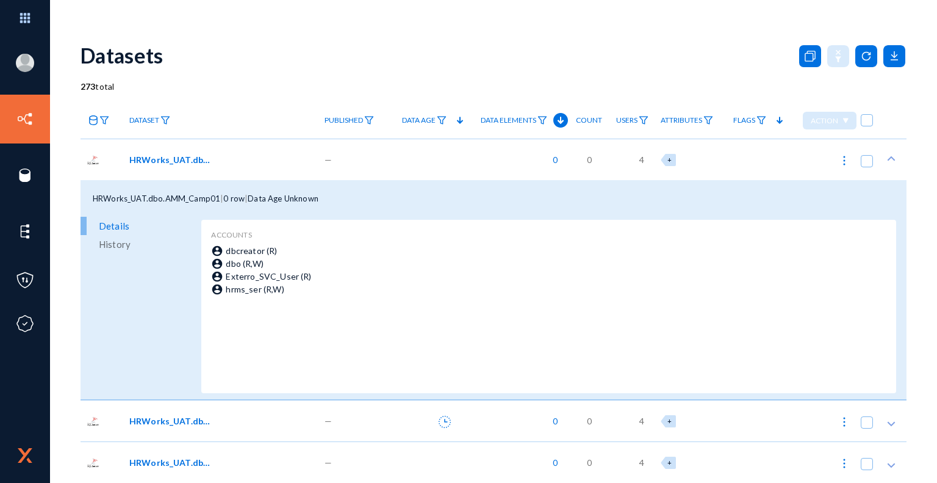
click at [192, 163] on span "HRWorks_UAT.dbo.AMM_Camp01" at bounding box center [170, 159] width 82 height 13
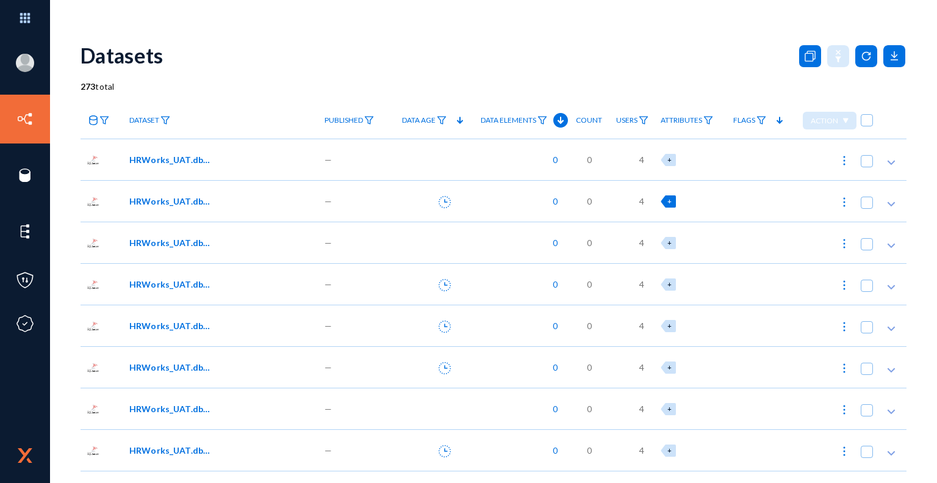
click at [672, 200] on div "+" at bounding box center [668, 201] width 15 height 12
checkbox input "true"
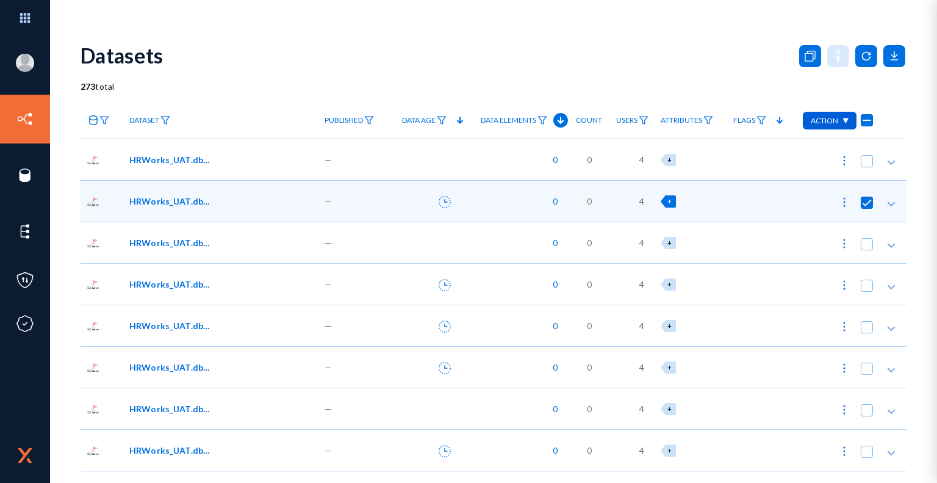
click at [672, 200] on div "+" at bounding box center [668, 201] width 15 height 12
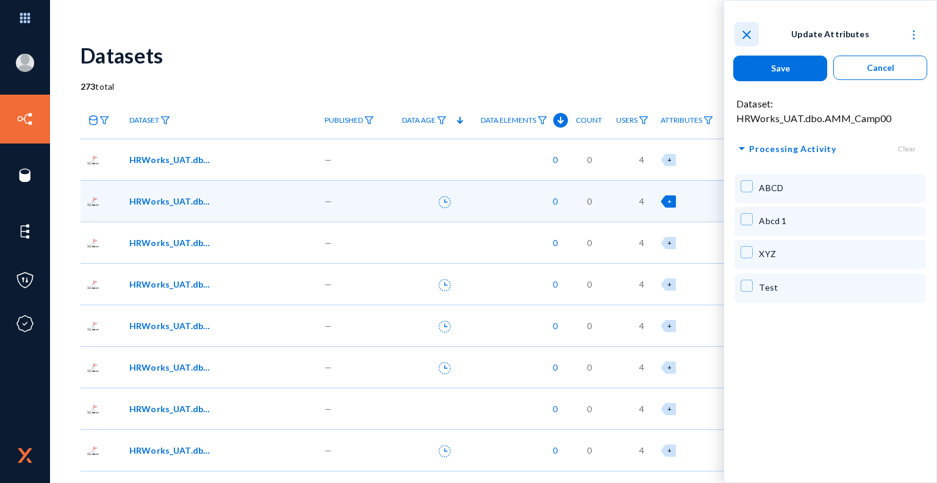
click at [745, 36] on mat-icon "close" at bounding box center [747, 34] width 15 height 15
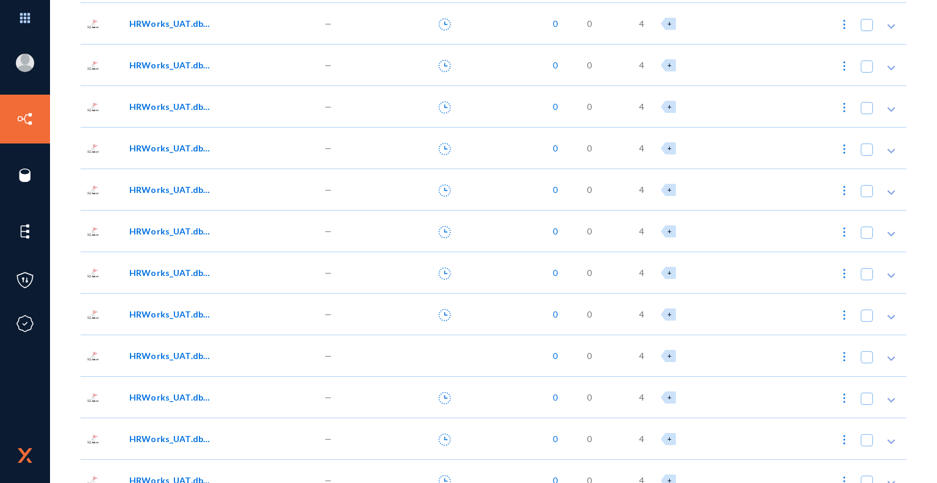
scroll to position [2846, 0]
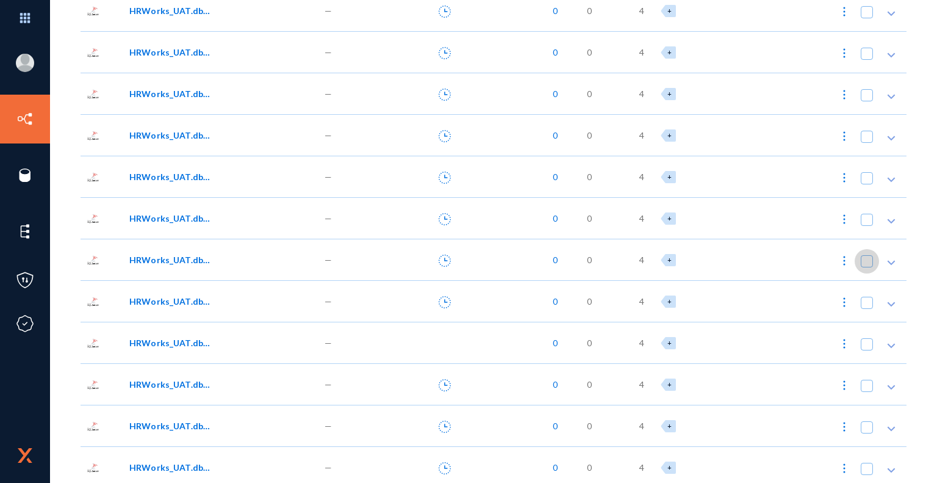
click at [864, 264] on span at bounding box center [867, 261] width 12 height 12
click at [867, 267] on input "checkbox" at bounding box center [867, 267] width 1 height 1
checkbox input "true"
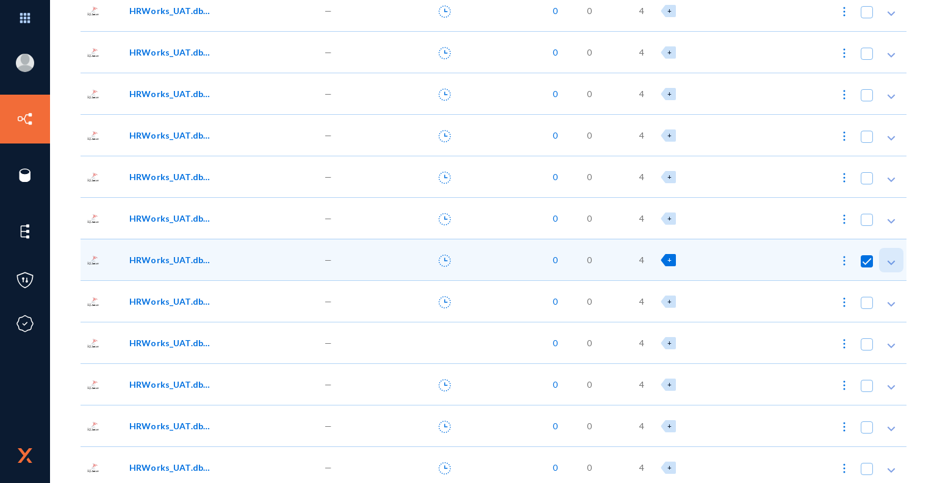
click at [889, 264] on icon at bounding box center [892, 262] width 12 height 12
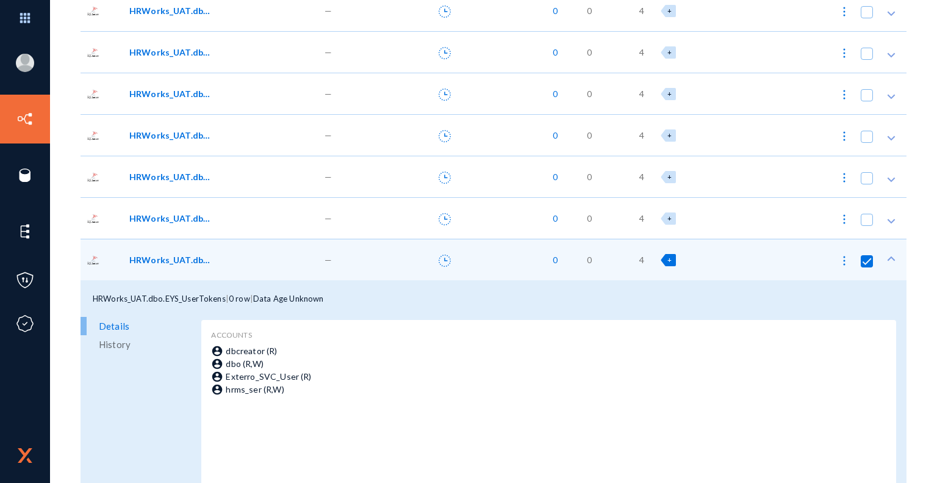
click at [118, 343] on span "History" at bounding box center [115, 344] width 32 height 18
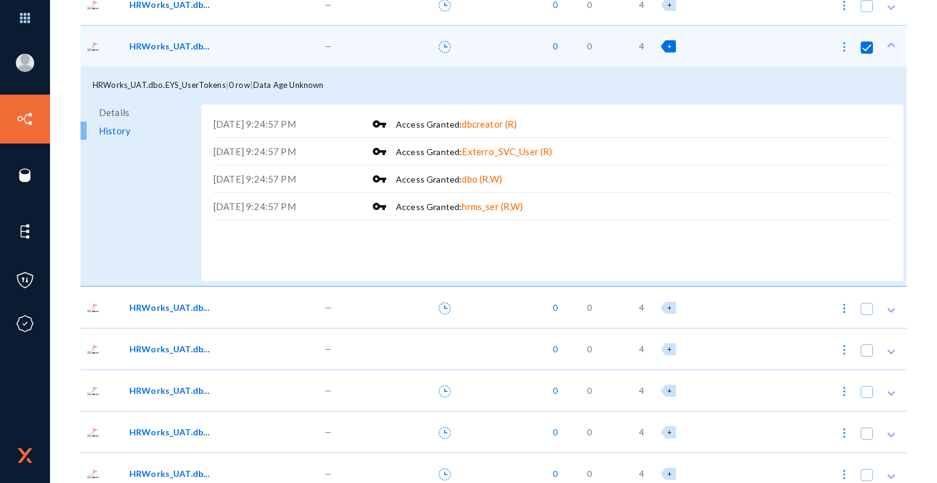
scroll to position [3082, 0]
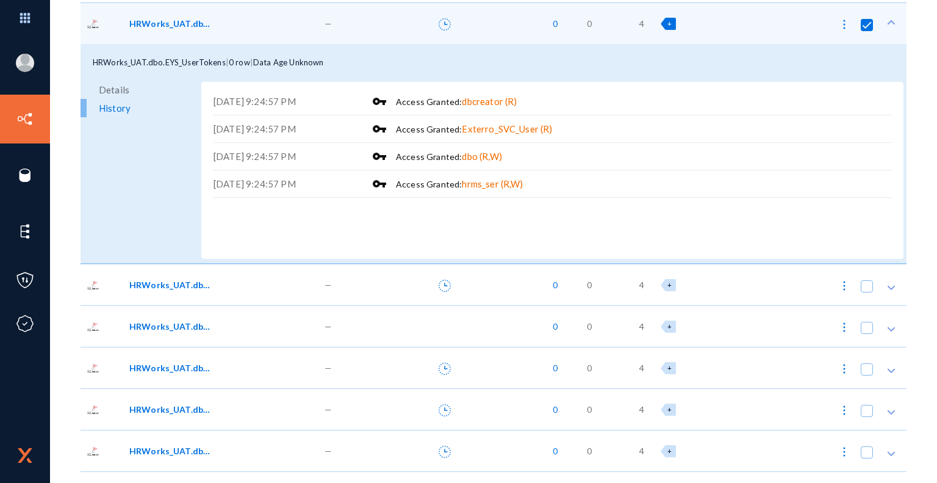
click at [186, 286] on span "HRWorks_UAT.dbo.EYS_WorkJoining" at bounding box center [170, 284] width 82 height 13
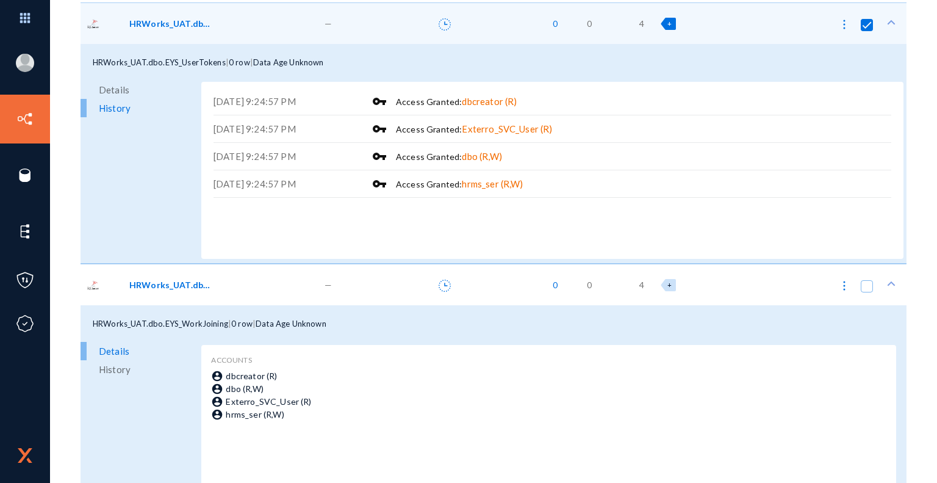
click at [641, 286] on span "4" at bounding box center [642, 284] width 5 height 13
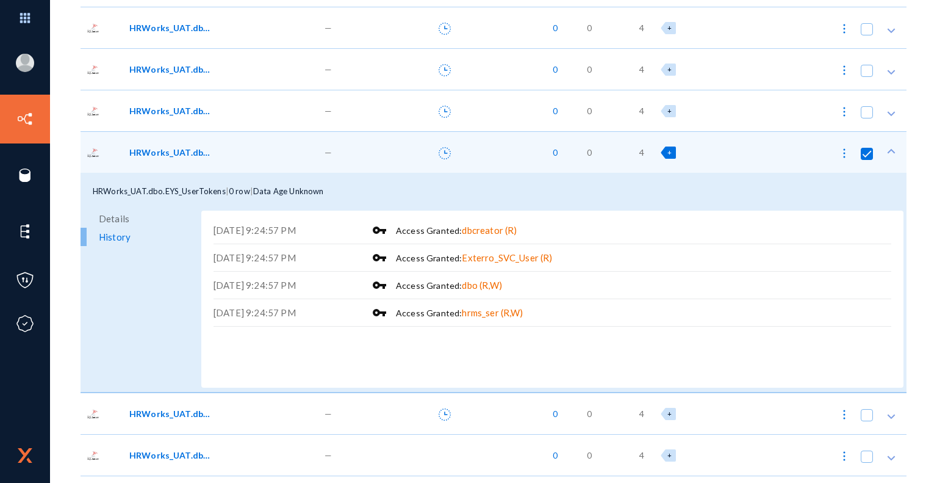
scroll to position [2953, 0]
click at [669, 151] on span "+" at bounding box center [670, 153] width 4 height 8
checkbox input "false"
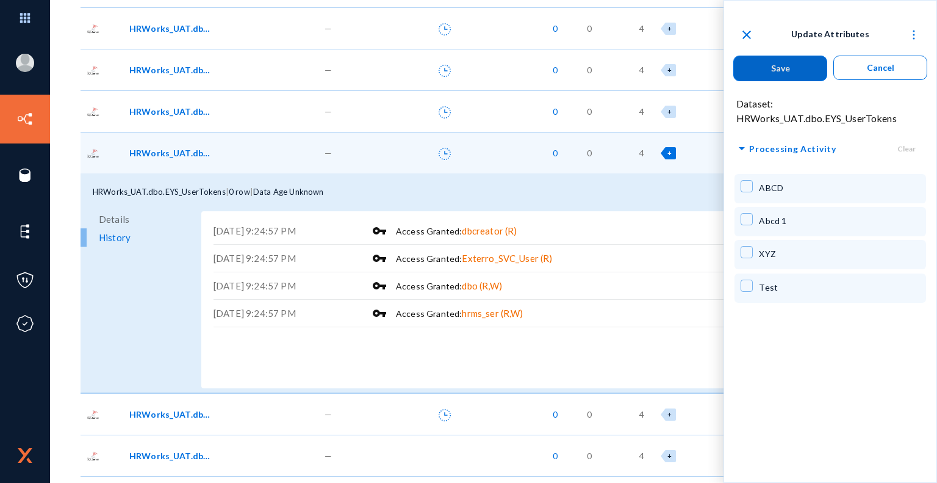
click at [742, 148] on span "arrow_drop_down" at bounding box center [742, 148] width 15 height 15
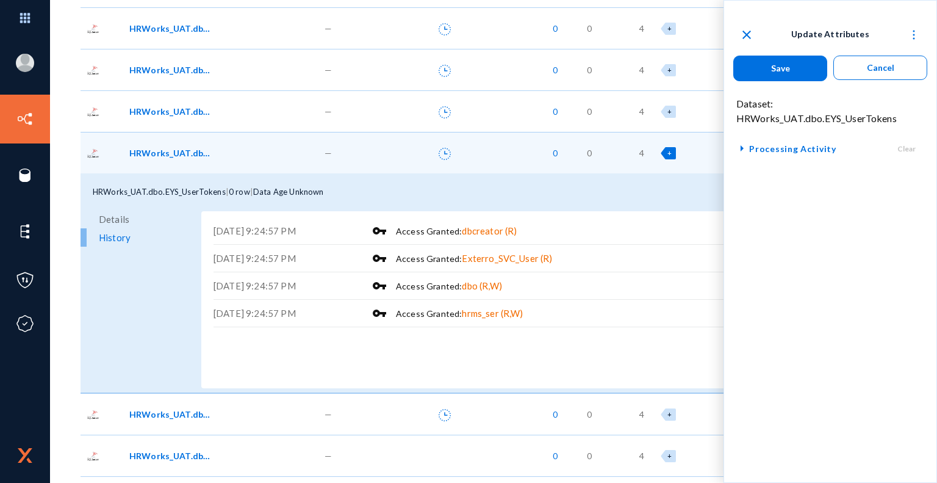
click at [742, 148] on span "arrow_right" at bounding box center [742, 148] width 15 height 15
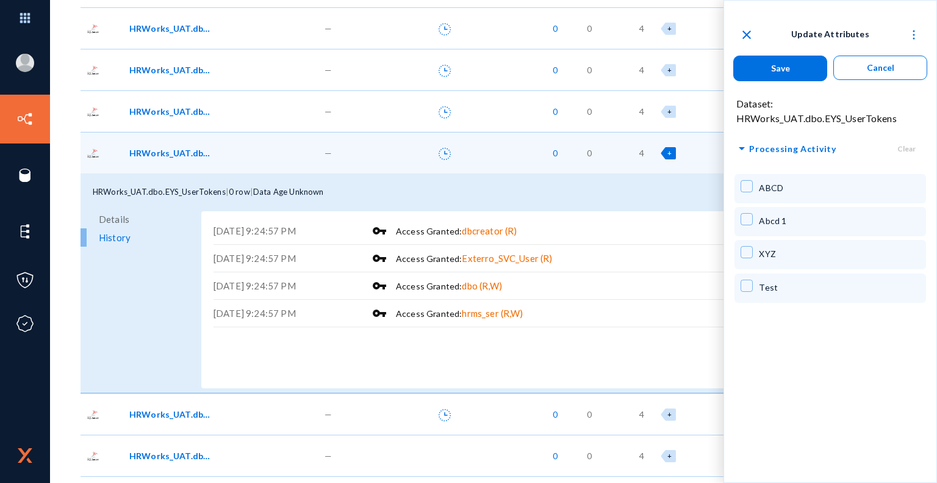
click at [773, 187] on span "ABCD" at bounding box center [771, 187] width 24 height 10
checkbox input "true"
click at [774, 222] on span "Abcd 1" at bounding box center [772, 220] width 27 height 10
click at [748, 220] on span at bounding box center [747, 219] width 12 height 12
checkbox input "false"
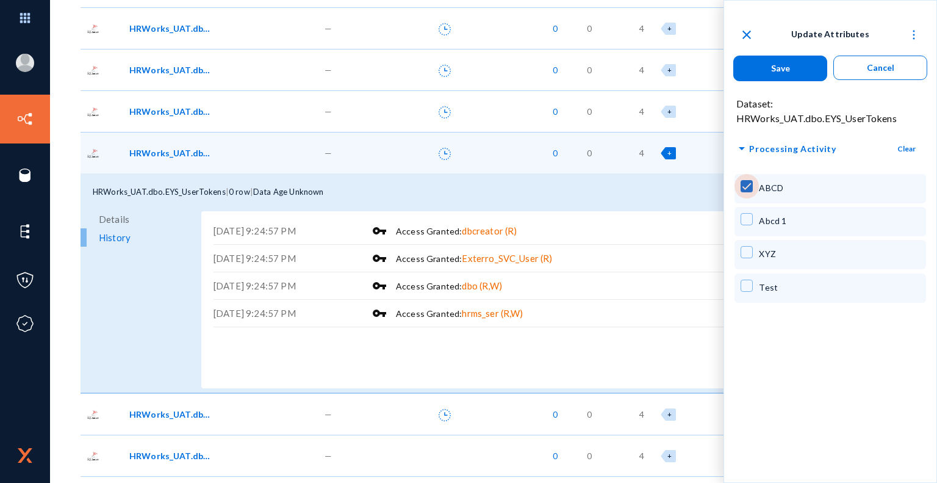
click at [749, 191] on span at bounding box center [747, 186] width 12 height 12
checkbox input "false"
click at [742, 147] on span "arrow_drop_down" at bounding box center [742, 148] width 15 height 15
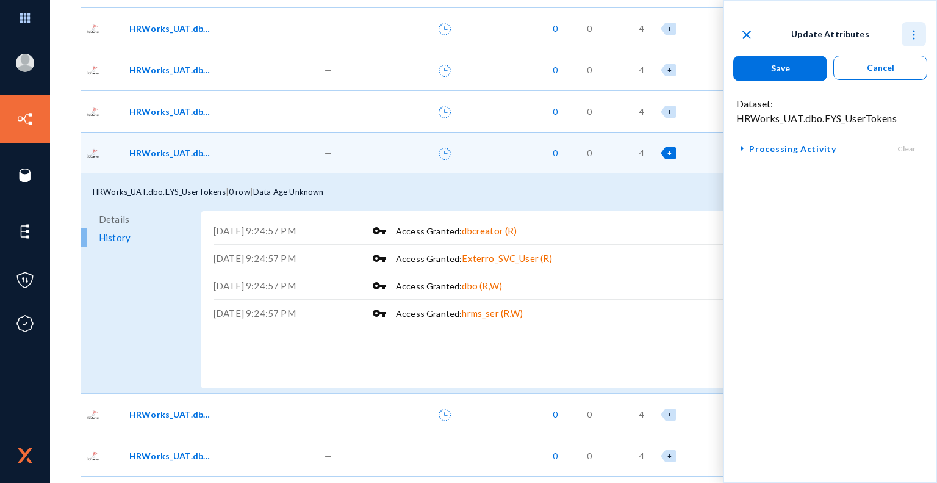
click at [917, 34] on img at bounding box center [914, 35] width 12 height 12
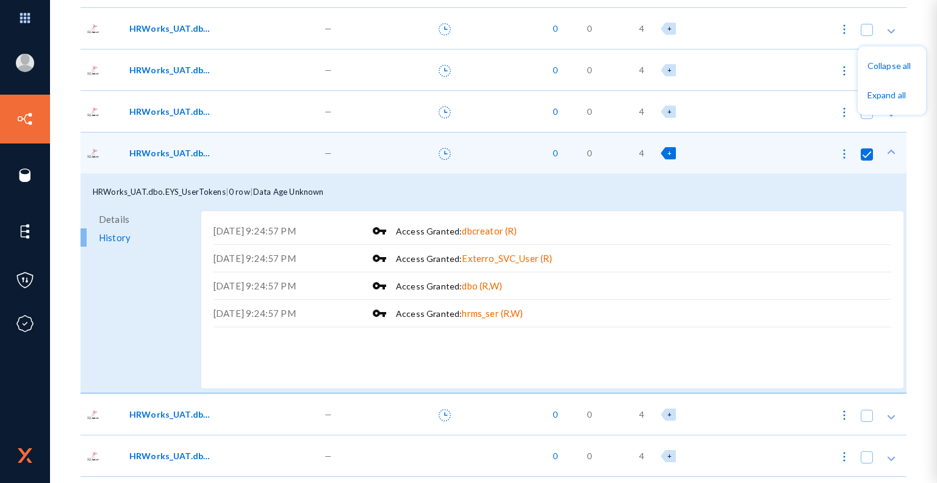
click at [890, 24] on div at bounding box center [468, 241] width 937 height 483
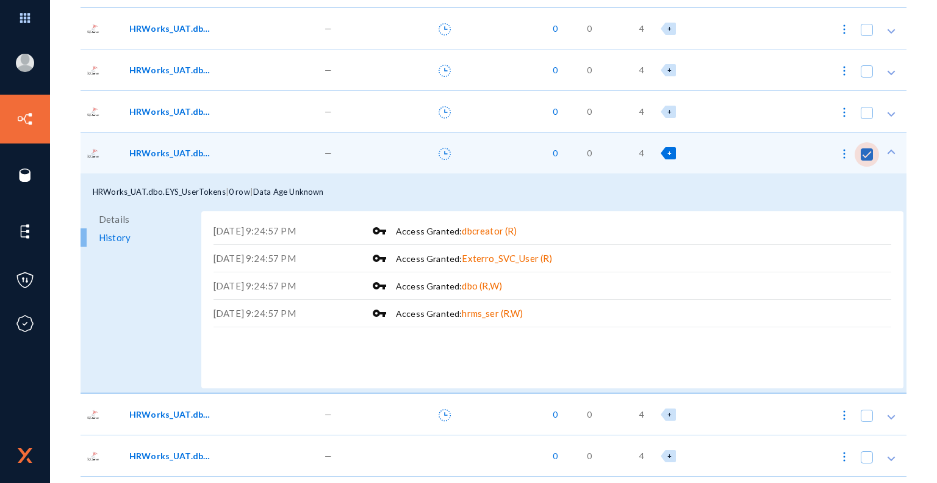
click at [864, 151] on span at bounding box center [867, 154] width 12 height 12
click at [867, 160] on input "checkbox" at bounding box center [867, 160] width 1 height 1
checkbox input "false"
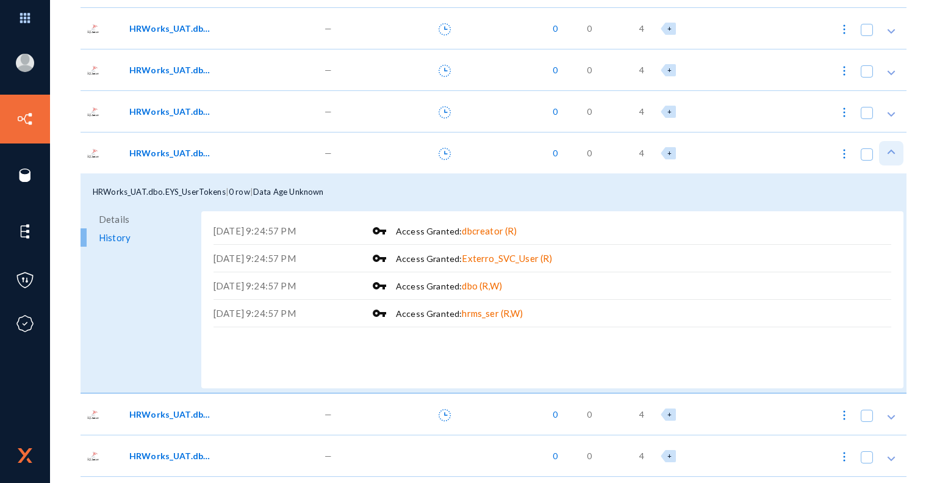
click at [890, 149] on icon at bounding box center [892, 152] width 12 height 12
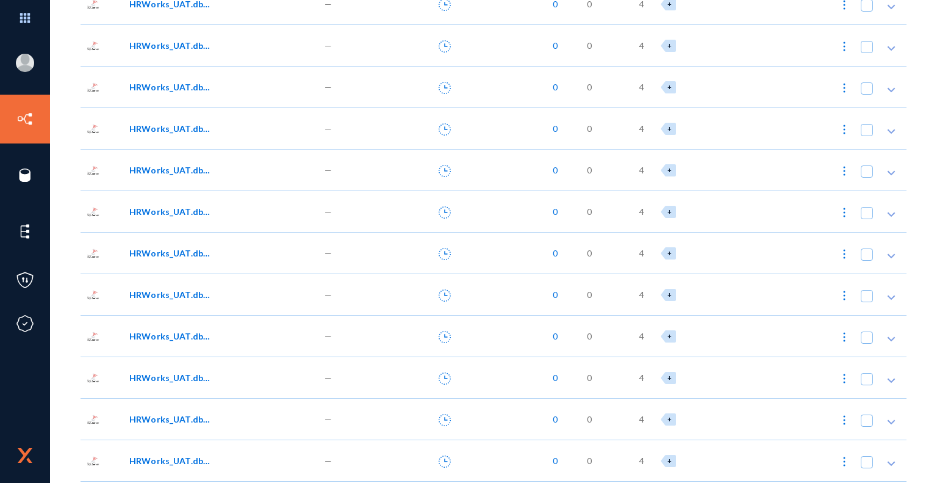
scroll to position [0, 0]
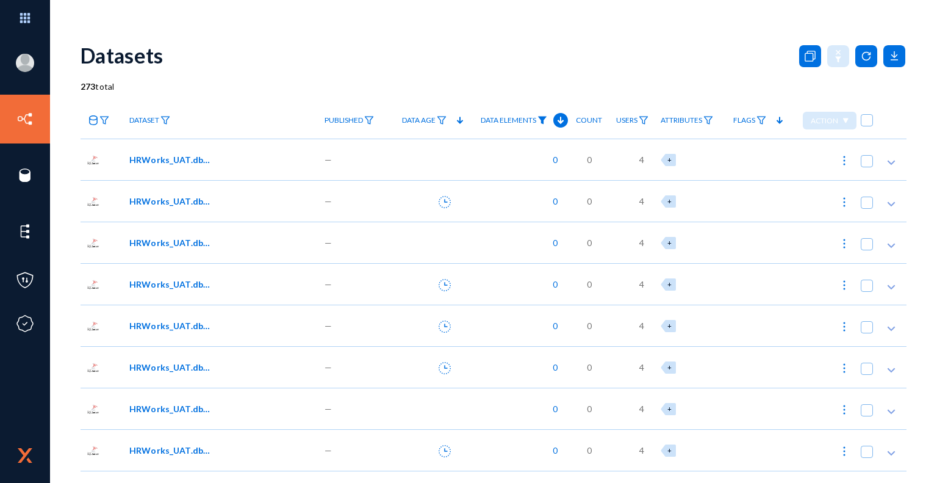
click at [539, 117] on img at bounding box center [543, 120] width 10 height 9
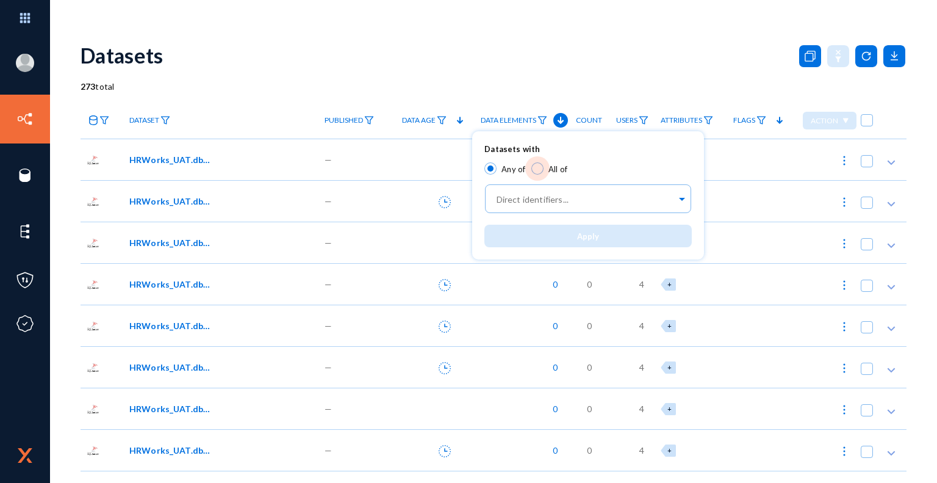
click at [540, 166] on span at bounding box center [538, 168] width 12 height 12
click at [540, 166] on input "All of" at bounding box center [538, 168] width 12 height 12
radio input "true"
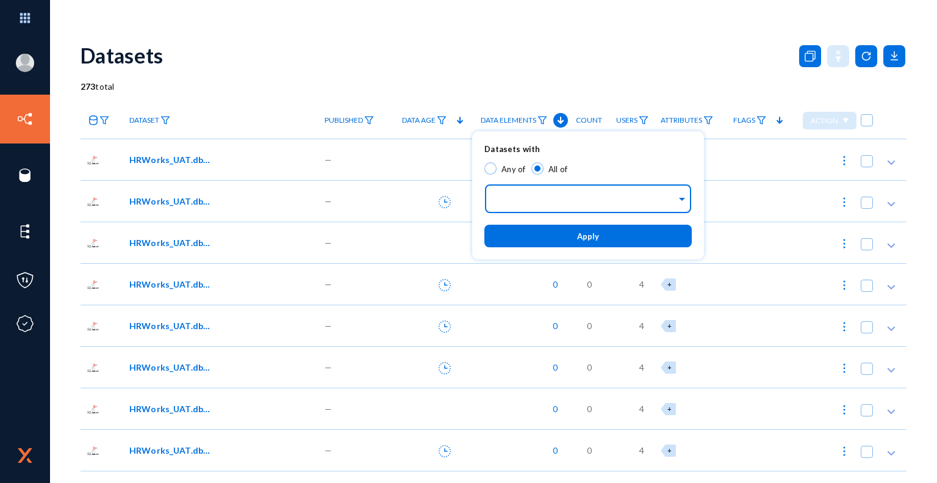
click at [588, 206] on input "text" at bounding box center [585, 201] width 182 height 12
click at [593, 237] on span "Apply" at bounding box center [588, 236] width 22 height 10
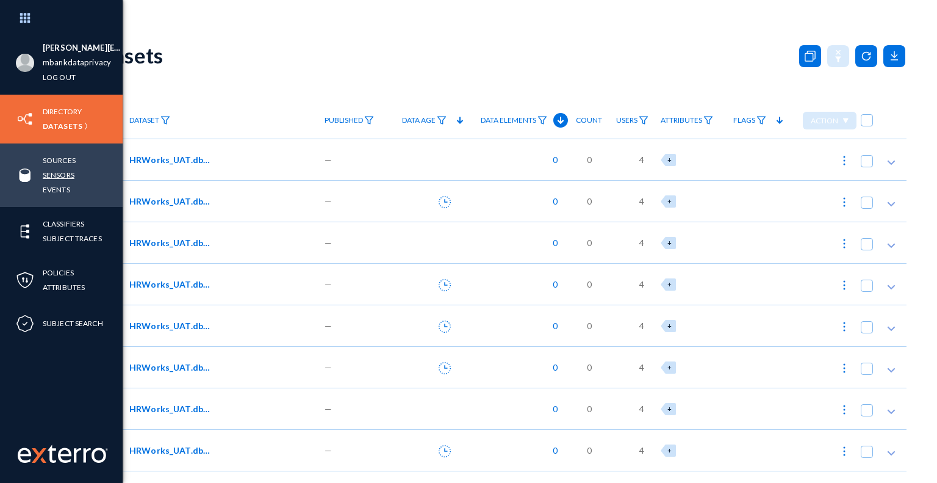
click at [62, 176] on link "Sensors" at bounding box center [59, 175] width 32 height 14
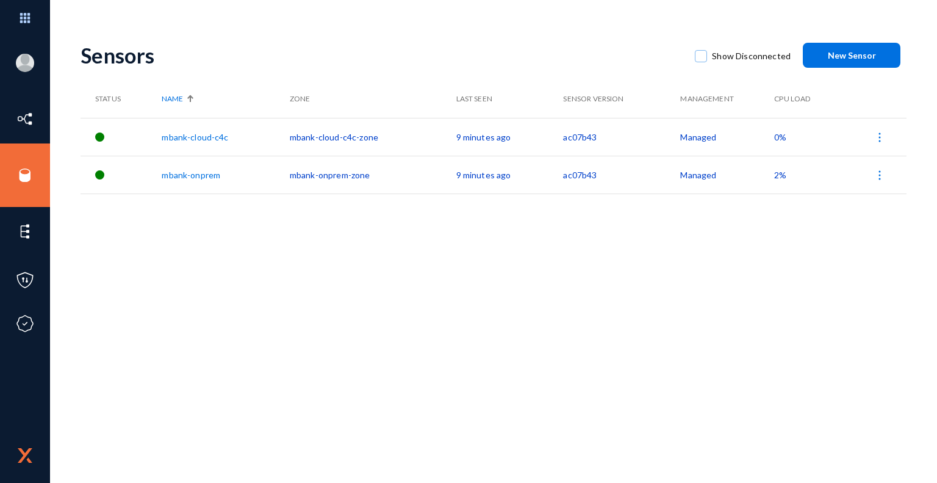
click at [474, 265] on div "Sensors Show Disconnected New Sensor Status Name Zone Last Seen Sensor Version …" at bounding box center [494, 214] width 826 height 366
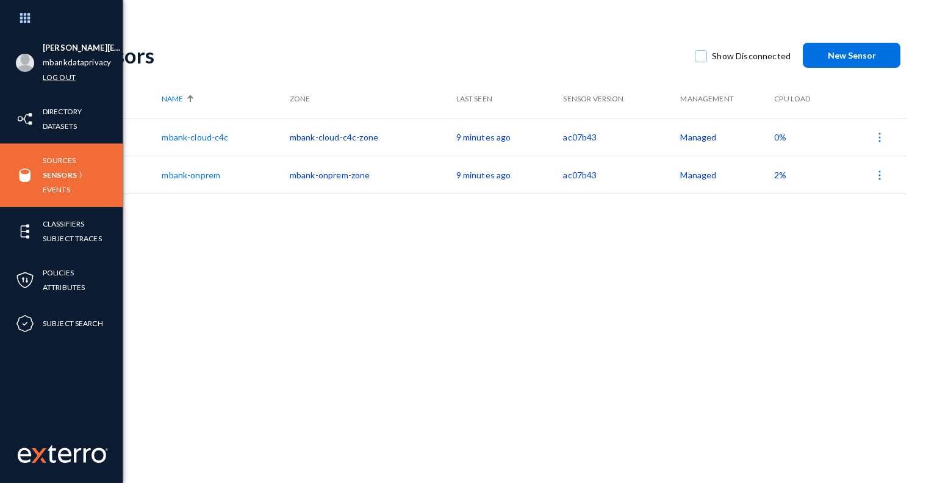
click at [68, 76] on link "Log out" at bounding box center [59, 77] width 33 height 14
